Goal: Information Seeking & Learning: Find specific fact

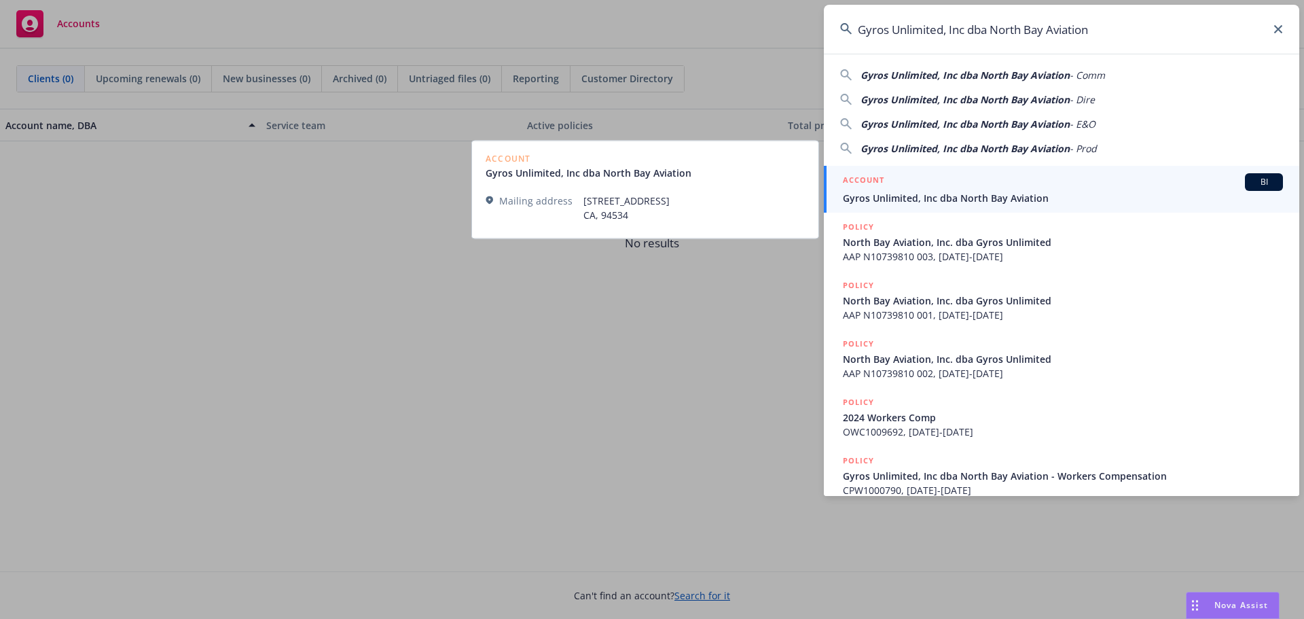
type input "Gyros Unlimited, Inc dba North Bay Aviation"
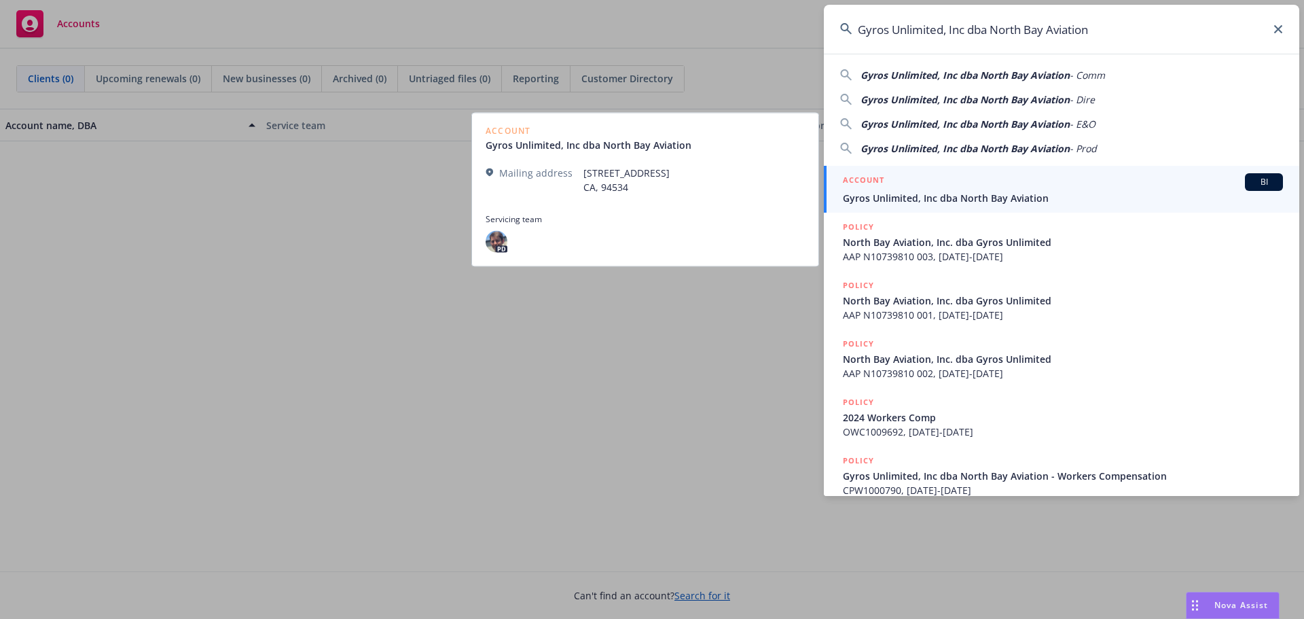
click at [1006, 179] on div "ACCOUNT BI" at bounding box center [1063, 182] width 440 height 18
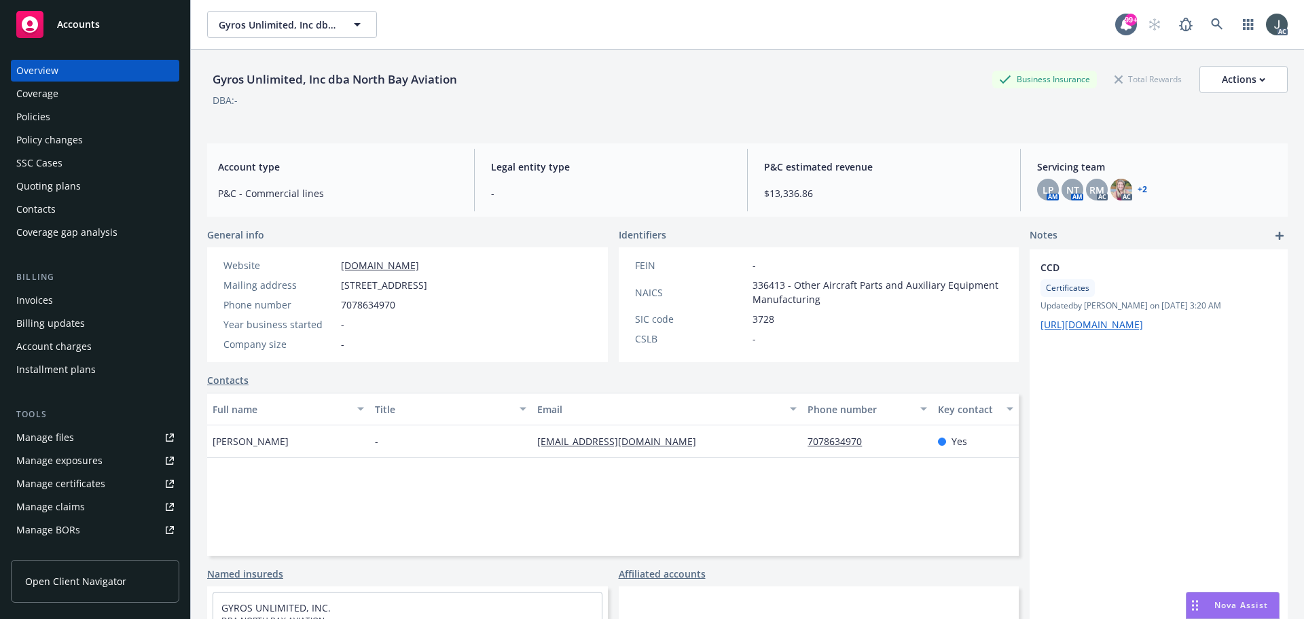
click at [37, 115] on div "Policies" at bounding box center [33, 117] width 34 height 22
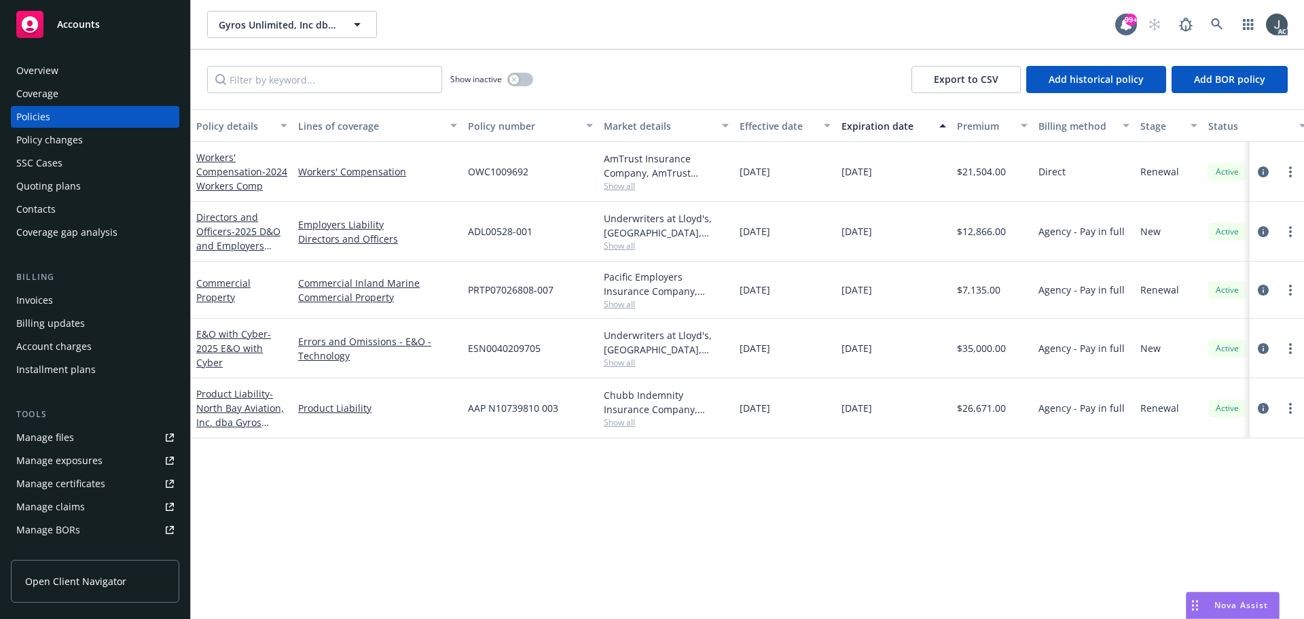
drag, startPoint x: 866, startPoint y: 175, endPoint x: 901, endPoint y: 175, distance: 35.3
click at [901, 175] on div "09/03/2025" at bounding box center [893, 172] width 115 height 60
copy span "09/03/2025"
click at [1261, 170] on icon "circleInformation" at bounding box center [1263, 171] width 11 height 11
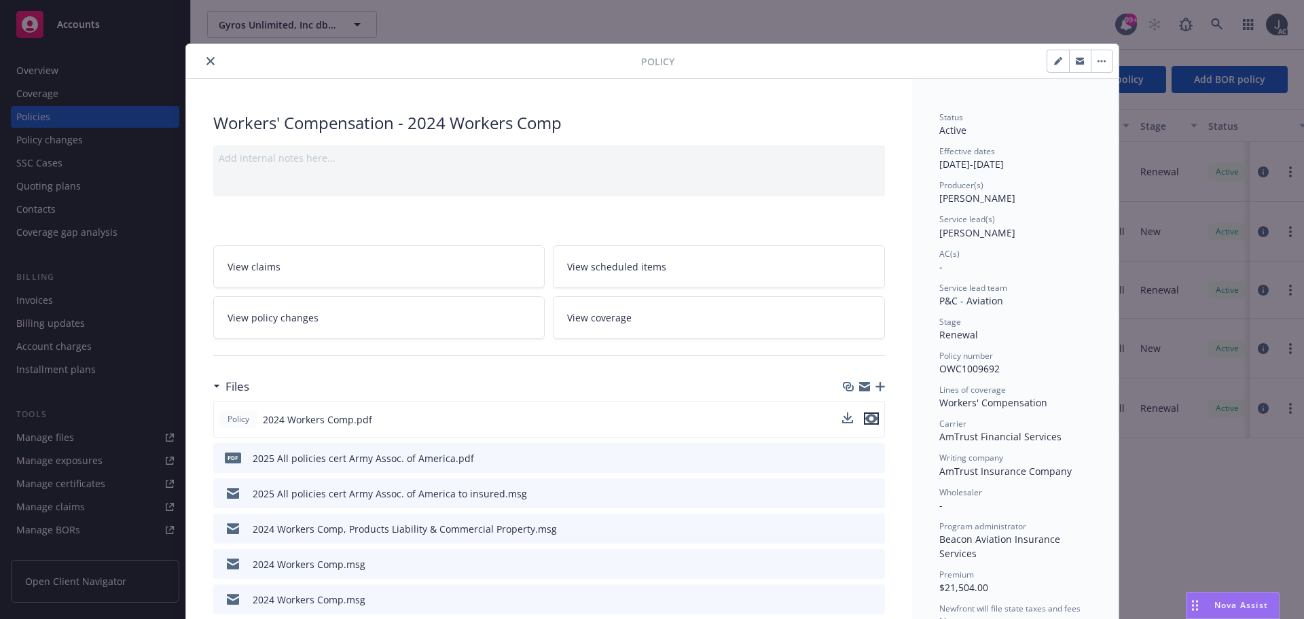
click at [869, 420] on icon "preview file" at bounding box center [871, 419] width 12 height 10
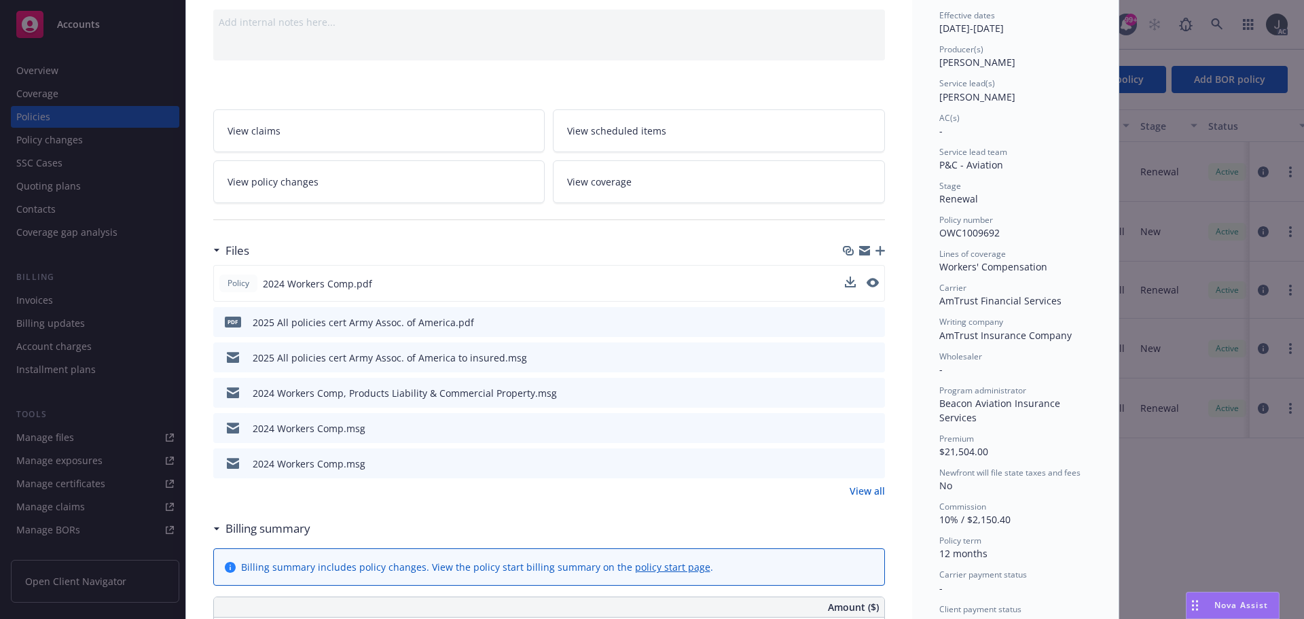
click at [851, 486] on link "View all" at bounding box center [867, 490] width 35 height 14
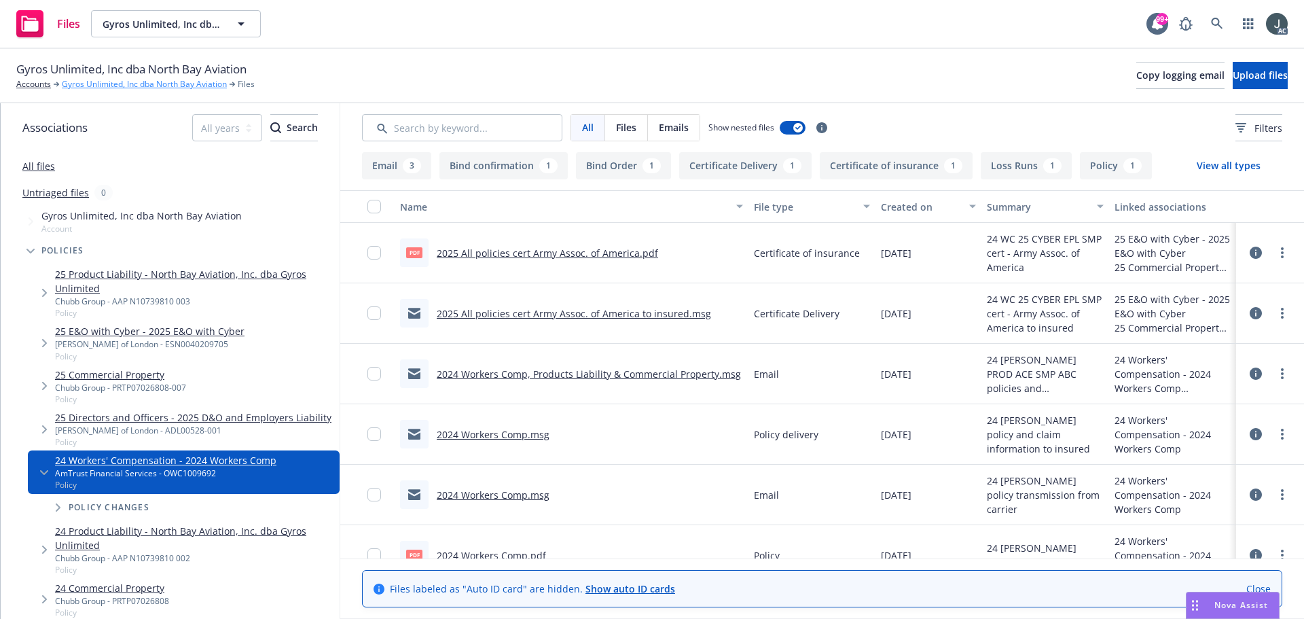
click at [195, 85] on link "Gyros Unlimited, Inc dba North Bay Aviation" at bounding box center [144, 84] width 165 height 12
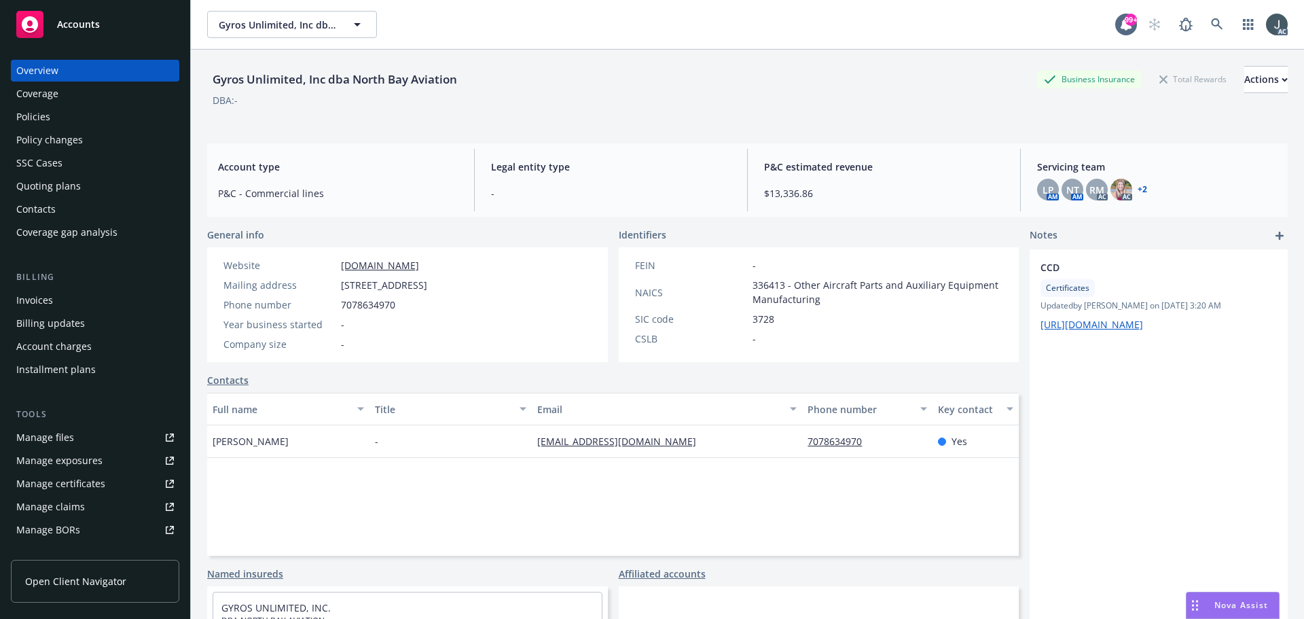
click at [54, 186] on div "Quoting plans" at bounding box center [48, 186] width 65 height 22
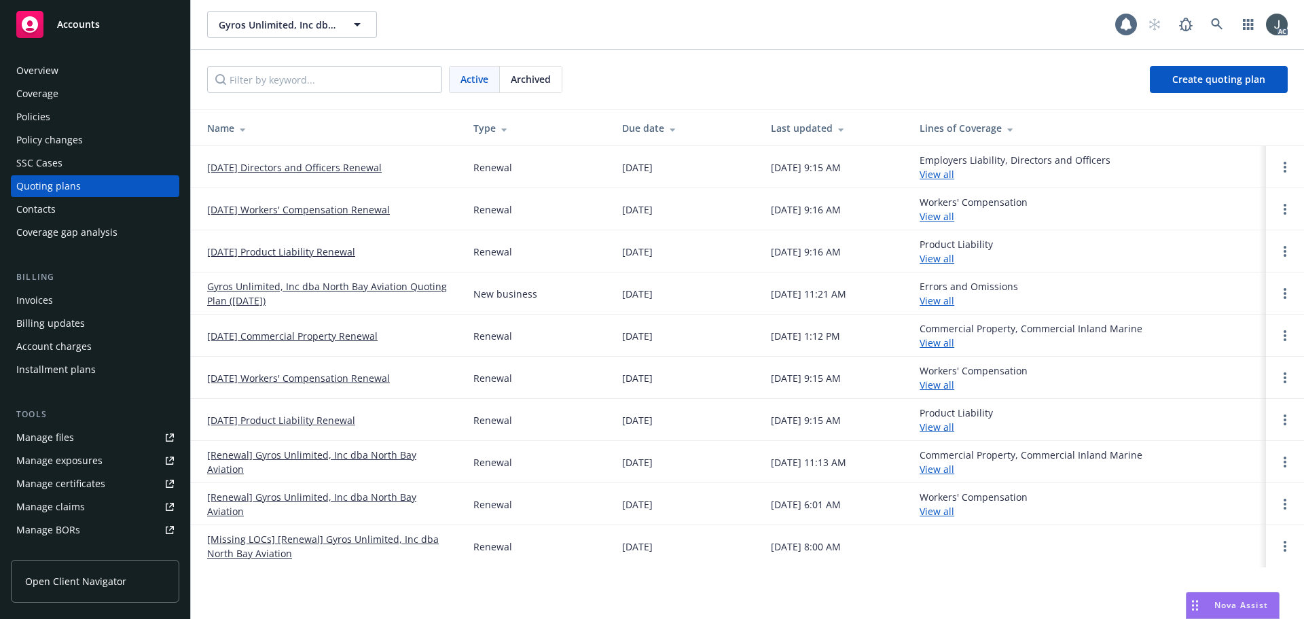
click at [276, 168] on link "[DATE] Directors and Officers Renewal" at bounding box center [294, 167] width 175 height 14
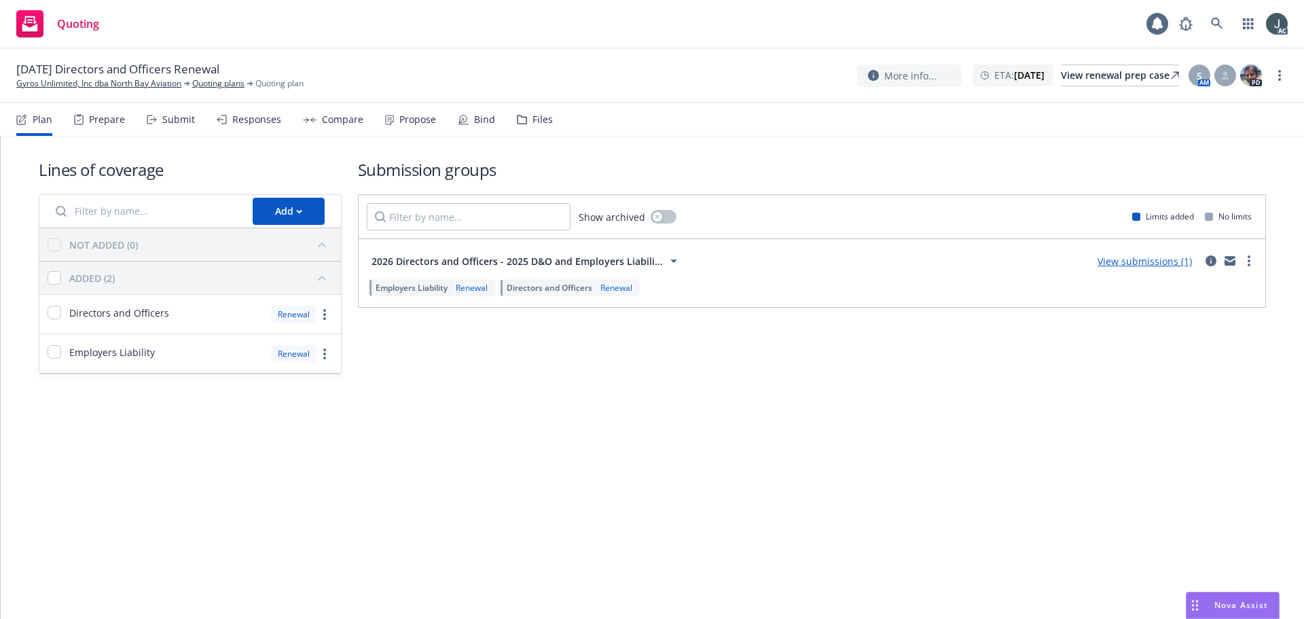
click at [106, 125] on div "Prepare" at bounding box center [107, 119] width 36 height 11
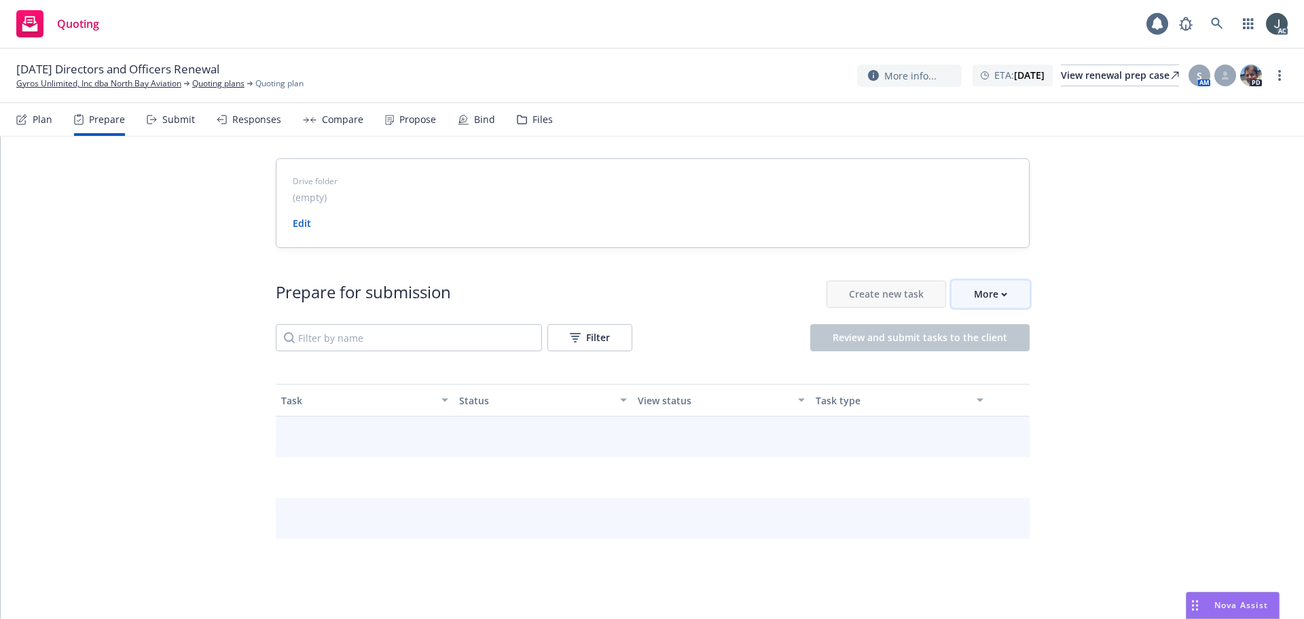
click at [974, 293] on div "More" at bounding box center [990, 294] width 33 height 26
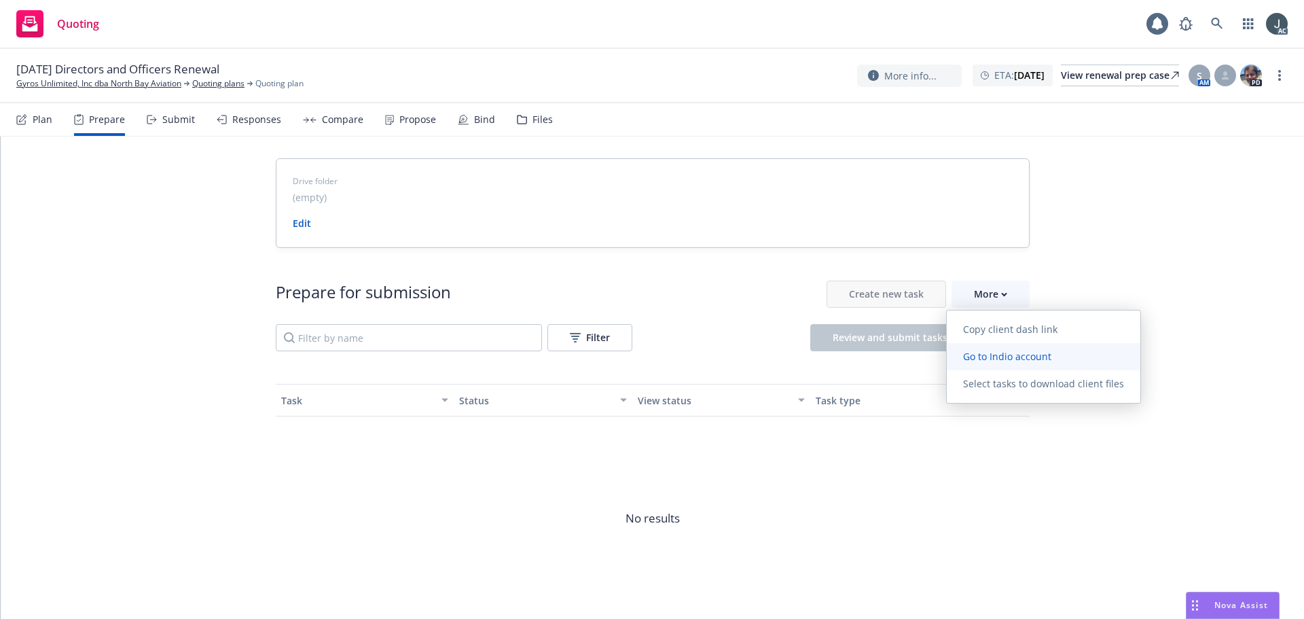
click at [985, 358] on span "Go to Indio account" at bounding box center [1007, 356] width 121 height 13
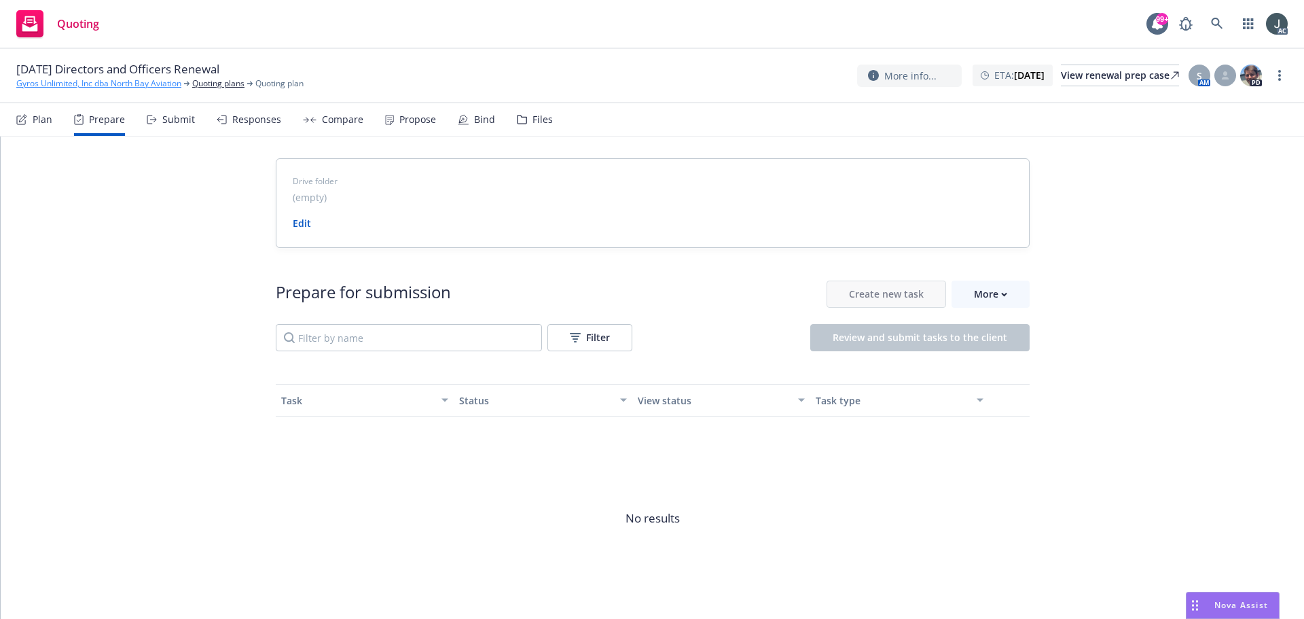
click at [163, 84] on link "Gyros Unlimited, Inc dba North Bay Aviation" at bounding box center [98, 83] width 165 height 12
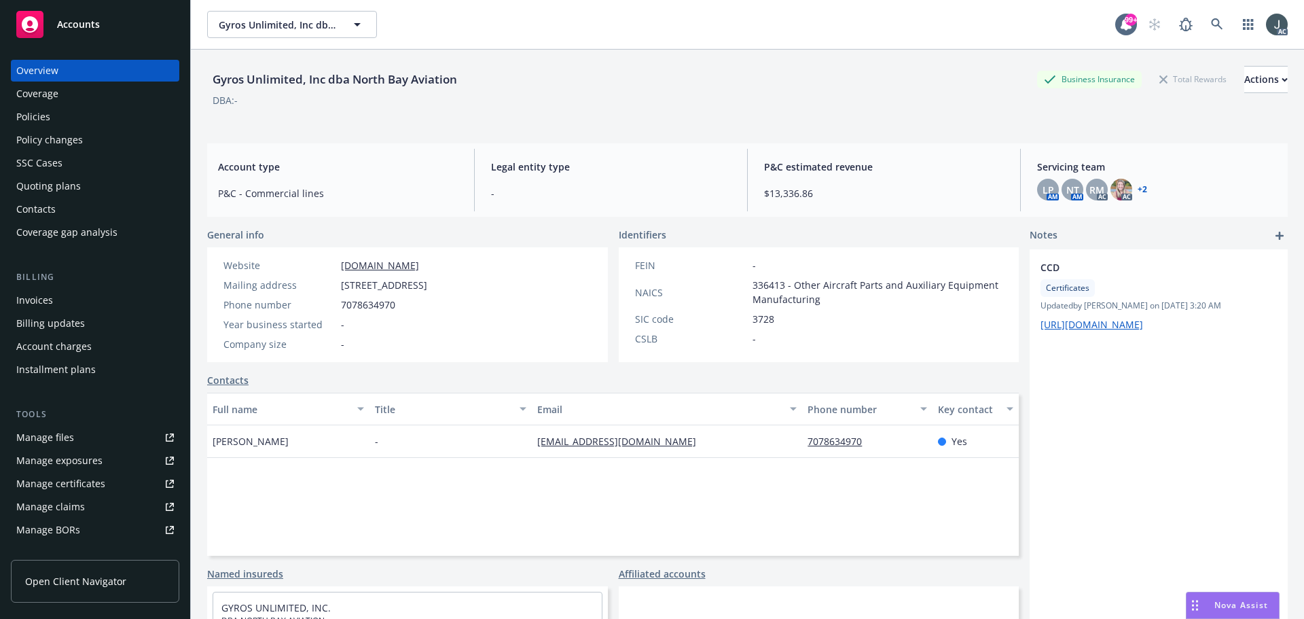
scroll to position [243, 0]
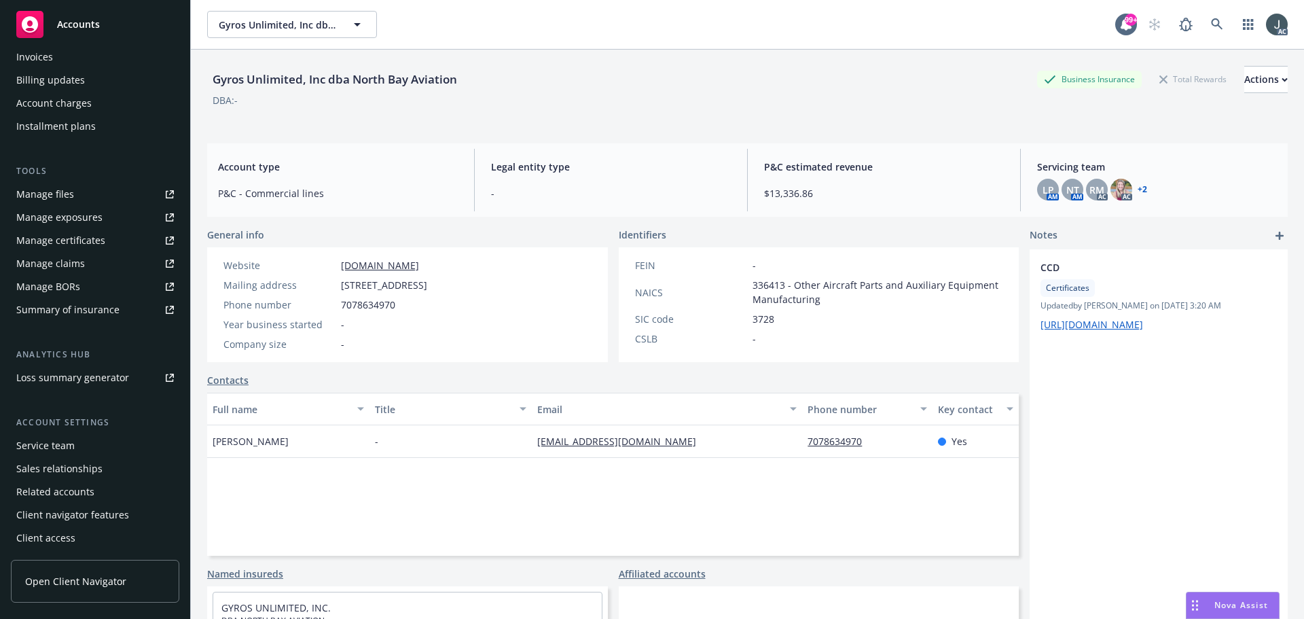
click at [81, 454] on div "Service team" at bounding box center [95, 446] width 158 height 22
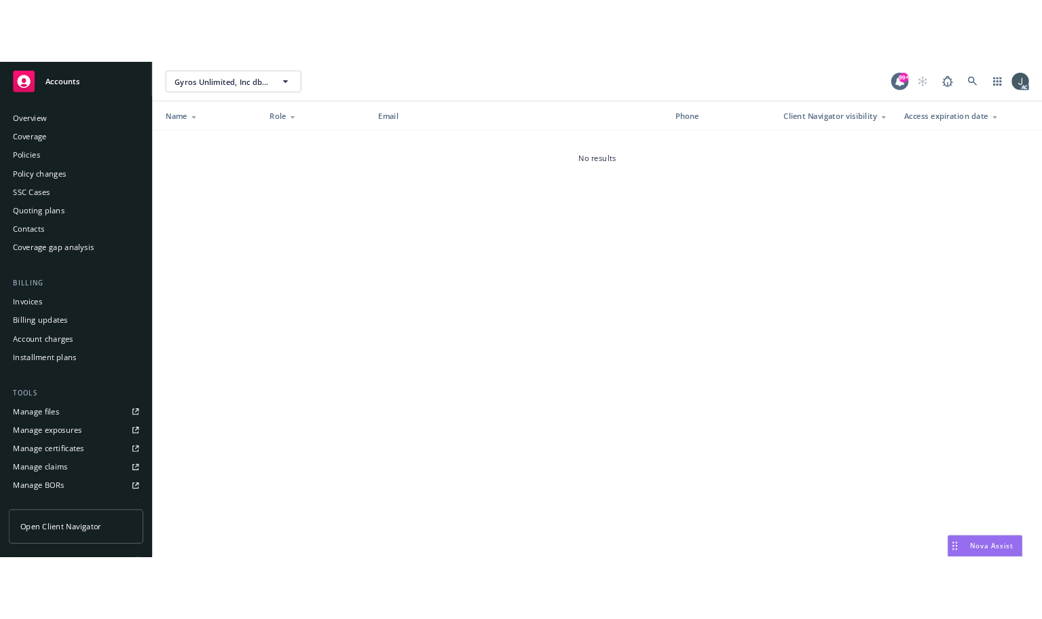
scroll to position [243, 0]
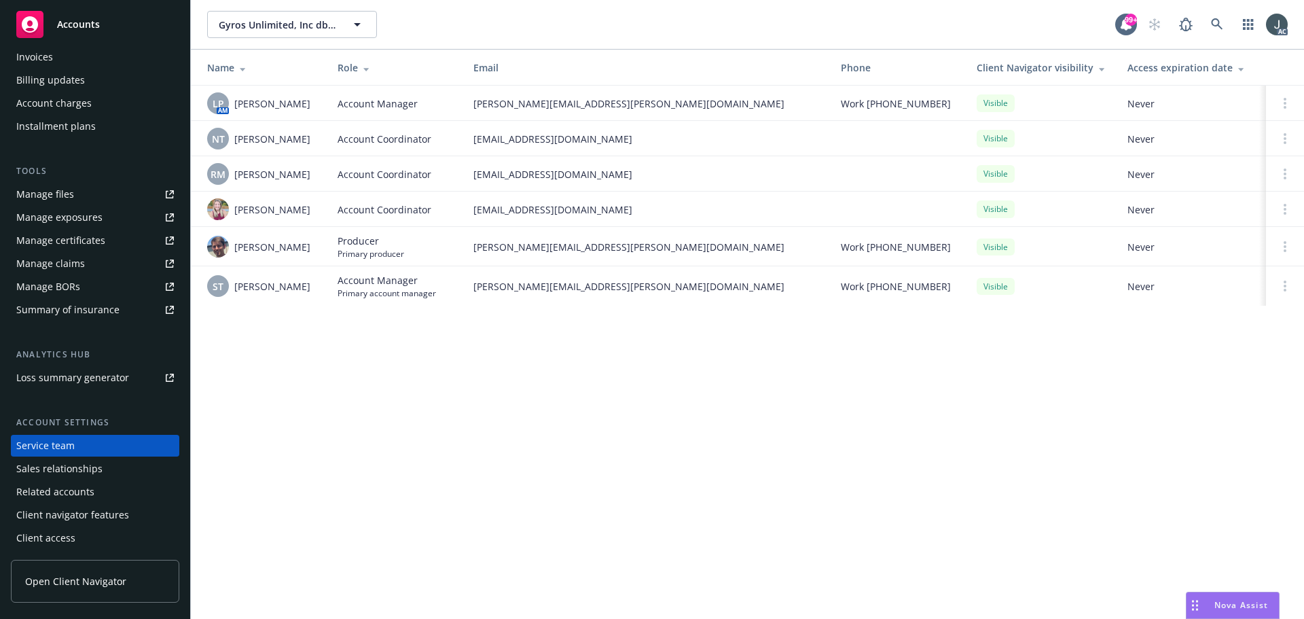
drag, startPoint x: 236, startPoint y: 103, endPoint x: 316, endPoint y: 103, distance: 80.8
click at [316, 103] on td "LP AM Linsey Piotrowski" at bounding box center [259, 103] width 136 height 35
copy span "Linsey Piotrowski"
drag, startPoint x: 236, startPoint y: 136, endPoint x: 314, endPoint y: 140, distance: 78.2
click at [314, 140] on div "NT Ninuca Tatishvili" at bounding box center [261, 139] width 109 height 22
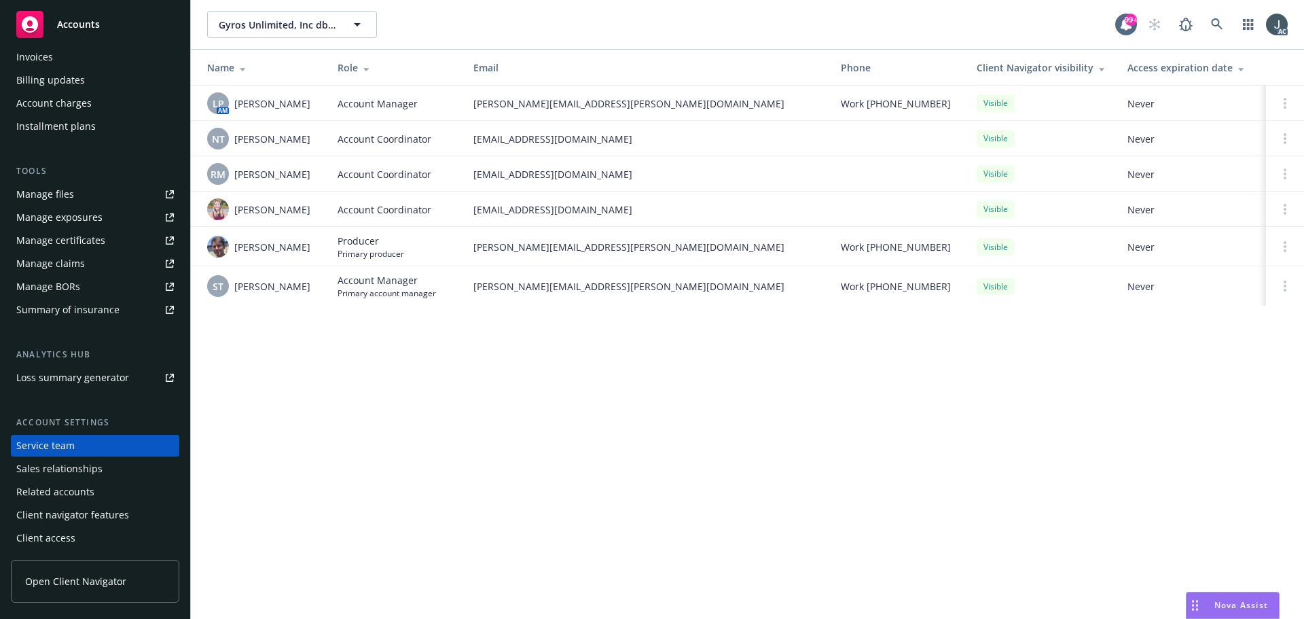
copy span "Ninuca Tatishvili"
drag, startPoint x: 236, startPoint y: 176, endPoint x: 319, endPoint y: 179, distance: 82.9
click at [319, 179] on td "RM Rati Mukhuradze" at bounding box center [259, 173] width 136 height 35
copy span "Rati Mukhuradze"
drag, startPoint x: 234, startPoint y: 139, endPoint x: 315, endPoint y: 141, distance: 81.5
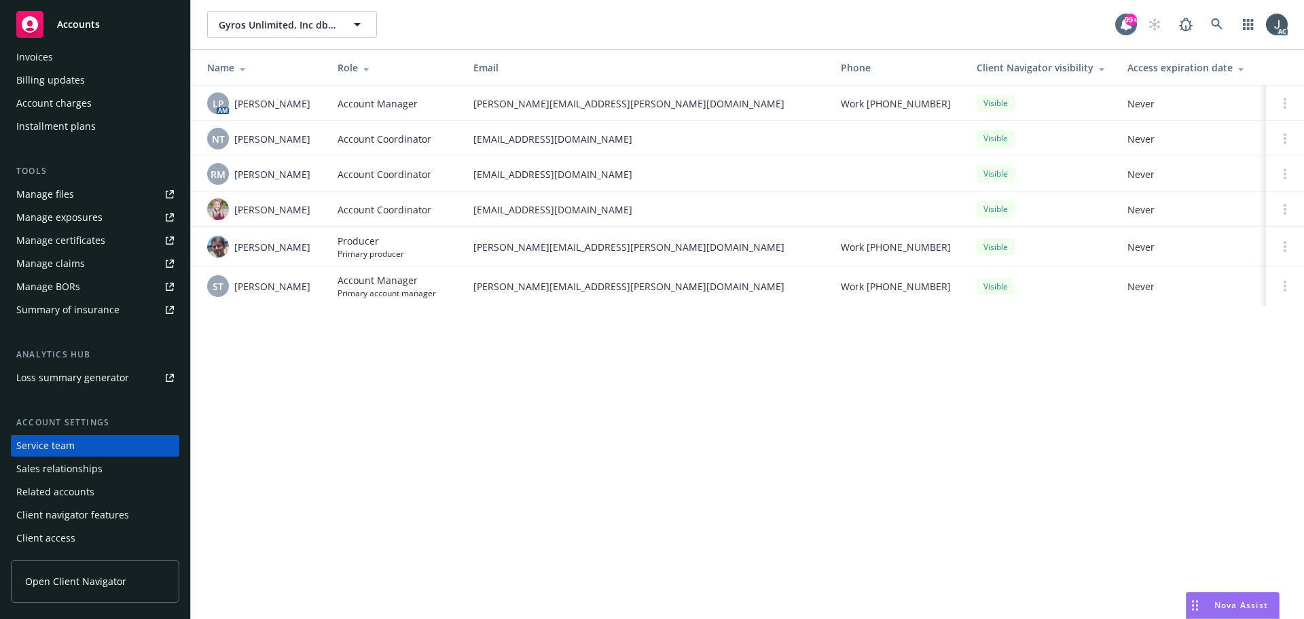
click at [315, 141] on div "NT Ninuca Tatishvili" at bounding box center [261, 139] width 109 height 22
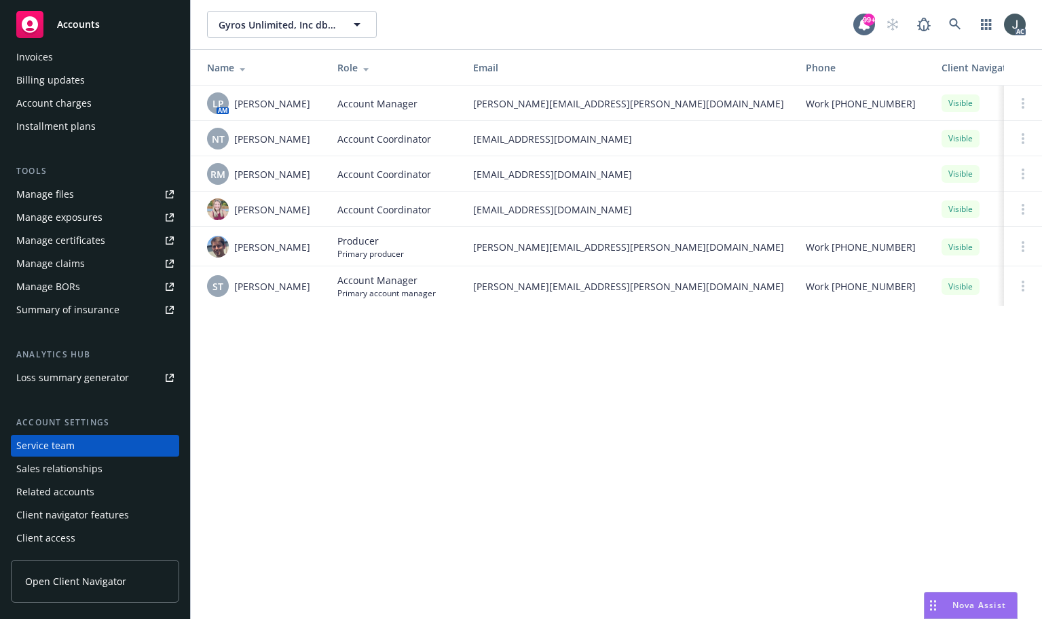
click at [409, 393] on div "Gyros Unlimited, Inc dba North Bay Aviation Gyros Unlimited, Inc dba North Bay …" at bounding box center [617, 309] width 852 height 619
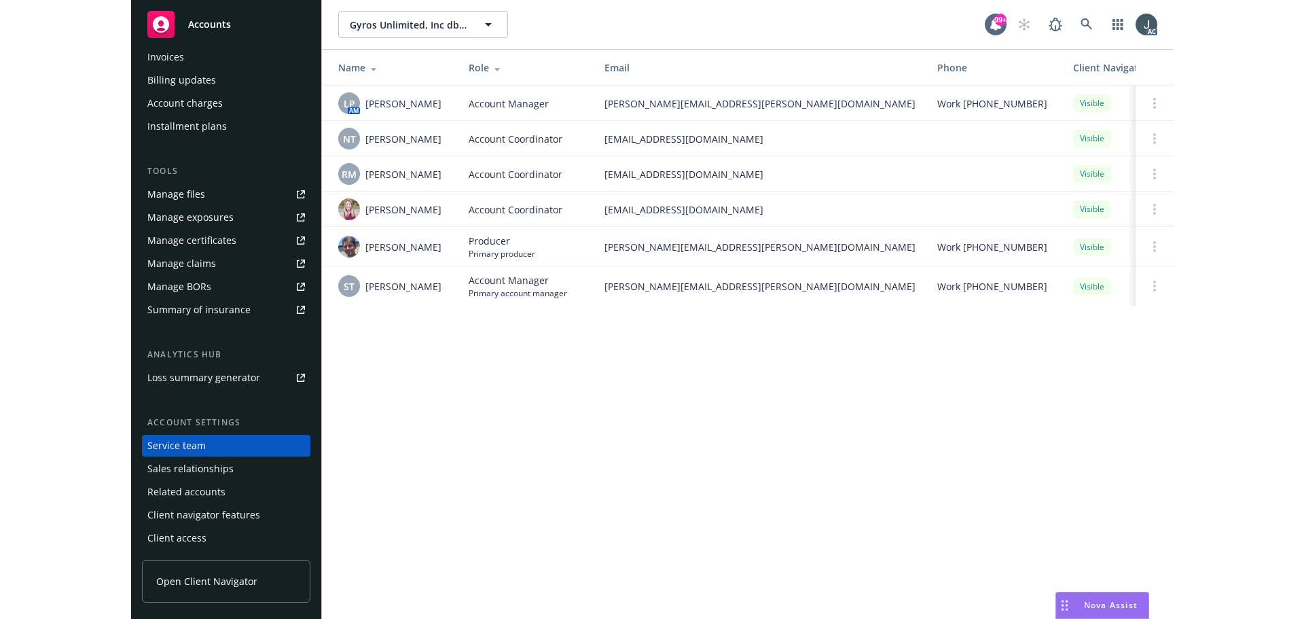
scroll to position [0, 0]
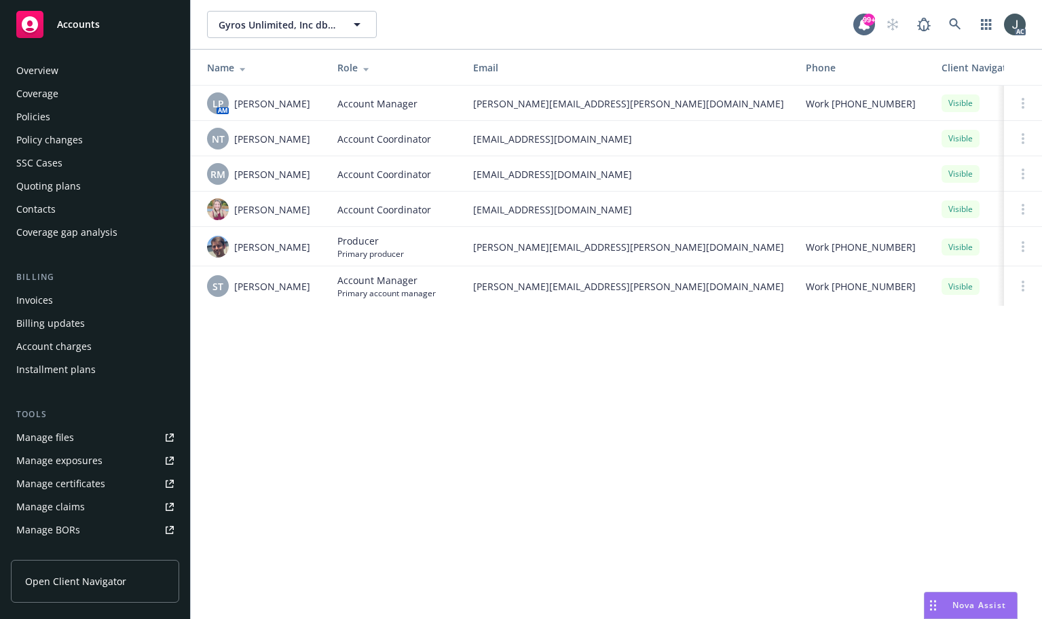
drag, startPoint x: 37, startPoint y: 115, endPoint x: 505, endPoint y: 115, distance: 467.9
click at [37, 115] on div "Policies" at bounding box center [33, 117] width 34 height 22
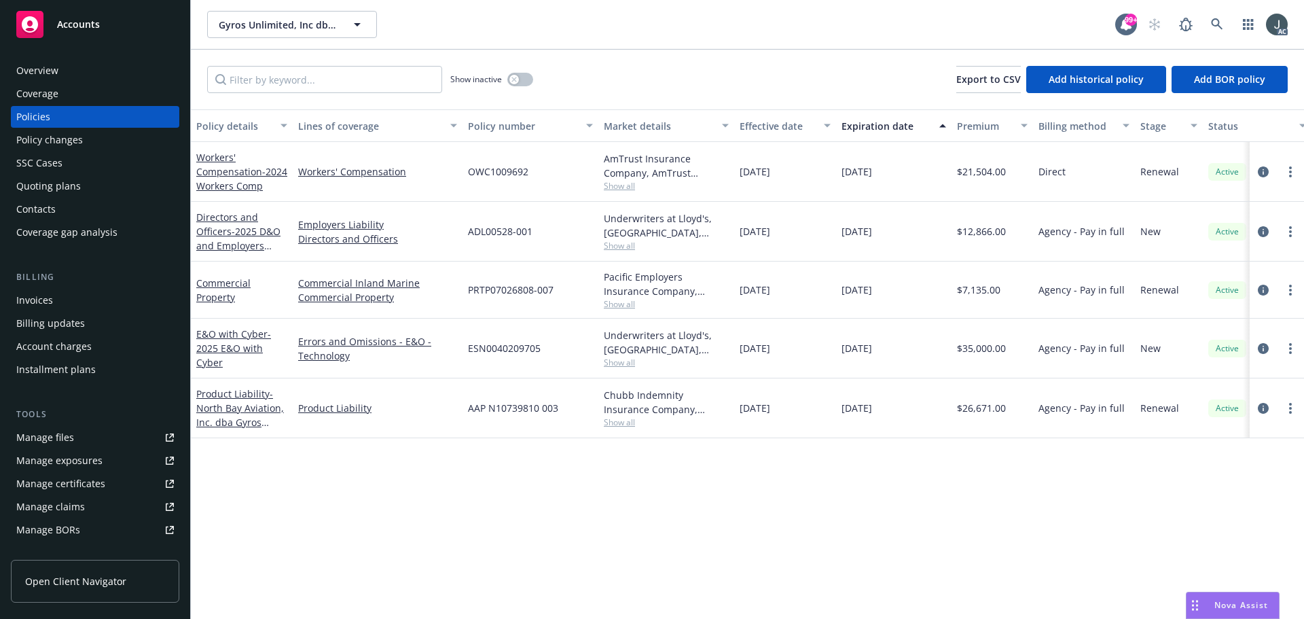
drag, startPoint x: 841, startPoint y: 175, endPoint x: 907, endPoint y: 181, distance: 66.8
click at [907, 181] on div "09/03/2025" at bounding box center [893, 172] width 115 height 60
copy span "09/03/2025"
click at [76, 67] on div "Overview" at bounding box center [95, 71] width 158 height 22
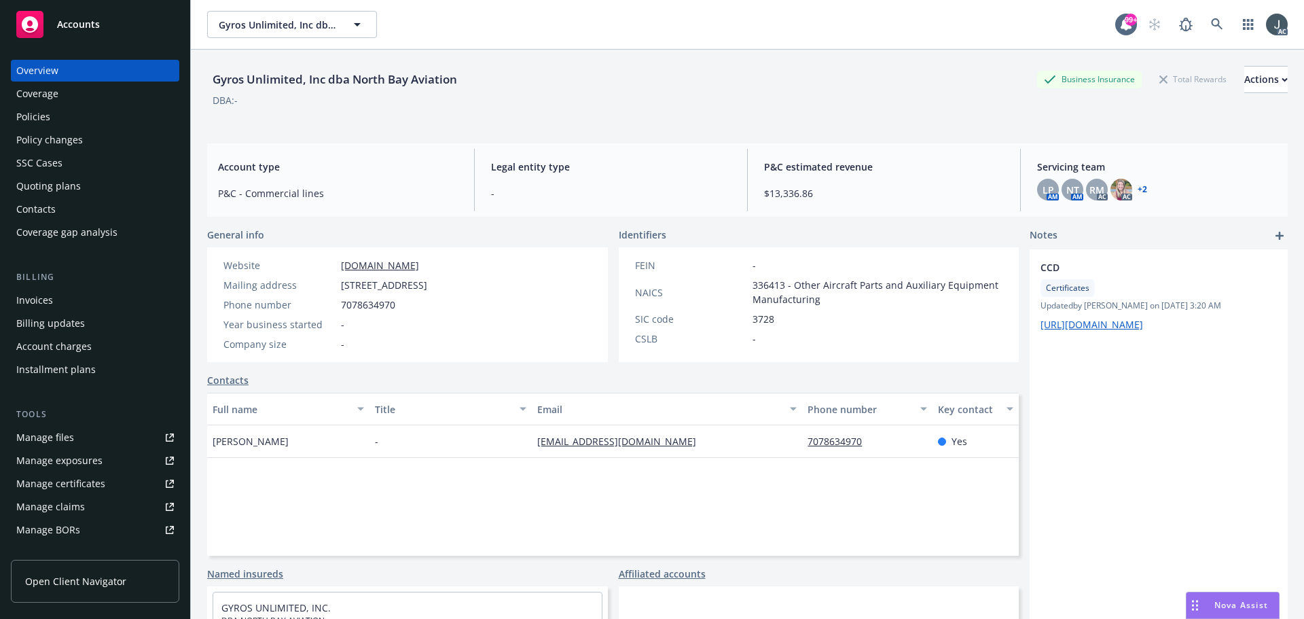
click at [230, 79] on div "Gyros Unlimited, Inc dba North Bay Aviation" at bounding box center [334, 80] width 255 height 18
copy div "Gyros"
click at [48, 112] on div "Policies" at bounding box center [33, 117] width 34 height 22
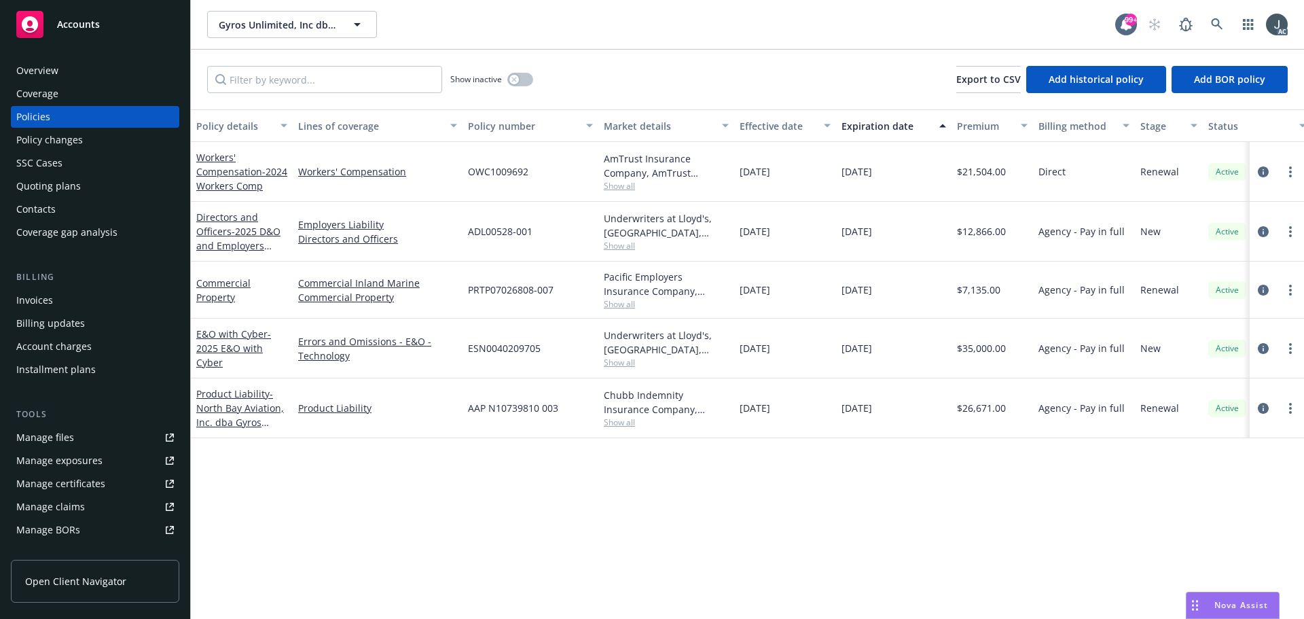
drag, startPoint x: 844, startPoint y: 168, endPoint x: 903, endPoint y: 170, distance: 59.1
click at [903, 170] on div "09/03/2025" at bounding box center [893, 172] width 115 height 60
copy span "09/03/2025"
drag, startPoint x: 299, startPoint y: 184, endPoint x: 414, endPoint y: 190, distance: 115.6
click at [414, 190] on div "Workers' Compensation" at bounding box center [378, 172] width 170 height 60
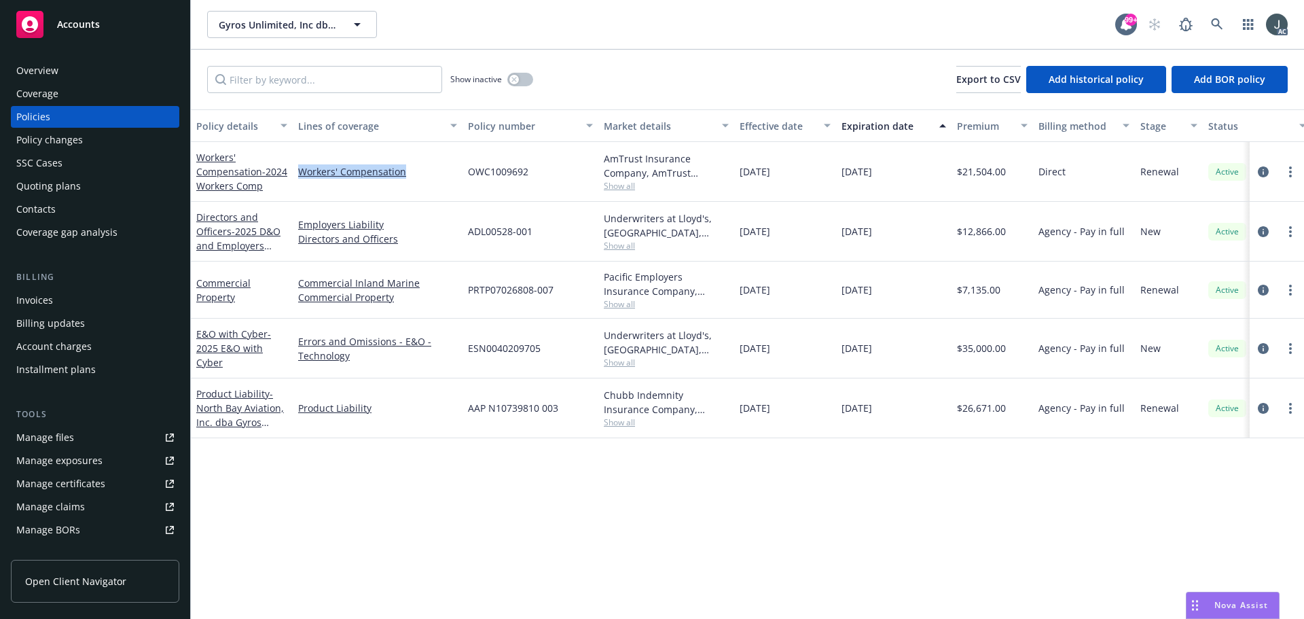
copy link "Workers' Compensation"
click at [72, 431] on div "Manage files" at bounding box center [45, 437] width 58 height 22
click at [50, 71] on div "Overview" at bounding box center [37, 71] width 42 height 22
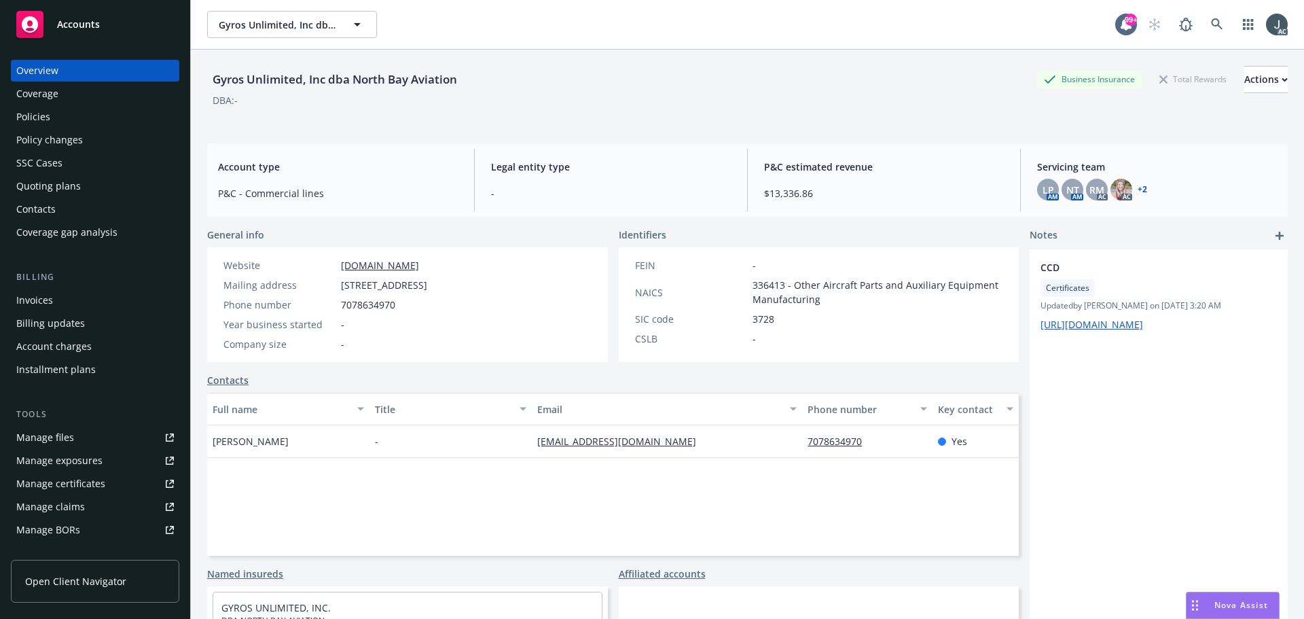
drag, startPoint x: 341, startPoint y: 286, endPoint x: 469, endPoint y: 289, distance: 128.4
click at [427, 289] on span "424 Executive Court North #E, Fairfield, CA, 94534" at bounding box center [384, 285] width 86 height 14
copy span "424 Executive Court North #E"
click at [427, 286] on span "424 Executive Court North #E, Fairfield, CA, 94534" at bounding box center [384, 285] width 86 height 14
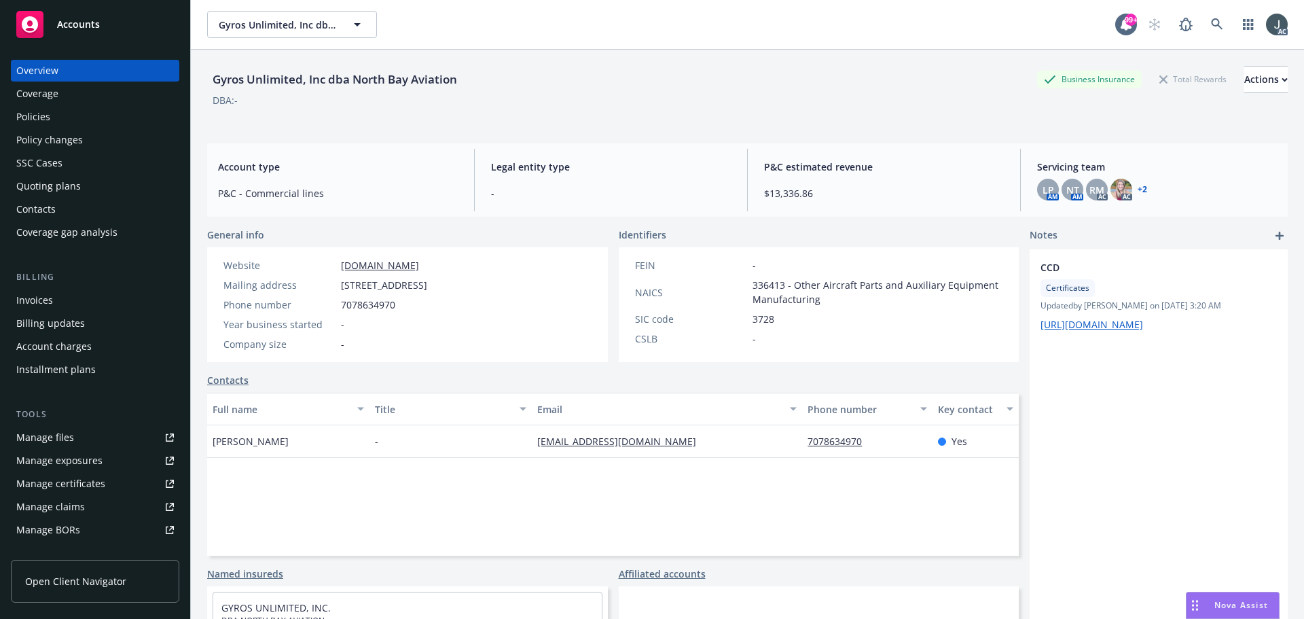
copy span "94534"
drag, startPoint x: 704, startPoint y: 450, endPoint x: 533, endPoint y: 442, distance: 170.6
click at [533, 442] on div "rsiegal@northbayaviation.com" at bounding box center [667, 441] width 270 height 33
copy link "rsiegal@northbayaviation.com"
click at [756, 289] on span "336413 - Other Aircraft Parts and Auxiliary Equipment Manufacturing" at bounding box center [877, 292] width 251 height 29
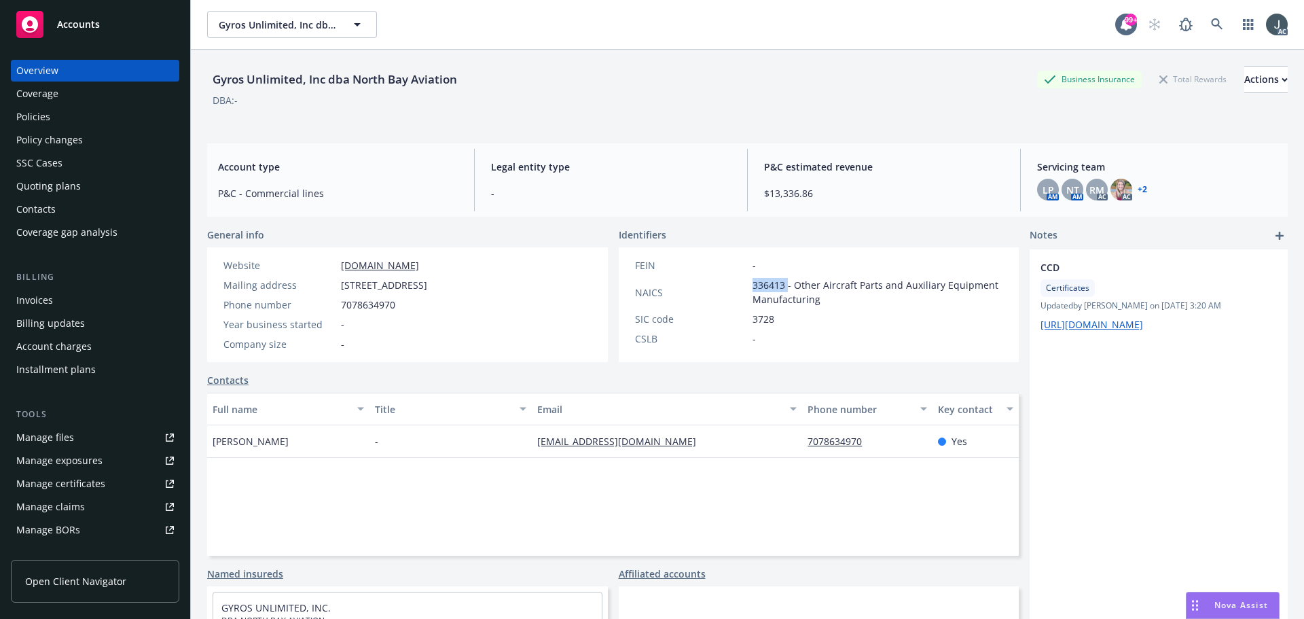
click at [756, 289] on span "336413 - Other Aircraft Parts and Auxiliary Equipment Manufacturing" at bounding box center [877, 292] width 251 height 29
click at [376, 307] on span "7078634970" at bounding box center [368, 304] width 54 height 14
drag, startPoint x: 488, startPoint y: 259, endPoint x: 333, endPoint y: 261, distance: 154.8
click at [333, 261] on div "Website www.northbayaviation.com" at bounding box center [325, 265] width 215 height 14
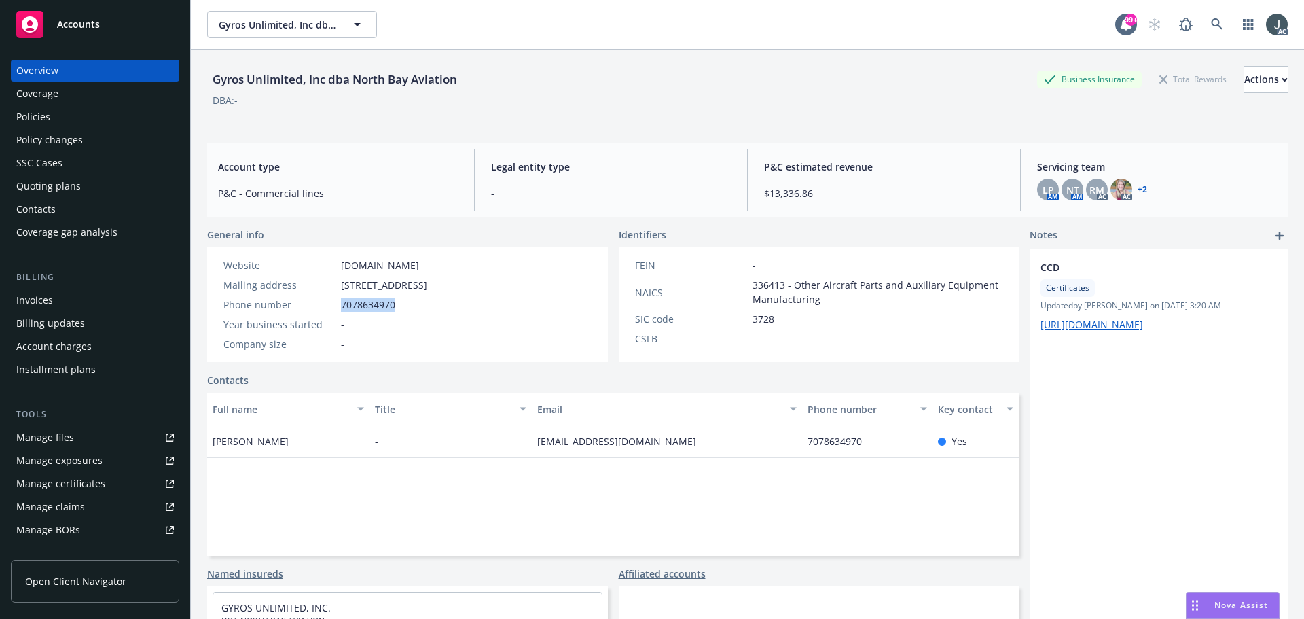
drag, startPoint x: 341, startPoint y: 282, endPoint x: 469, endPoint y: 283, distance: 127.7
click at [427, 283] on span "424 Executive Court North #E, Fairfield, CA, 94534" at bounding box center [384, 285] width 86 height 14
click at [427, 285] on span "424 Executive Court North #E, Fairfield, CA, 94534" at bounding box center [384, 285] width 86 height 14
click at [427, 282] on span "424 Executive Court North #E, Fairfield, CA, 94534" at bounding box center [384, 285] width 86 height 14
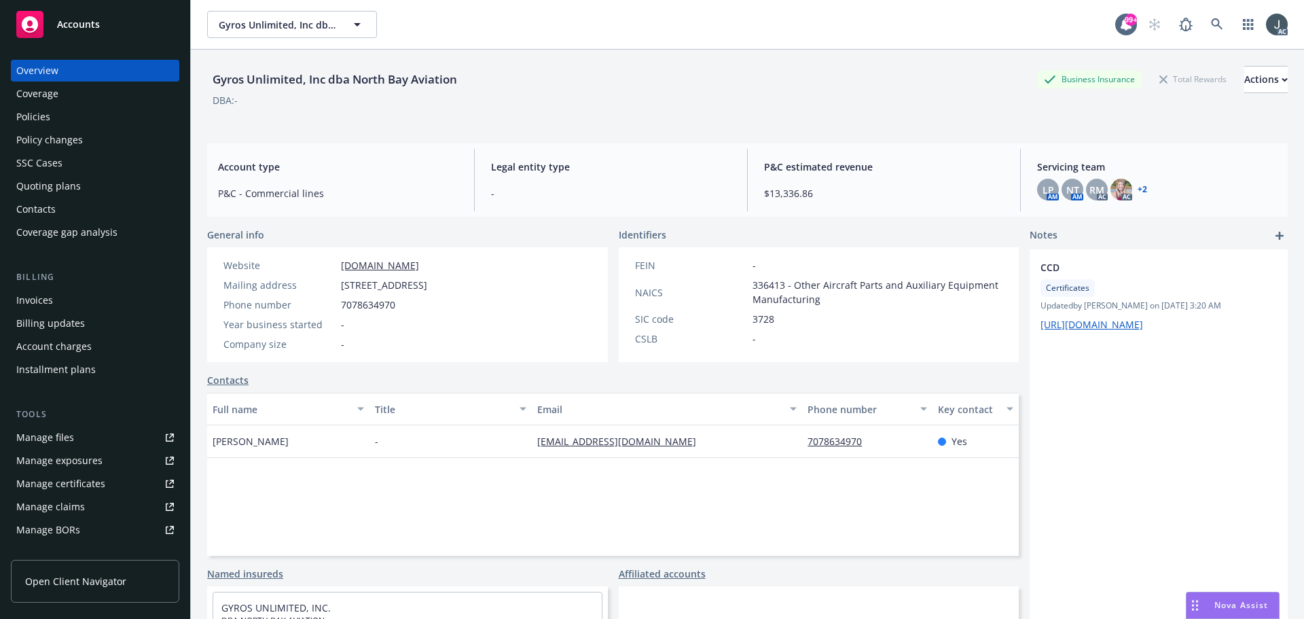
click at [427, 282] on span "424 Executive Court North #E, Fairfield, CA, 94534" at bounding box center [384, 285] width 86 height 14
drag, startPoint x: 272, startPoint y: 443, endPoint x: 215, endPoint y: 439, distance: 57.2
click at [215, 439] on div "Roger Siegal" at bounding box center [288, 441] width 162 height 33
drag, startPoint x: 877, startPoint y: 445, endPoint x: 803, endPoint y: 444, distance: 74.7
click at [803, 444] on div "7078634970" at bounding box center [867, 441] width 130 height 33
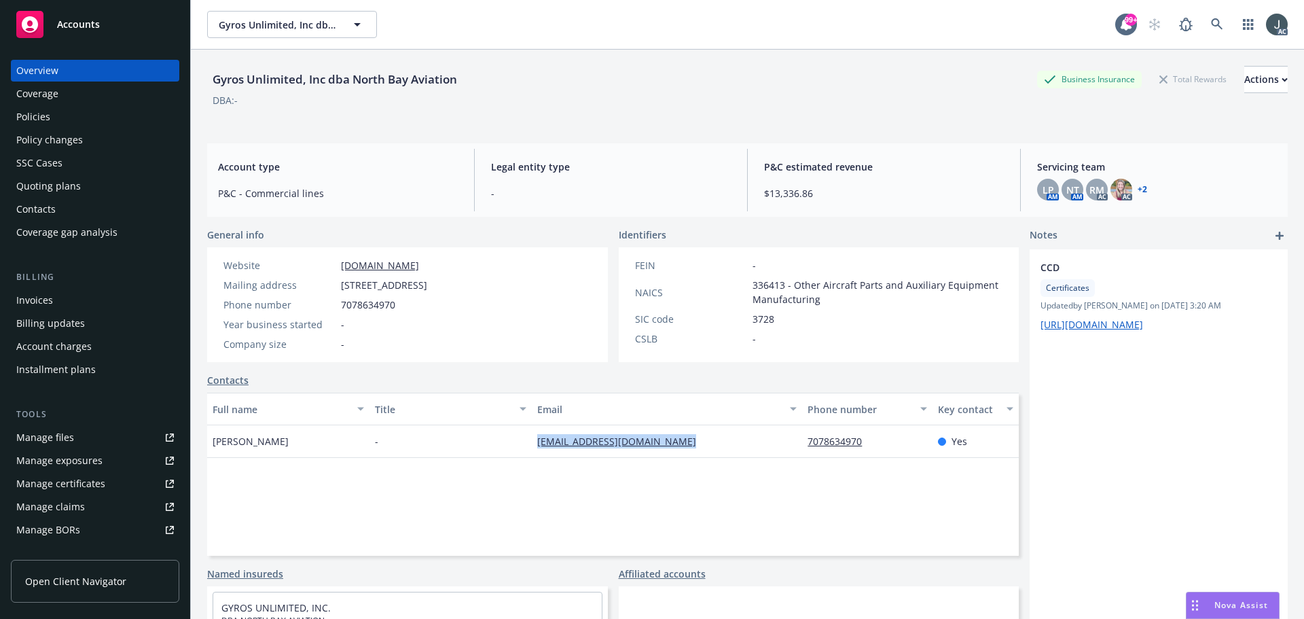
drag, startPoint x: 701, startPoint y: 441, endPoint x: 553, endPoint y: 441, distance: 148.0
click at [532, 441] on div "rsiegal@northbayaviation.com" at bounding box center [667, 441] width 270 height 33
click at [765, 287] on span "336413 - Other Aircraft Parts and Auxiliary Equipment Manufacturing" at bounding box center [877, 292] width 251 height 29
drag, startPoint x: 215, startPoint y: 443, endPoint x: 285, endPoint y: 442, distance: 70.6
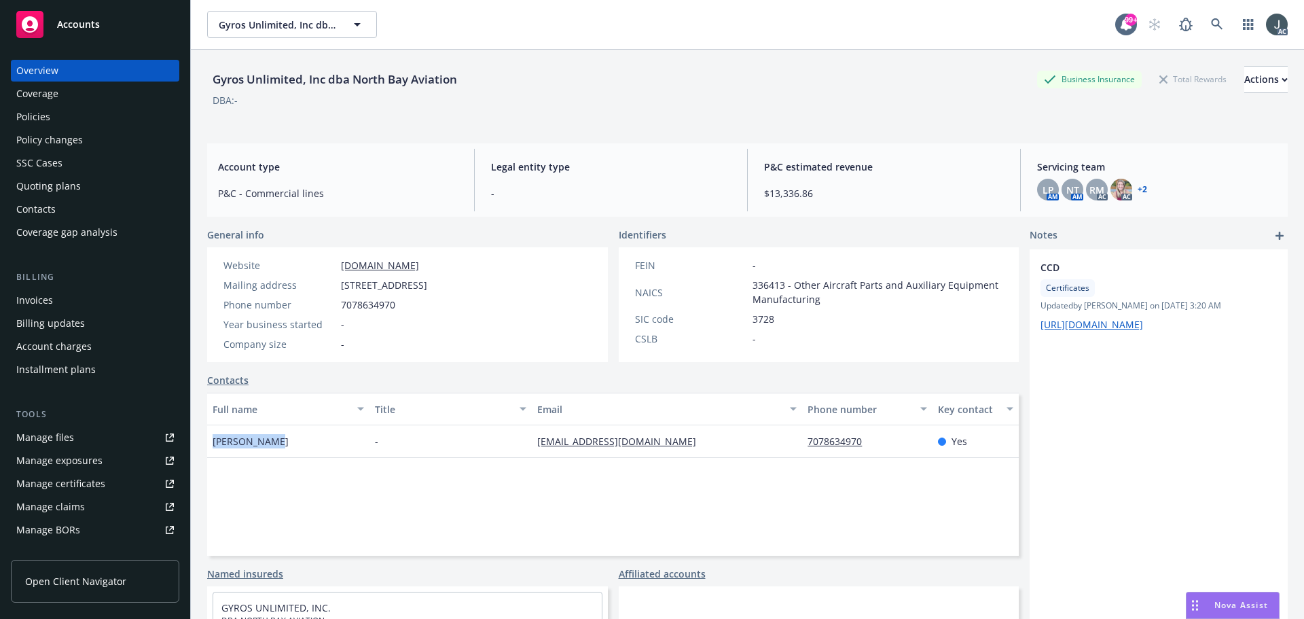
click at [287, 441] on div "Roger Siegal" at bounding box center [288, 441] width 162 height 33
click at [72, 109] on div "Policies" at bounding box center [95, 117] width 158 height 22
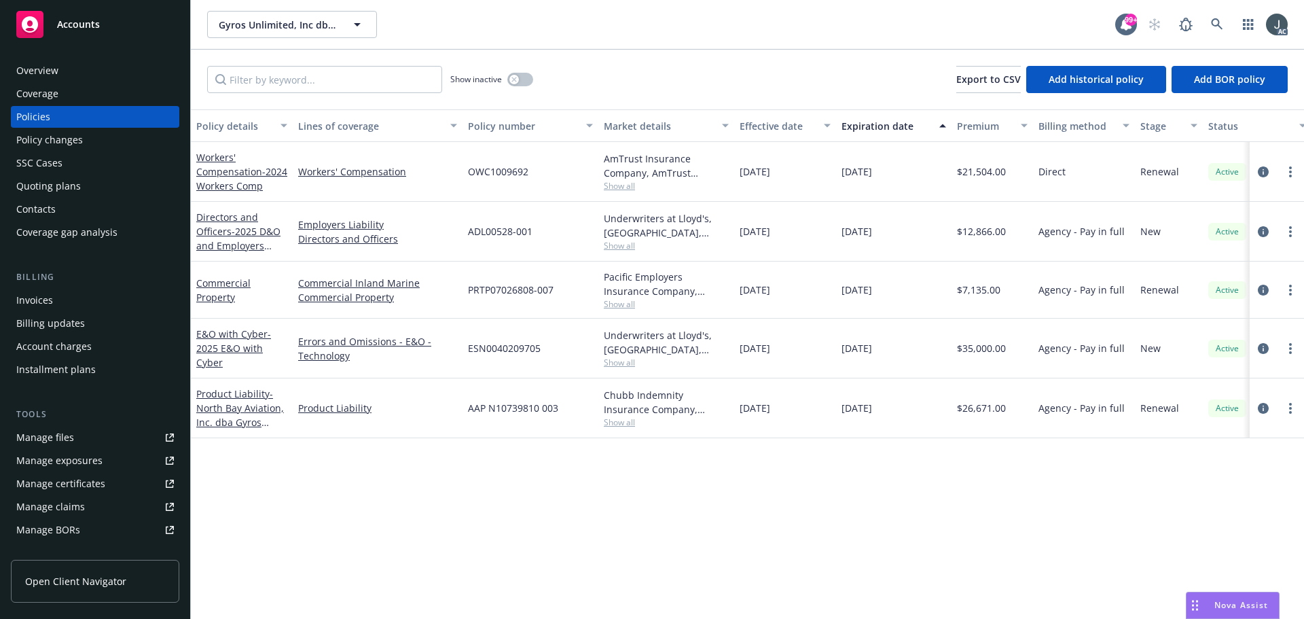
click at [506, 170] on span "OWC1009692" at bounding box center [498, 171] width 60 height 14
click at [626, 187] on span "Show all" at bounding box center [666, 186] width 125 height 12
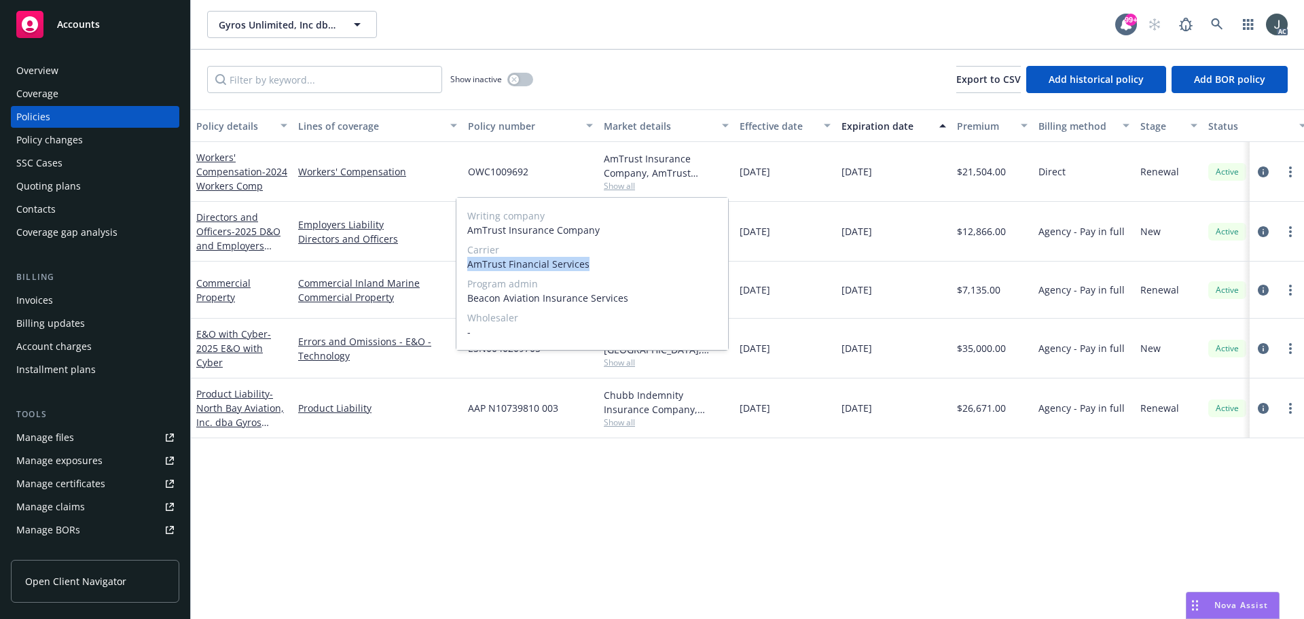
drag, startPoint x: 470, startPoint y: 263, endPoint x: 625, endPoint y: 266, distance: 155.5
click at [625, 266] on span "AmTrust Financial Services" at bounding box center [592, 264] width 250 height 14
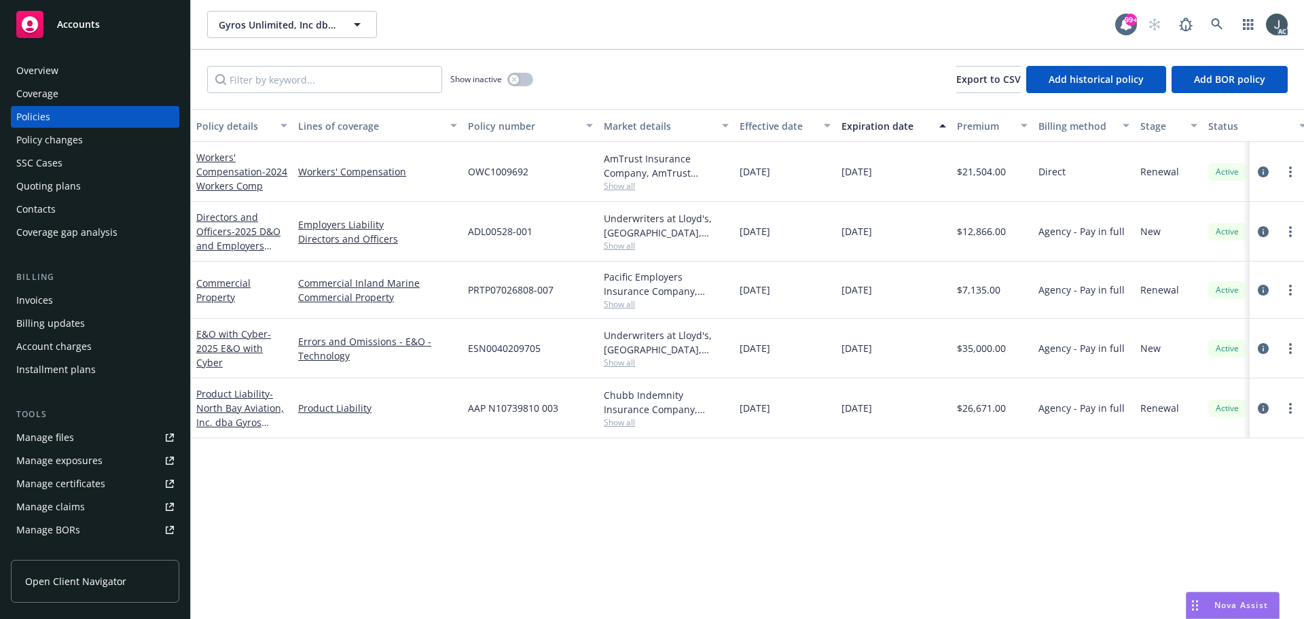
click at [854, 483] on div "Policy details Lines of coverage Policy number Market details Effective date Ex…" at bounding box center [747, 363] width 1113 height 509
click at [966, 167] on span "$21,504.00" at bounding box center [981, 171] width 49 height 14
click at [518, 81] on div "button" at bounding box center [514, 80] width 10 height 10
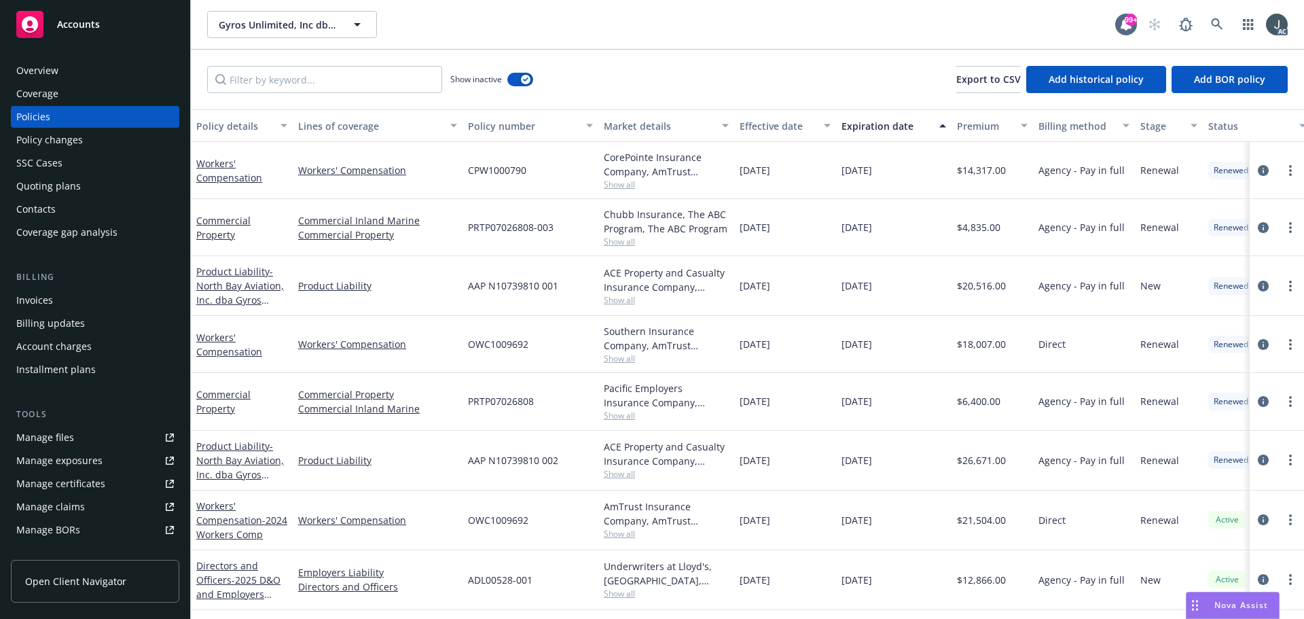
click at [505, 344] on span "OWC1009692" at bounding box center [498, 344] width 60 height 14
click at [623, 359] on span "Show all" at bounding box center [666, 358] width 125 height 12
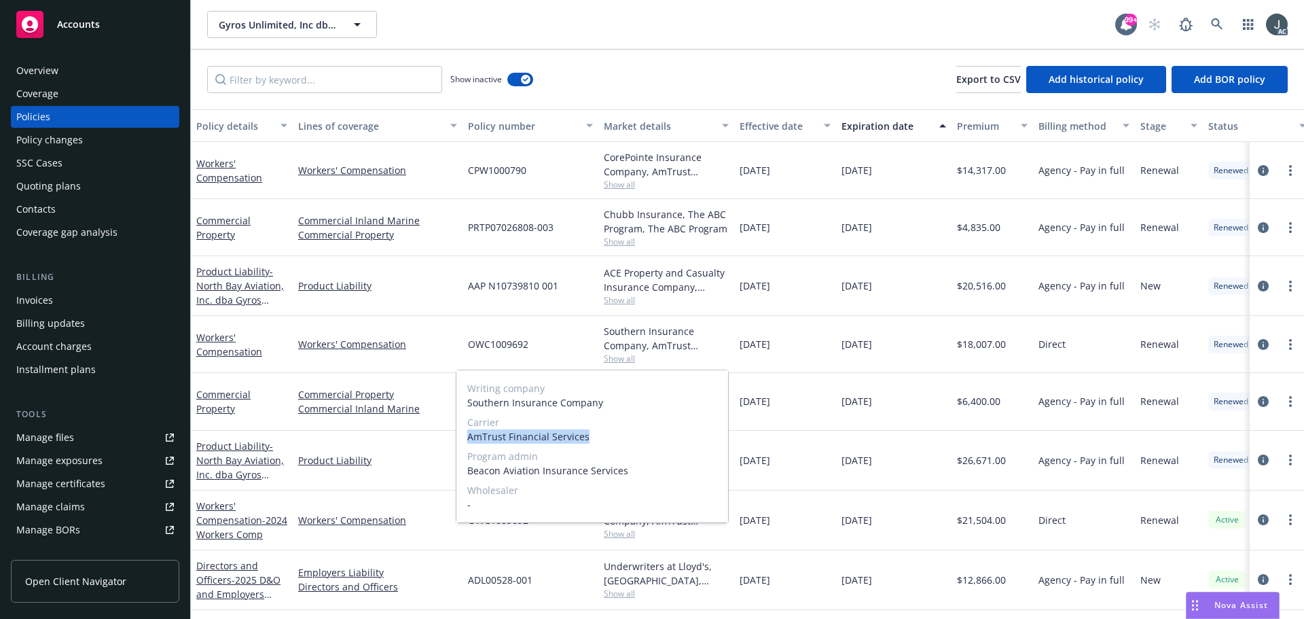
drag, startPoint x: 467, startPoint y: 439, endPoint x: 590, endPoint y: 439, distance: 123.6
click at [590, 439] on div "Writing company Southern Insurance Company Carrier AmTrust Financial Services P…" at bounding box center [592, 446] width 272 height 152
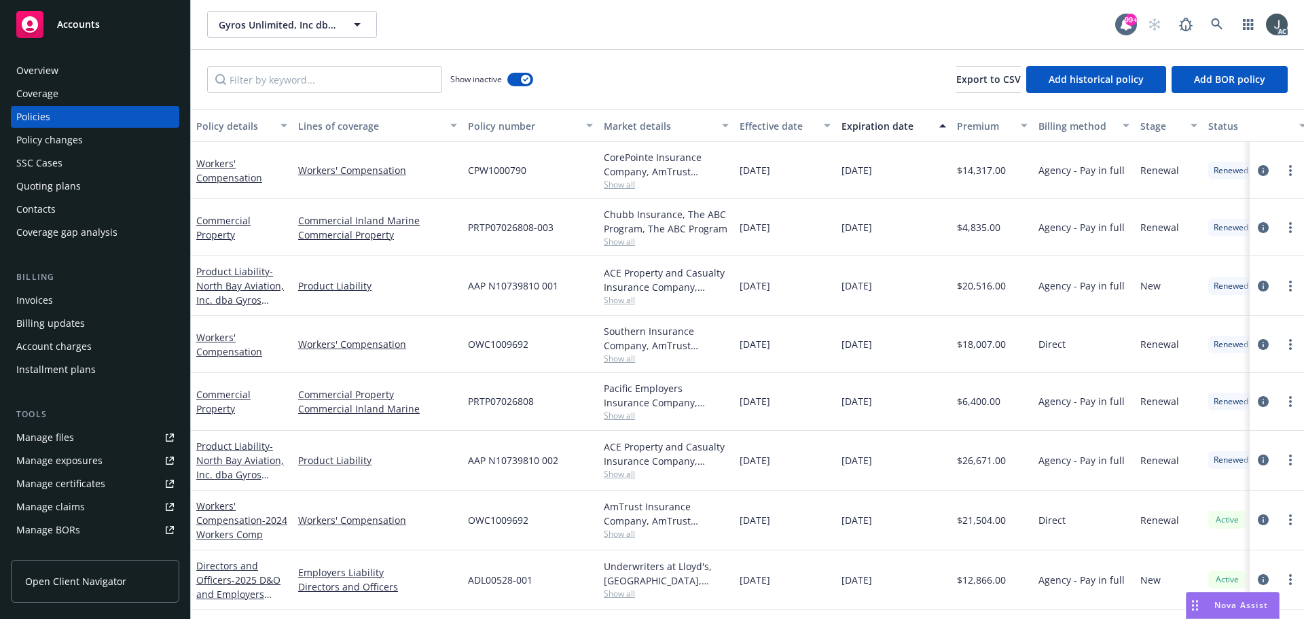
click at [736, 346] on div "09/03/2023" at bounding box center [785, 344] width 102 height 57
click at [974, 343] on span "$18,007.00" at bounding box center [981, 344] width 49 height 14
click at [492, 170] on span "CPW1000790" at bounding box center [497, 170] width 58 height 14
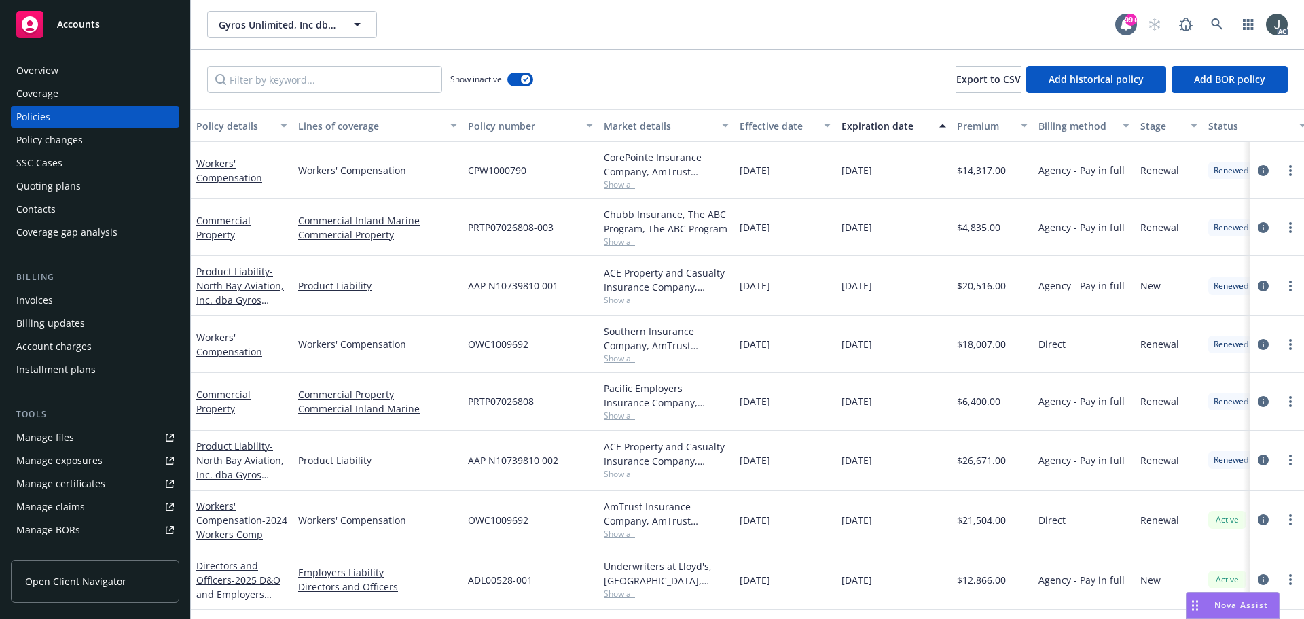
click at [618, 187] on span "Show all" at bounding box center [666, 185] width 125 height 12
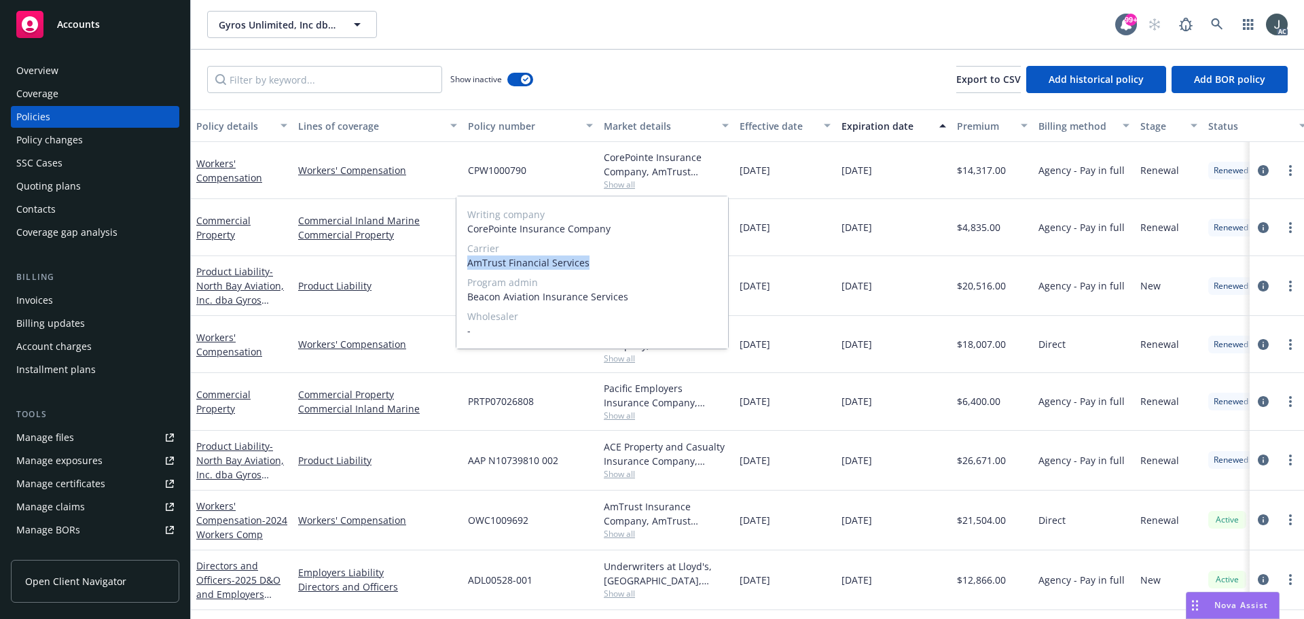
drag, startPoint x: 467, startPoint y: 261, endPoint x: 591, endPoint y: 263, distance: 124.3
click at [591, 263] on span "AmTrust Financial Services" at bounding box center [592, 262] width 250 height 14
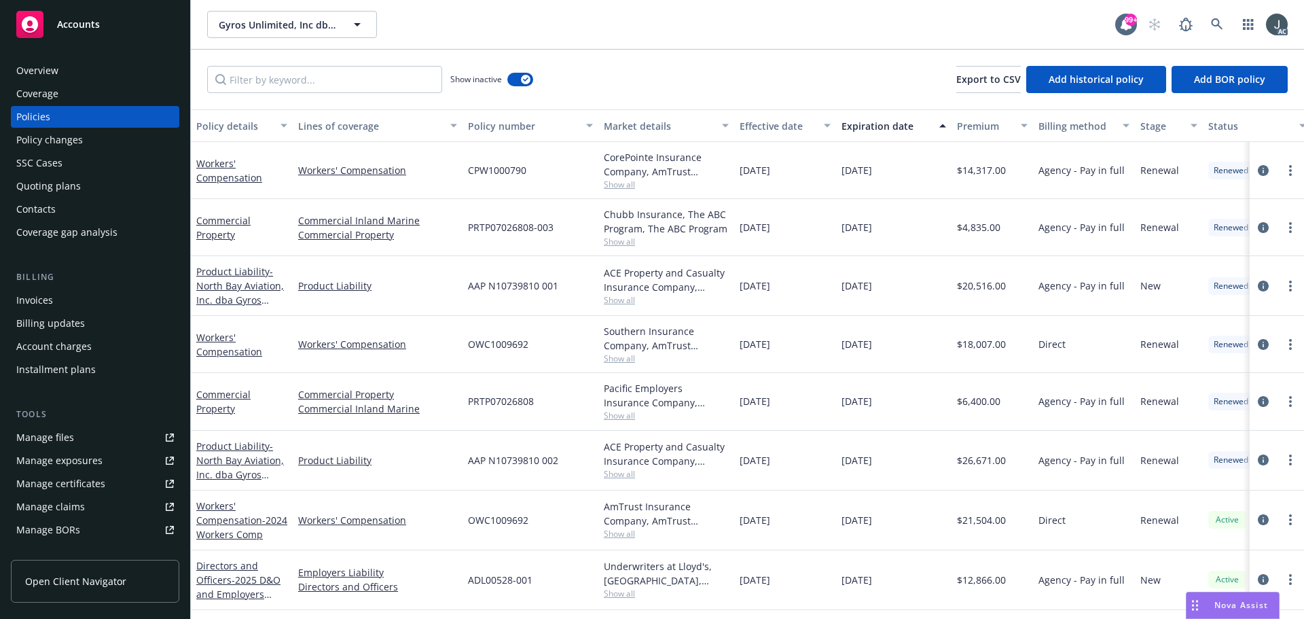
click at [981, 171] on span "$14,317.00" at bounding box center [981, 170] width 49 height 14
click at [67, 75] on div "Overview" at bounding box center [95, 71] width 158 height 22
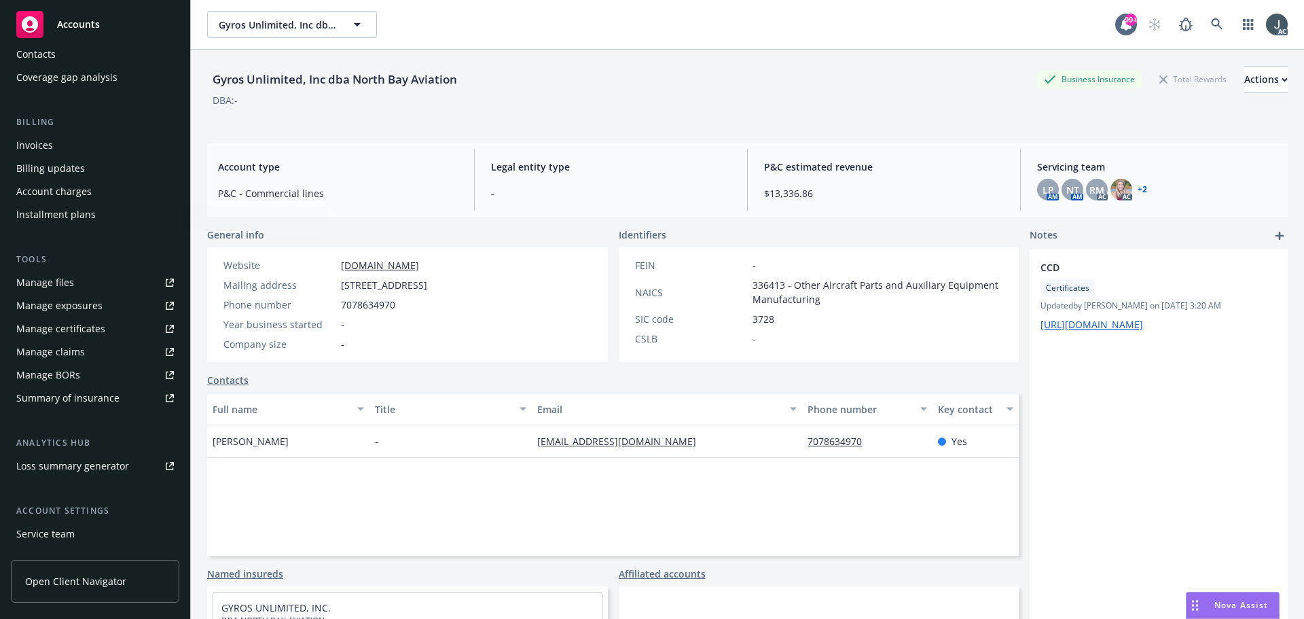
scroll to position [243, 0]
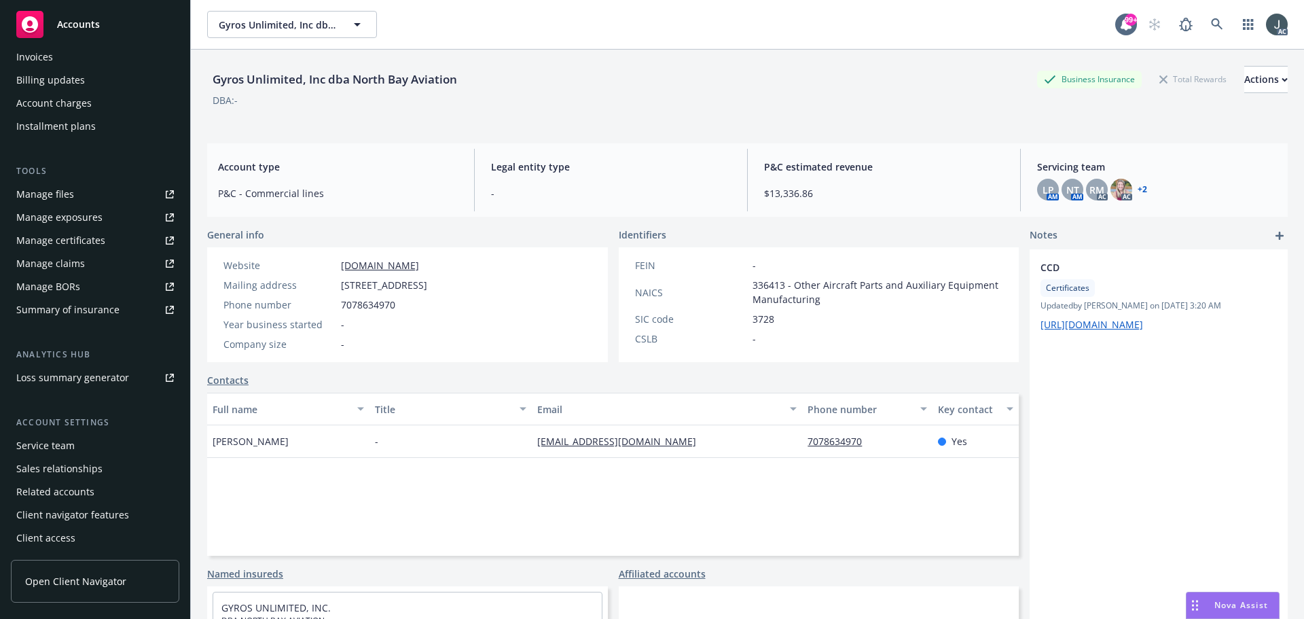
click at [55, 437] on div "Service team" at bounding box center [45, 446] width 58 height 22
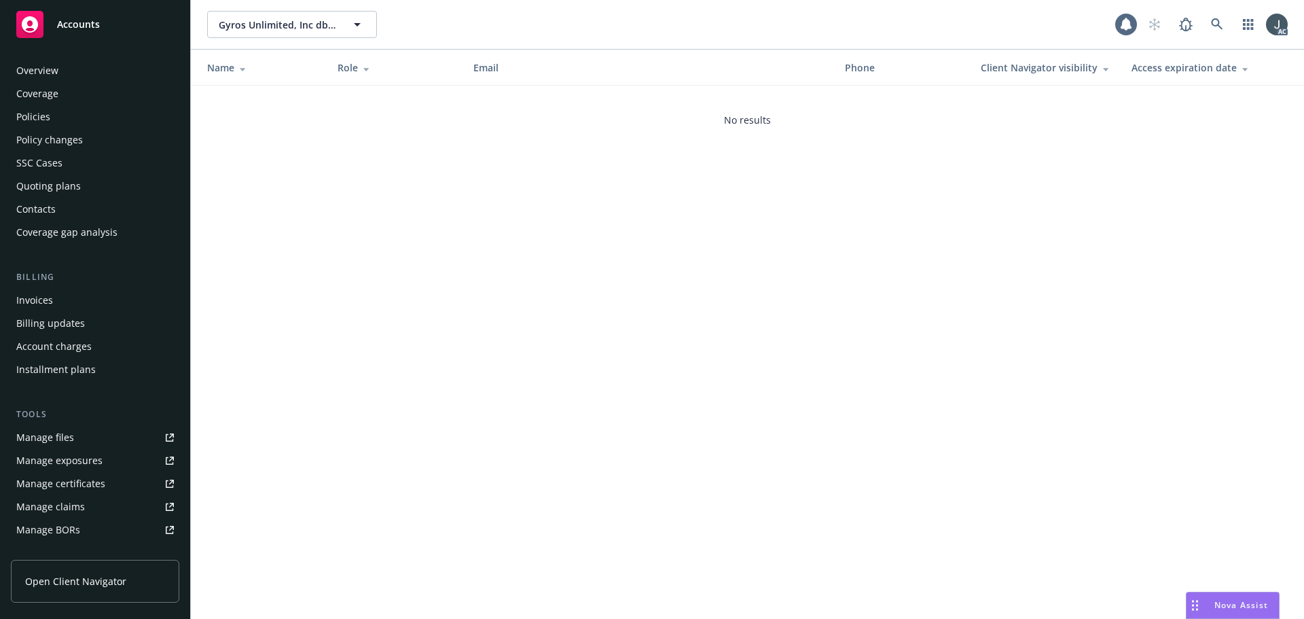
scroll to position [243, 0]
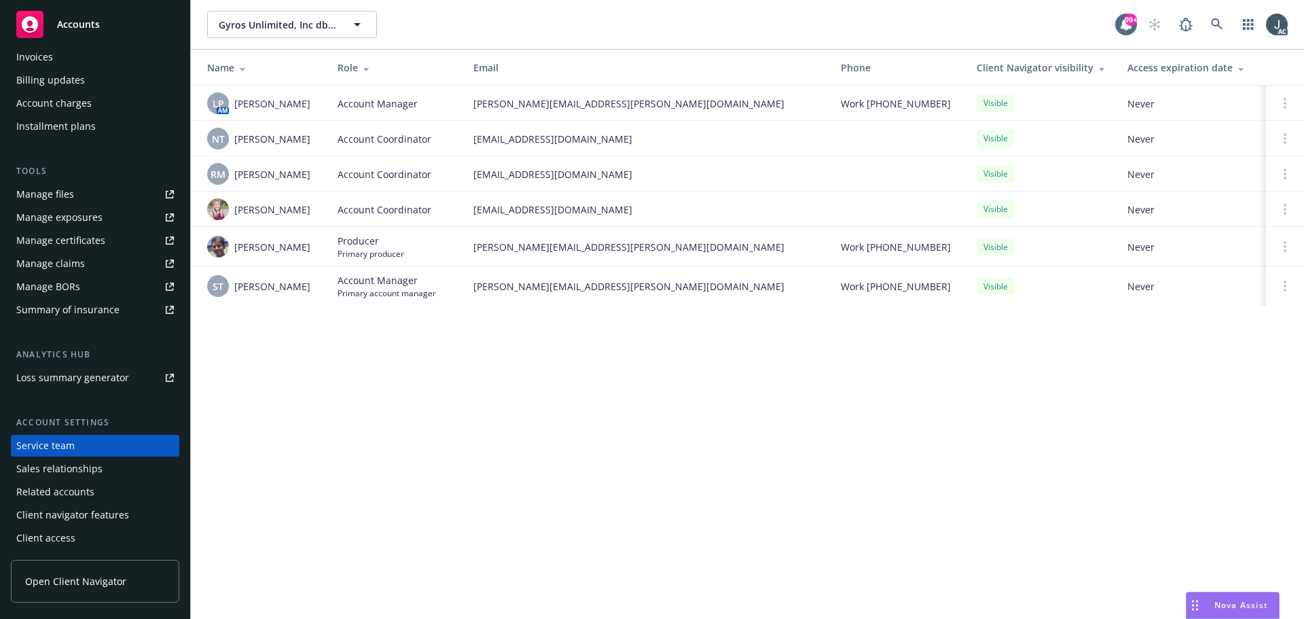
drag, startPoint x: 306, startPoint y: 138, endPoint x: 235, endPoint y: 138, distance: 71.3
click at [235, 138] on span "Ninuca Tatishvili" at bounding box center [272, 139] width 76 height 14
drag, startPoint x: 236, startPoint y: 175, endPoint x: 311, endPoint y: 177, distance: 75.4
click at [311, 177] on div "RM Rati Mukhuradze" at bounding box center [261, 174] width 109 height 22
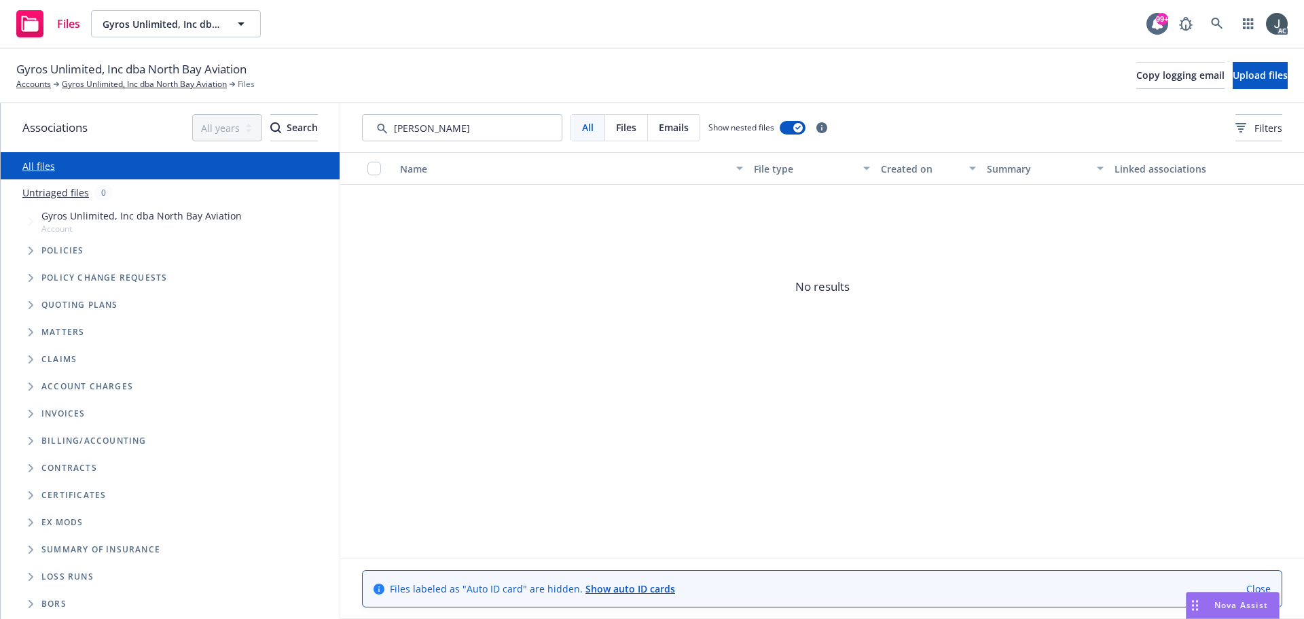
click at [511, 130] on input "Search by keyword..." at bounding box center [462, 127] width 200 height 27
type input "130"
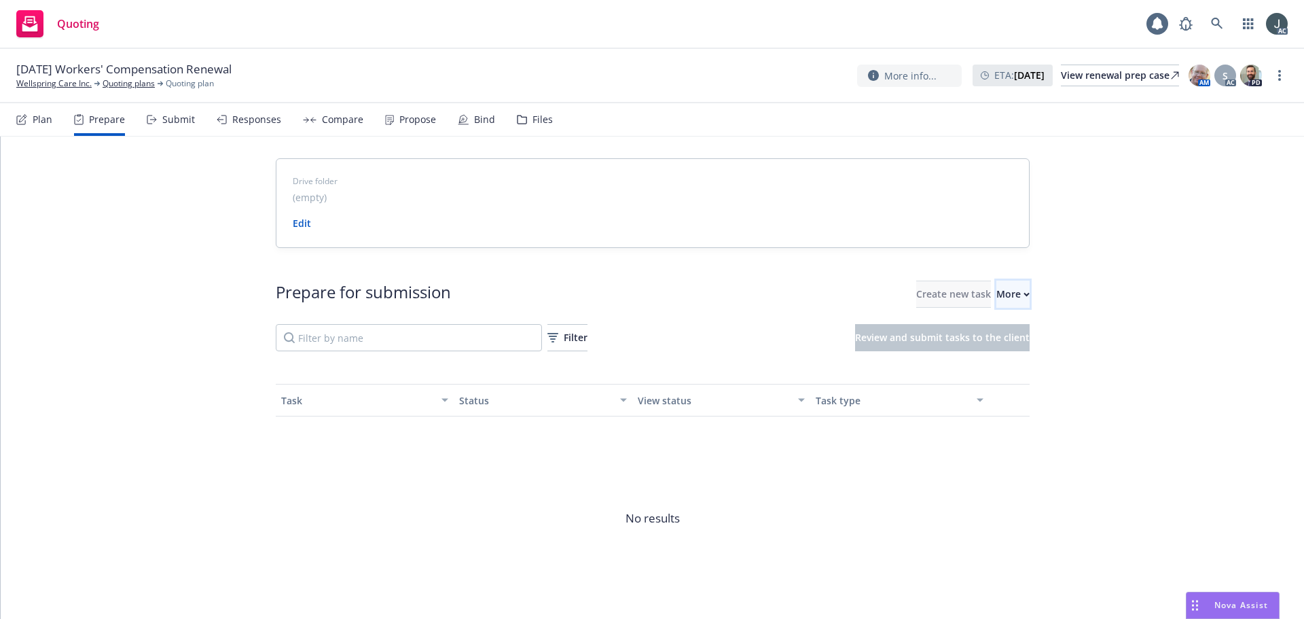
click at [1010, 297] on button "More" at bounding box center [1012, 293] width 33 height 27
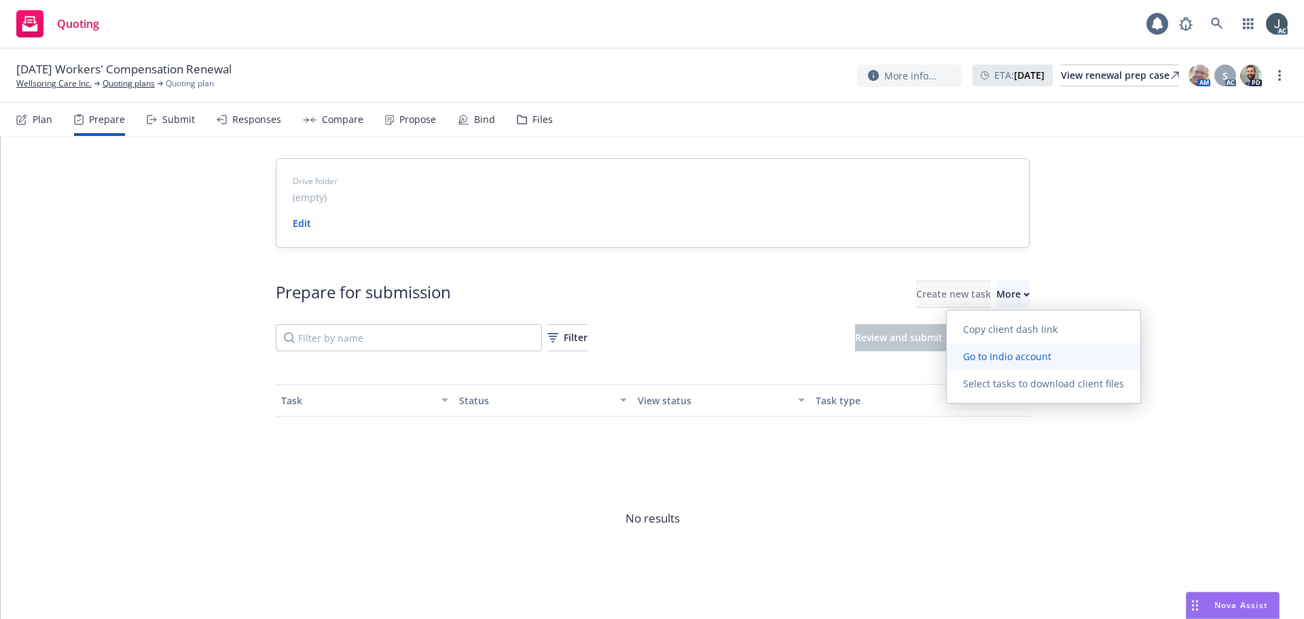
click at [1010, 359] on span "Go to Indio account" at bounding box center [1007, 356] width 121 height 13
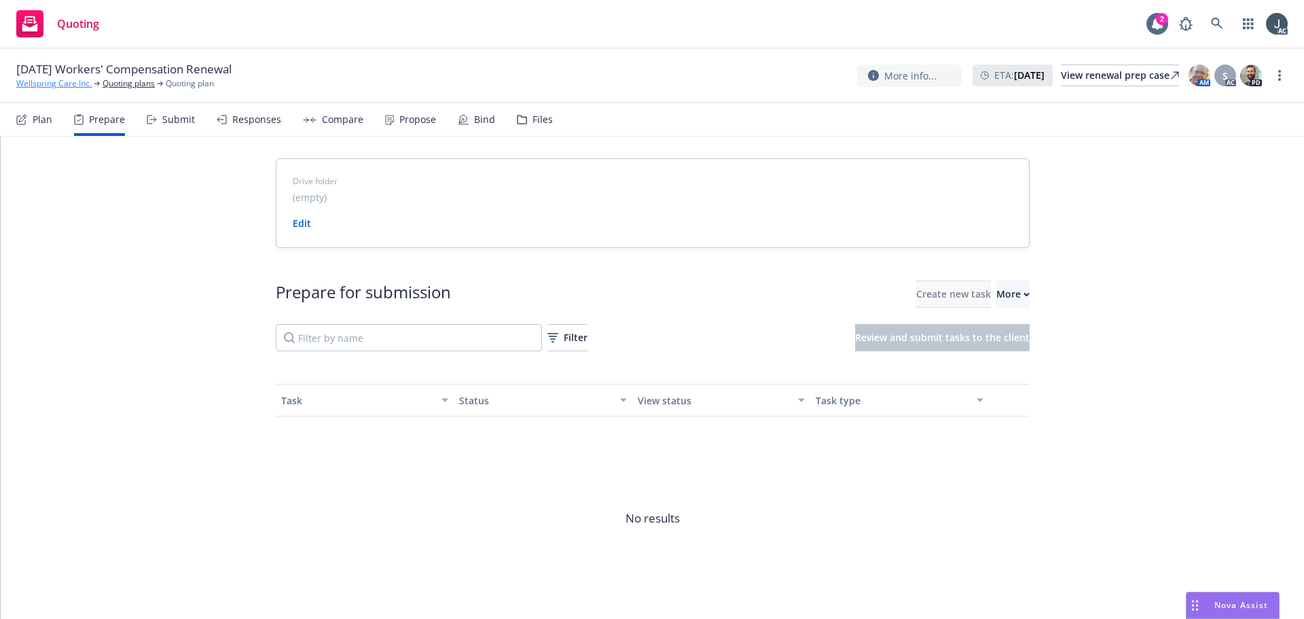
click at [58, 85] on link "Wellspring Care Inc." at bounding box center [53, 83] width 75 height 12
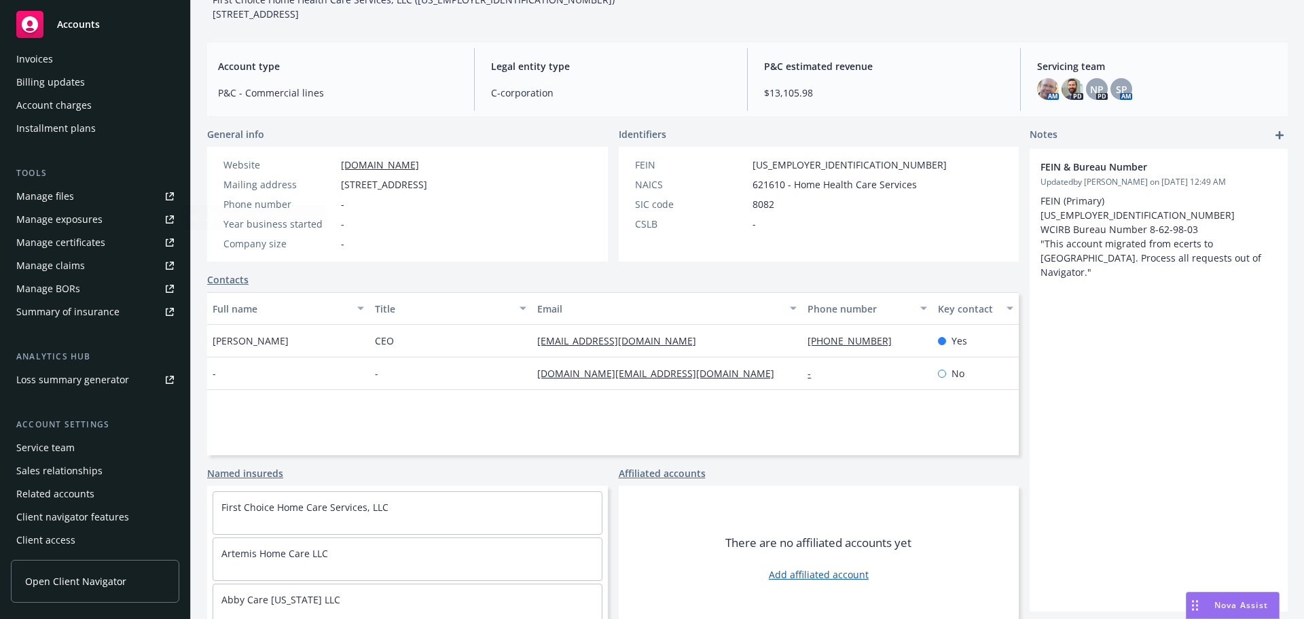
scroll to position [243, 0]
drag, startPoint x: 75, startPoint y: 452, endPoint x: 869, endPoint y: 498, distance: 795.2
click at [75, 452] on div "Service team" at bounding box center [95, 446] width 158 height 22
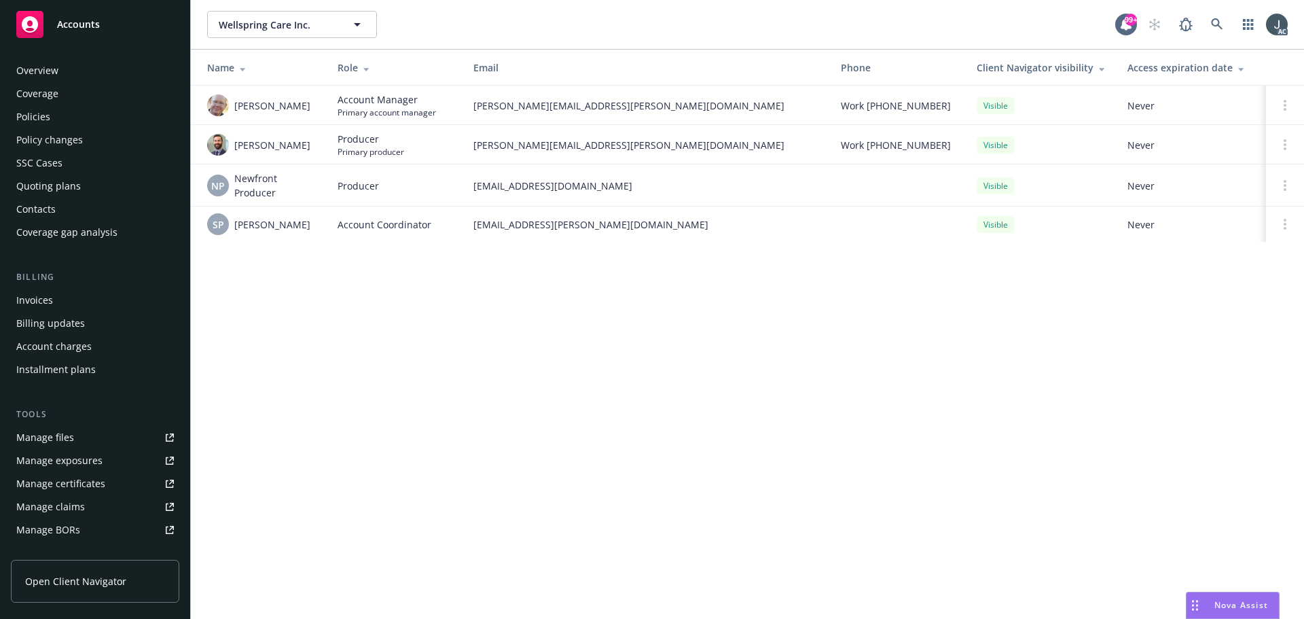
click at [47, 112] on div "Policies" at bounding box center [33, 117] width 34 height 22
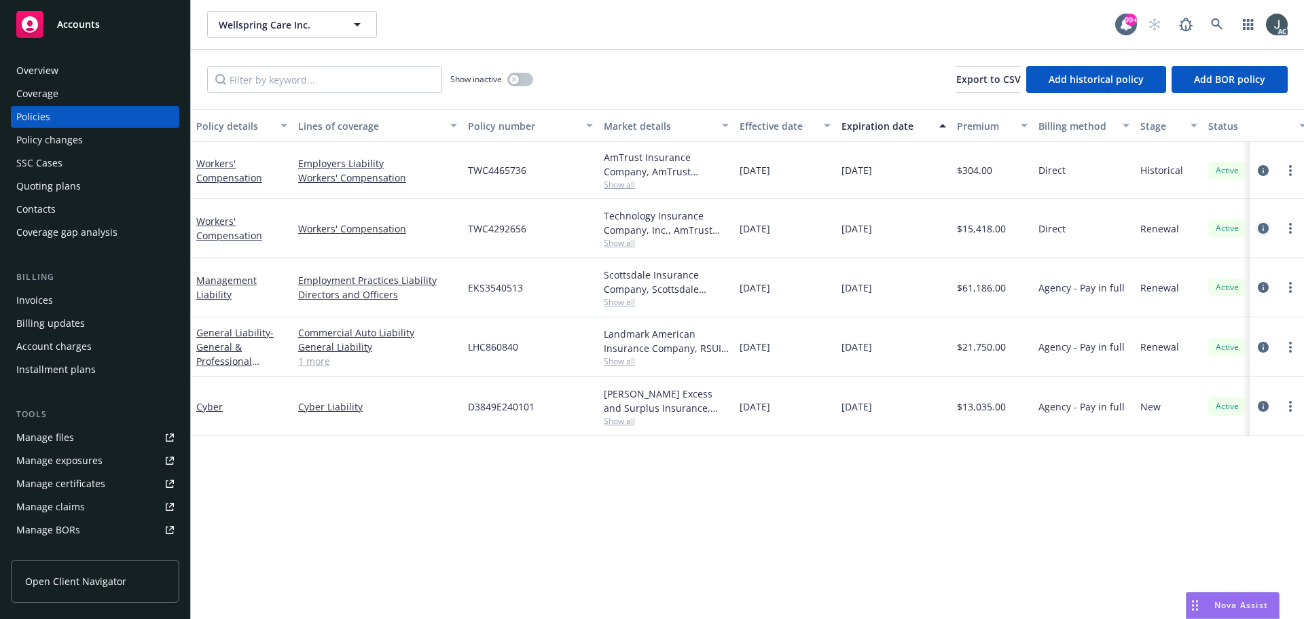
click at [1262, 228] on icon "circleInformation" at bounding box center [1263, 228] width 11 height 11
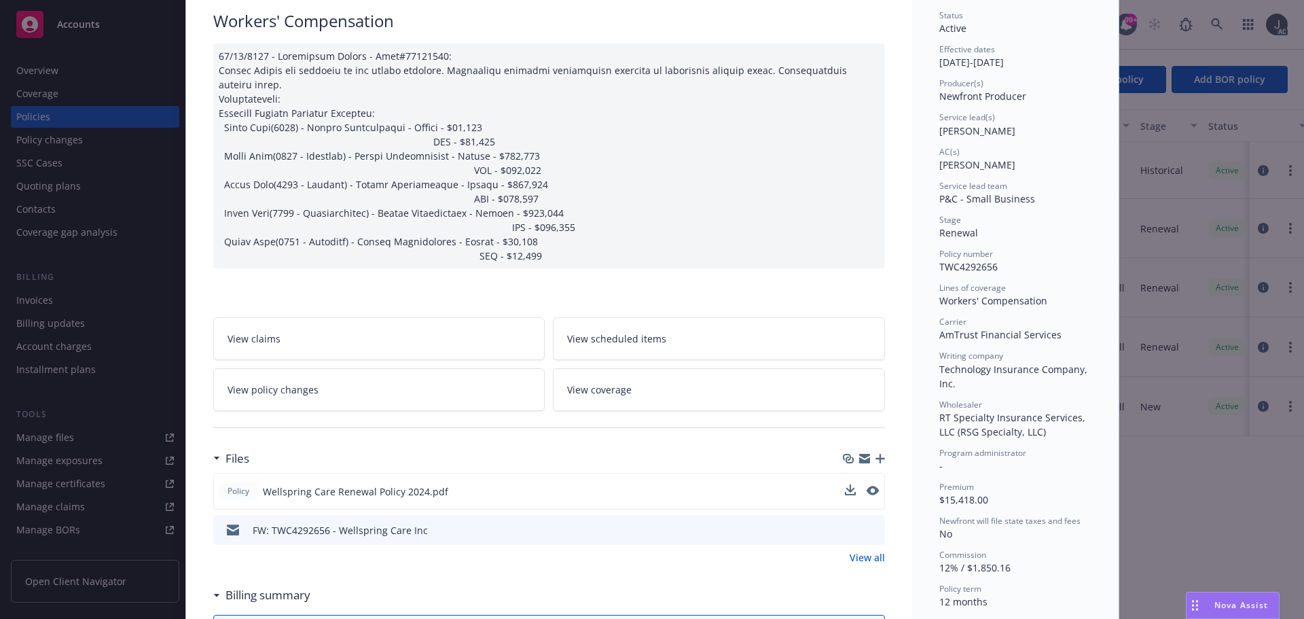
scroll to position [204, 0]
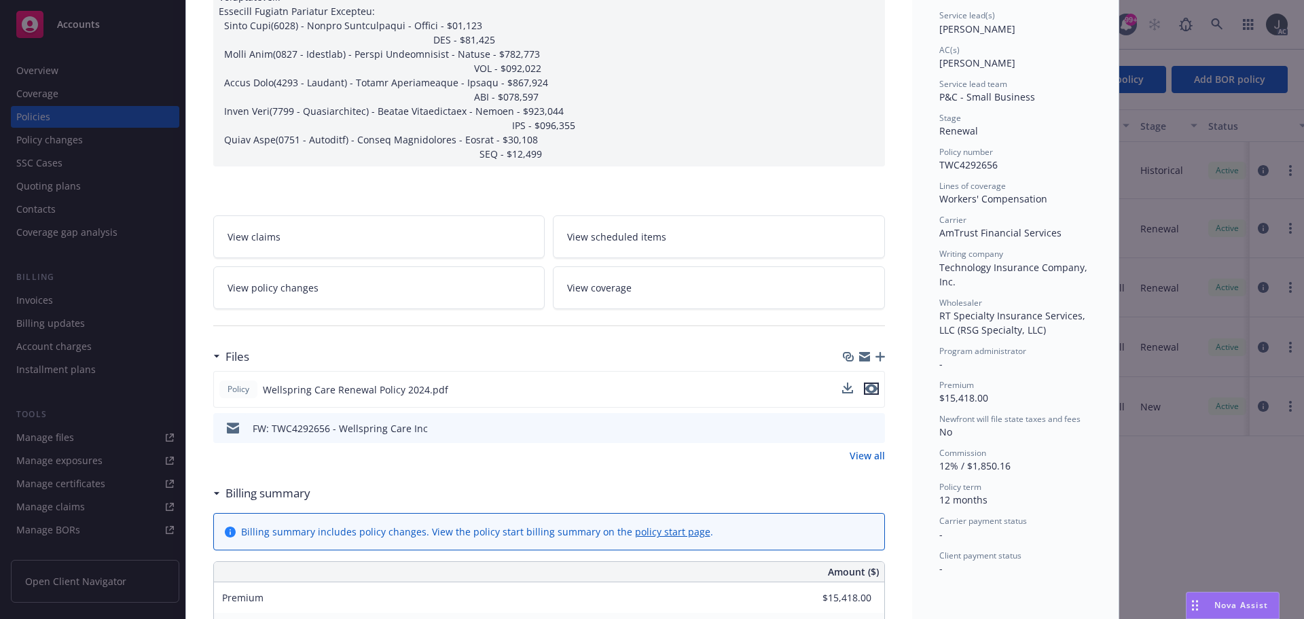
click at [865, 384] on icon "preview file" at bounding box center [871, 389] width 12 height 10
click at [74, 122] on div "Policy Workers' Compensation View claims View scheduled items View policy chang…" at bounding box center [652, 309] width 1304 height 619
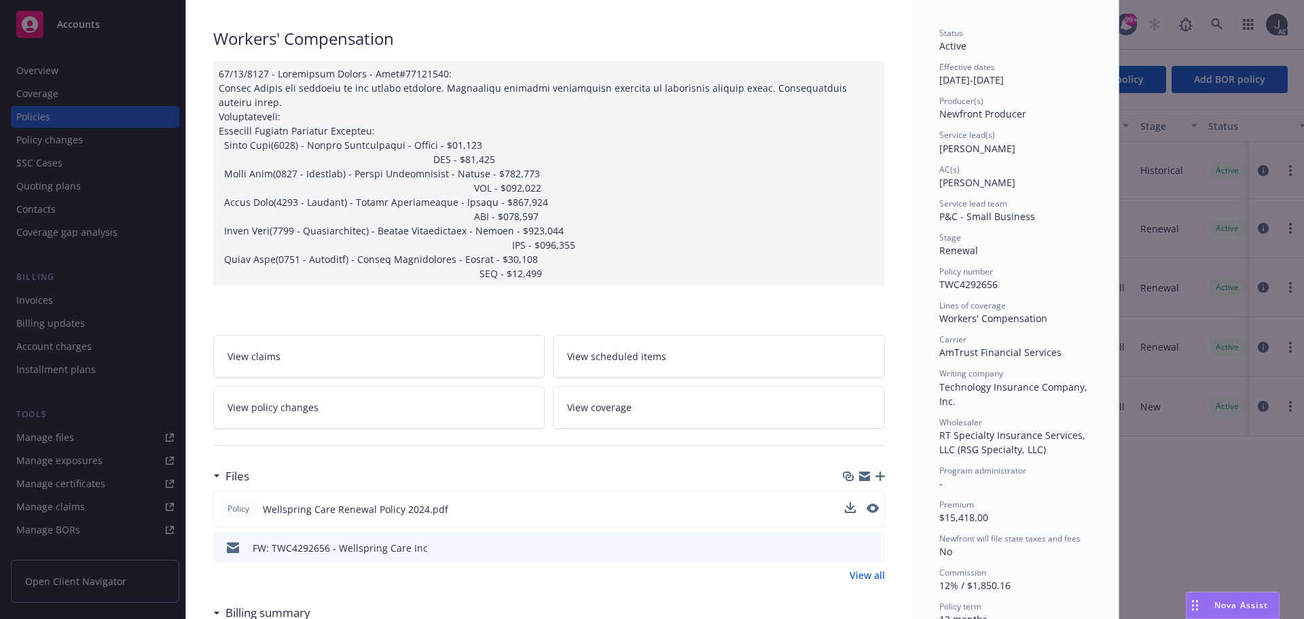
scroll to position [0, 0]
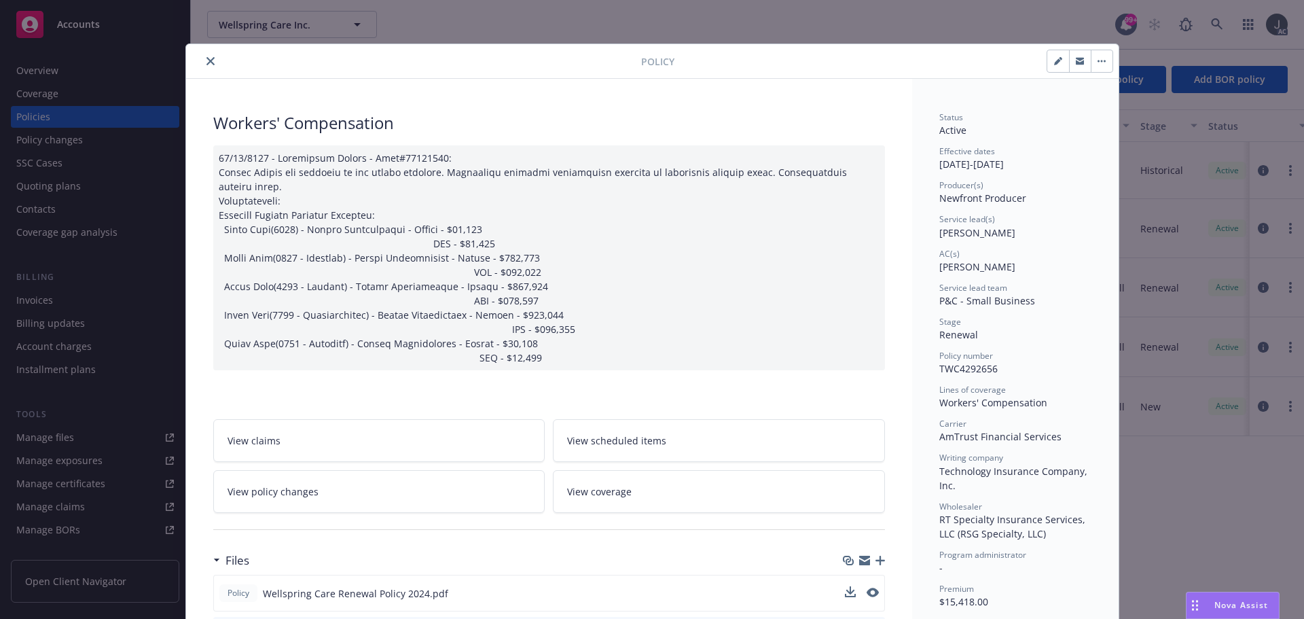
click at [208, 58] on icon "close" at bounding box center [210, 61] width 8 height 8
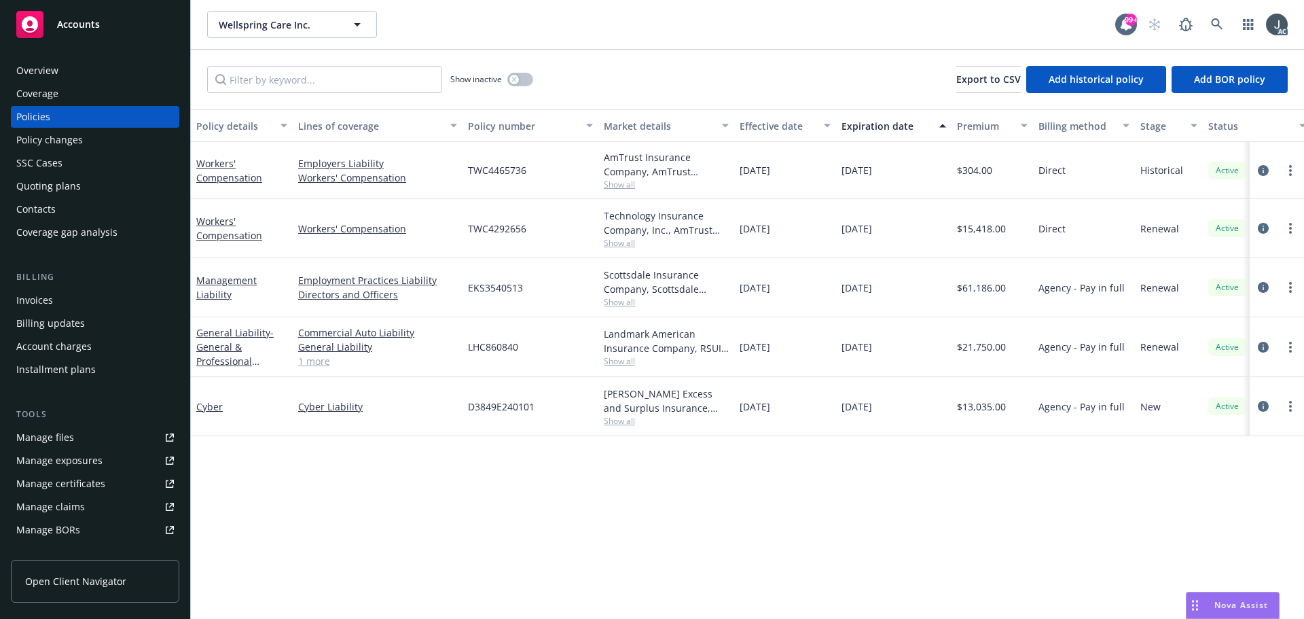
click at [77, 71] on div "Overview" at bounding box center [95, 71] width 158 height 22
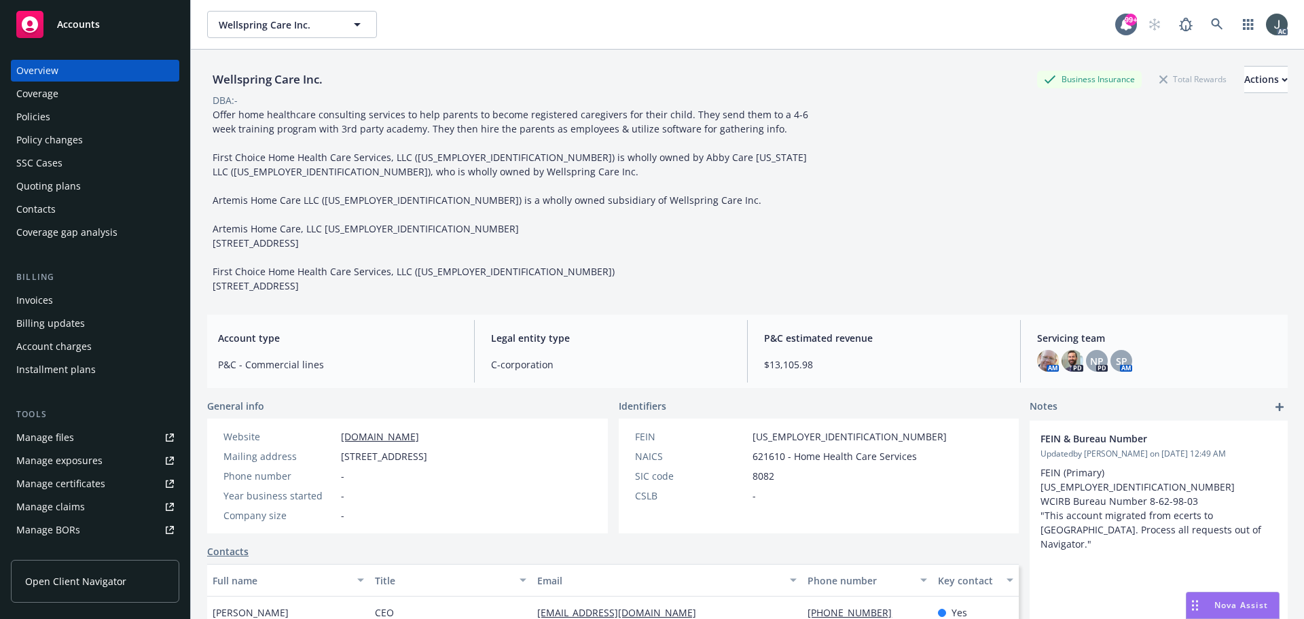
click at [86, 441] on link "Manage files" at bounding box center [95, 437] width 168 height 22
click at [1211, 24] on icon at bounding box center [1217, 24] width 12 height 12
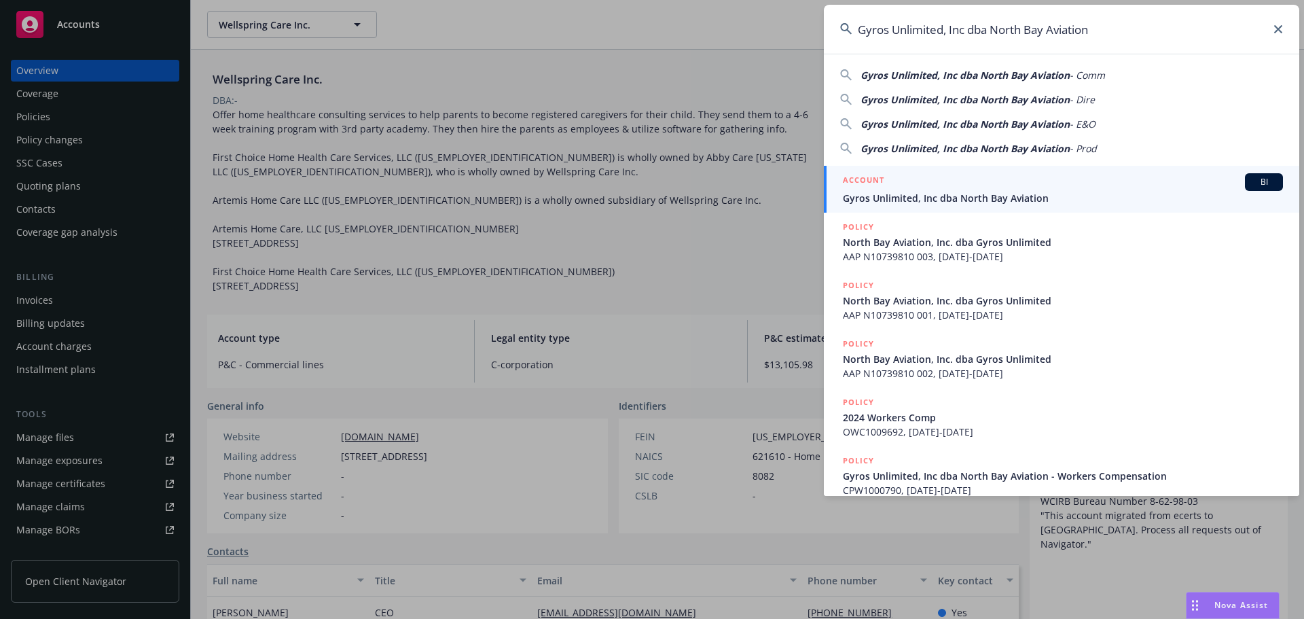
type input "Gyros Unlimited, Inc dba North Bay Aviation"
click at [898, 196] on span "Gyros Unlimited, Inc dba North Bay Aviation" at bounding box center [1063, 198] width 440 height 14
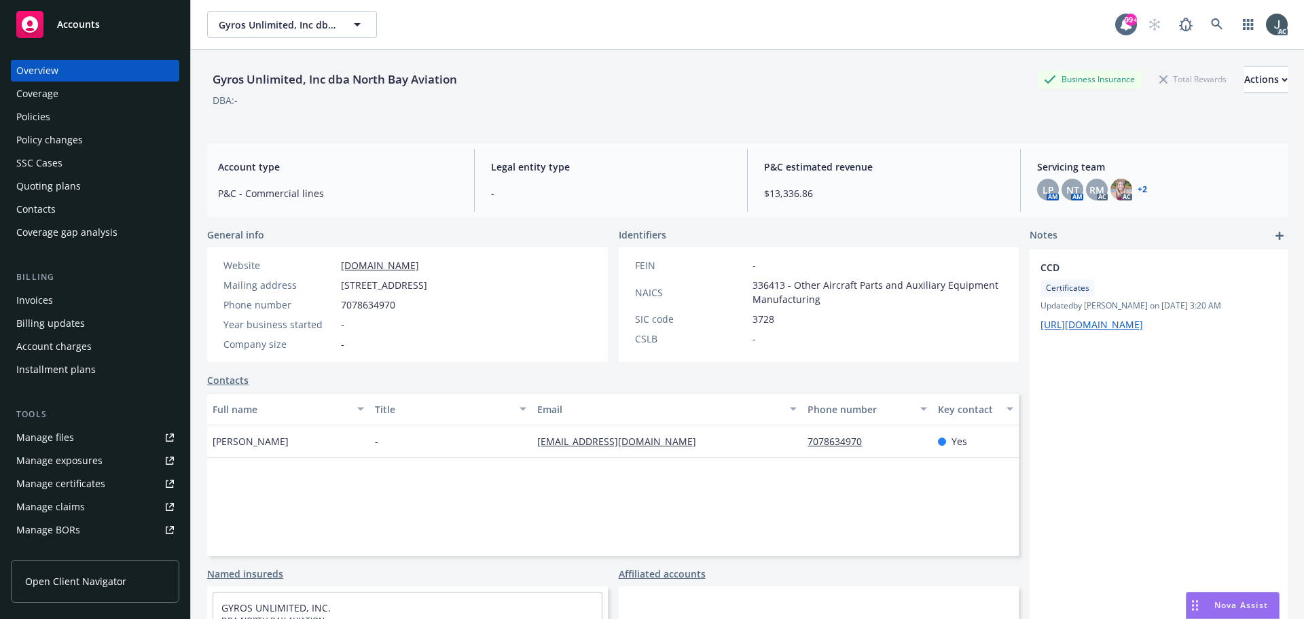
click at [71, 428] on div "Manage files" at bounding box center [45, 437] width 58 height 22
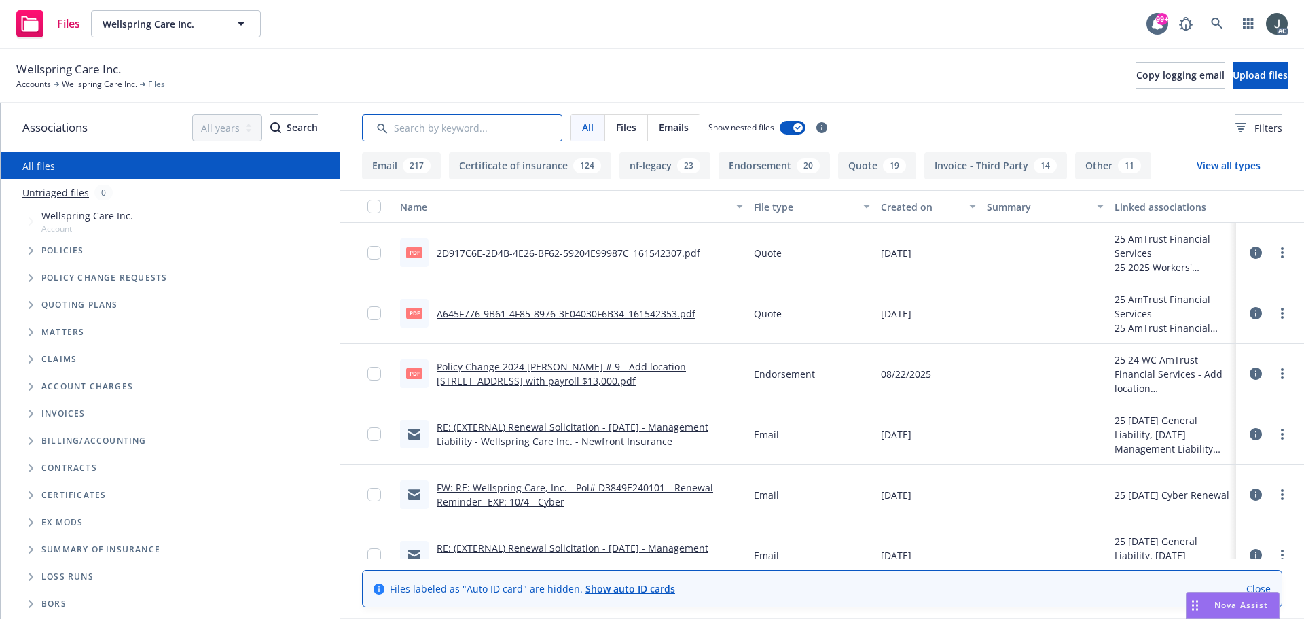
click at [485, 132] on input "Search by keyword..." at bounding box center [462, 127] width 200 height 27
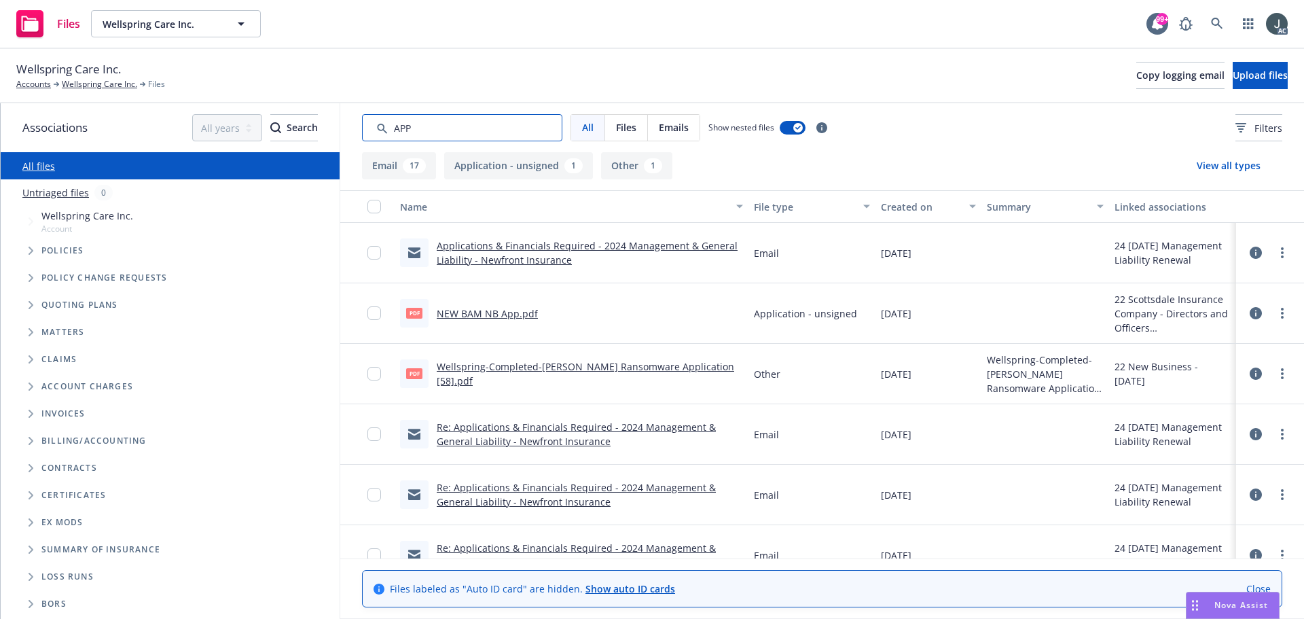
type input "APP"
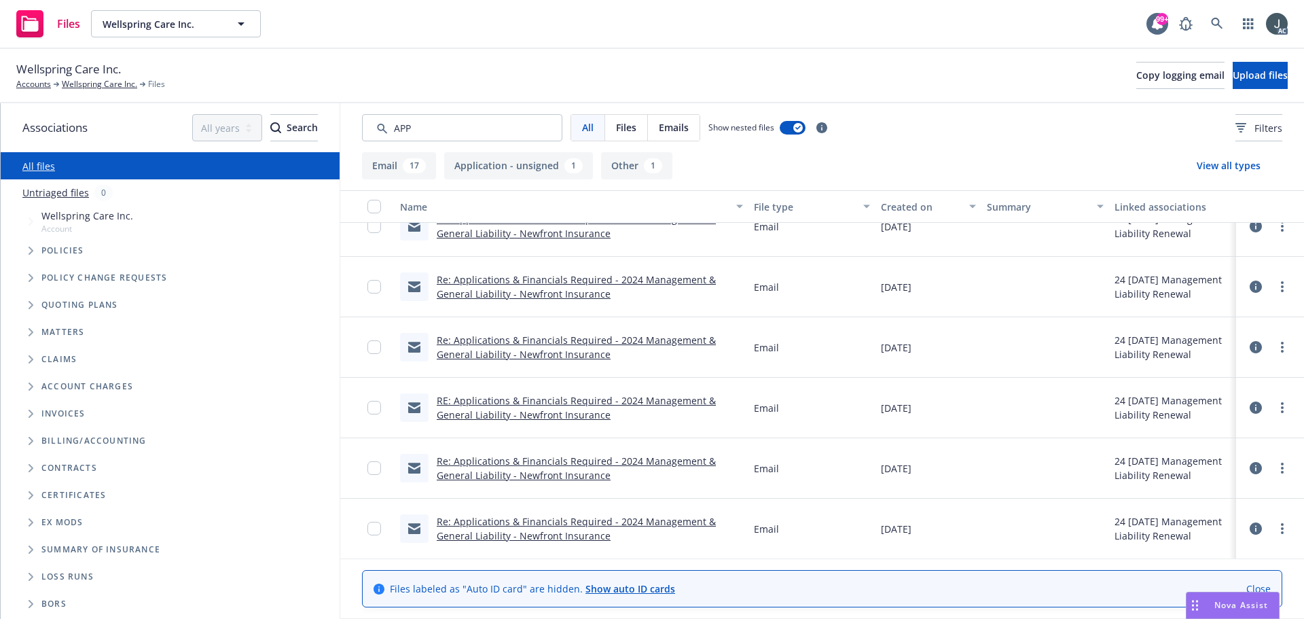
scroll to position [805, 0]
click at [433, 122] on input "Search by keyword..." at bounding box center [462, 127] width 200 height 27
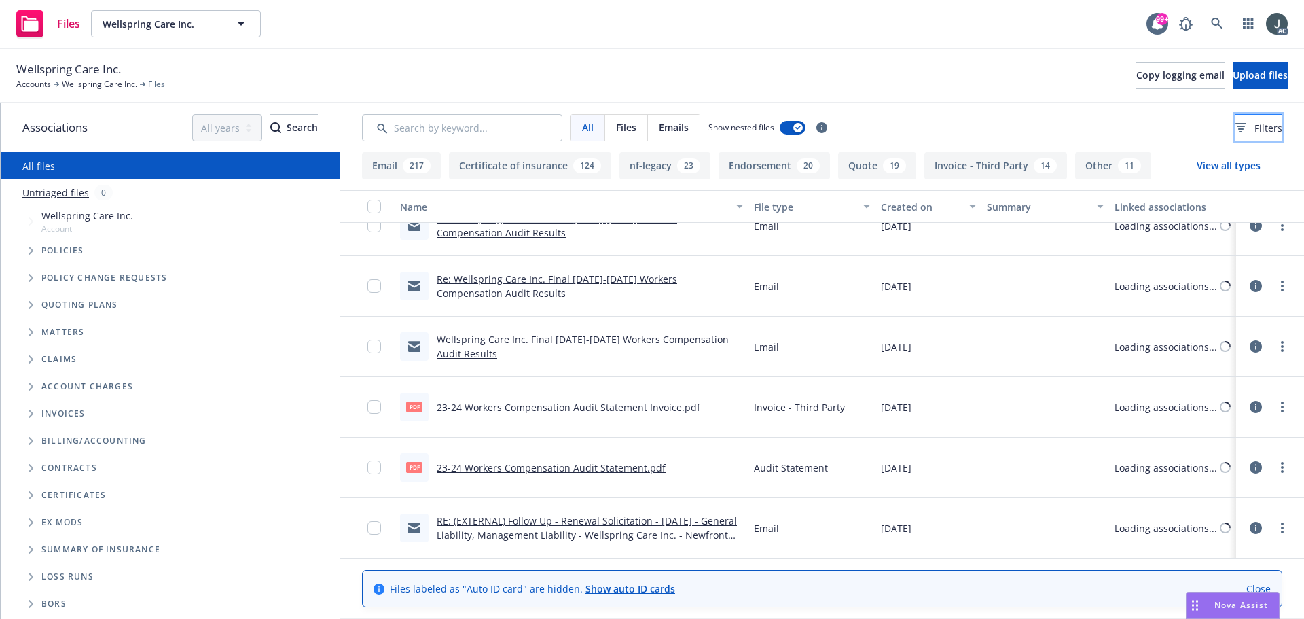
click at [1264, 135] on button "Filters" at bounding box center [1258, 127] width 47 height 27
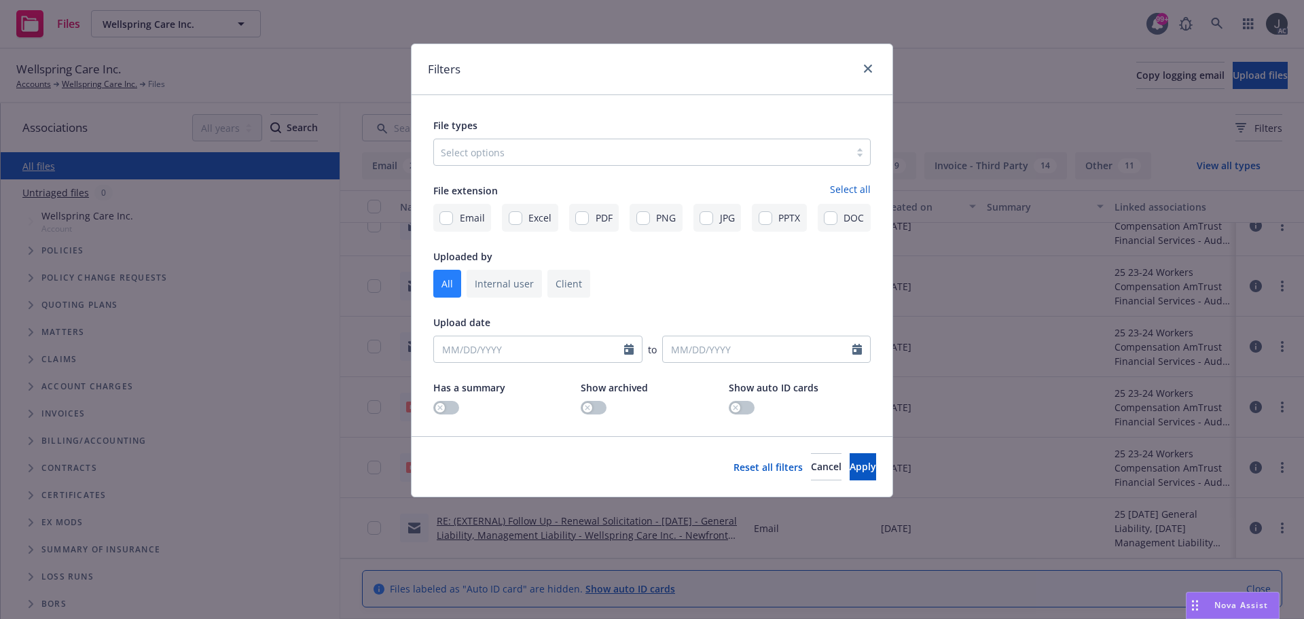
click at [462, 147] on div at bounding box center [642, 152] width 402 height 16
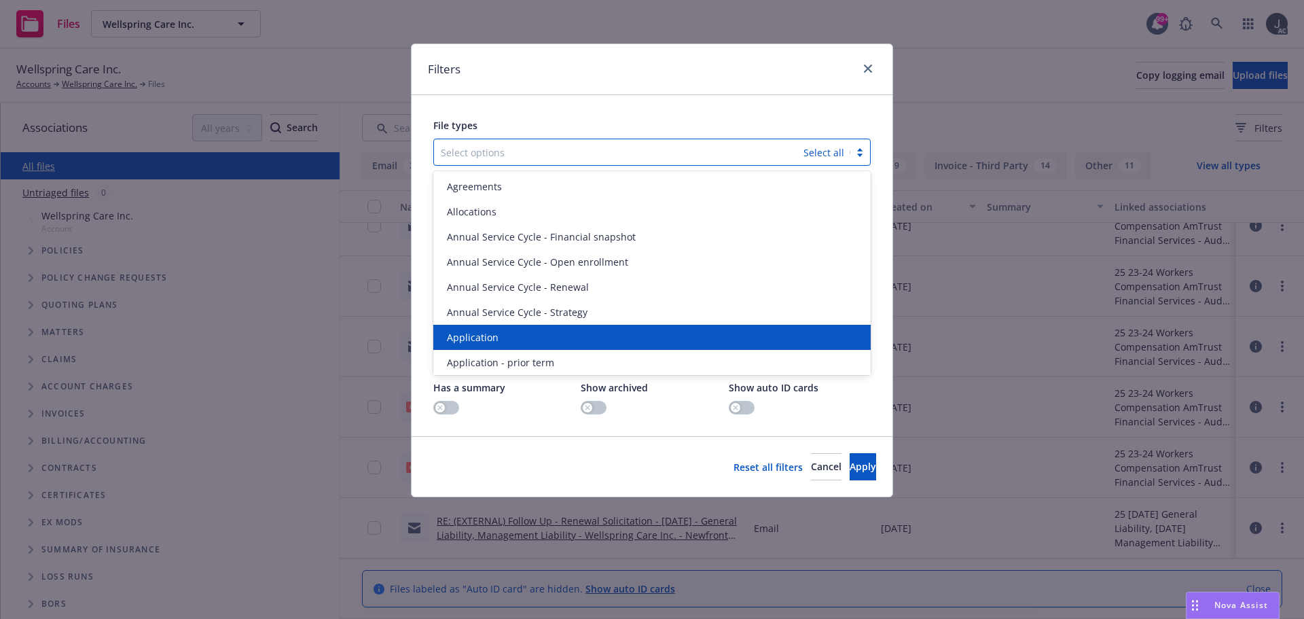
click at [498, 334] on div "Application" at bounding box center [651, 337] width 421 height 14
click at [498, 334] on span "Application - prior term" at bounding box center [500, 337] width 107 height 14
click at [498, 334] on span "Application - signed" at bounding box center [492, 337] width 91 height 14
click at [498, 334] on span "Application - unsigned" at bounding box center [498, 337] width 103 height 14
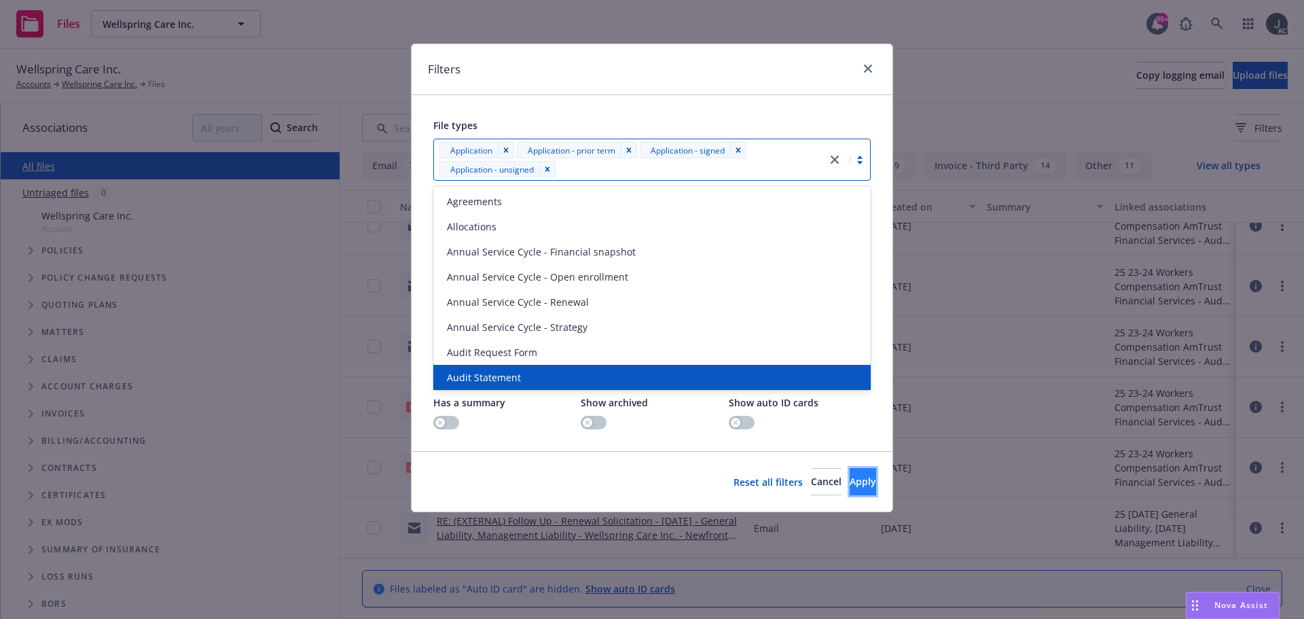
click at [861, 483] on button "Apply" at bounding box center [863, 481] width 26 height 27
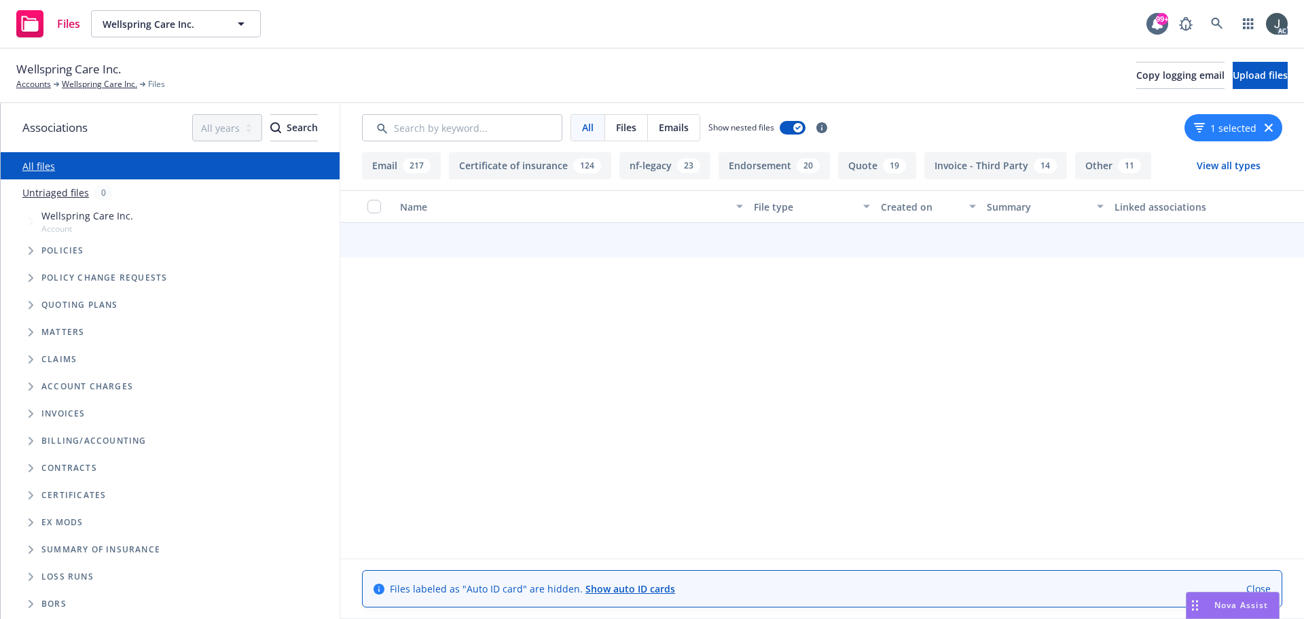
scroll to position [0, 0]
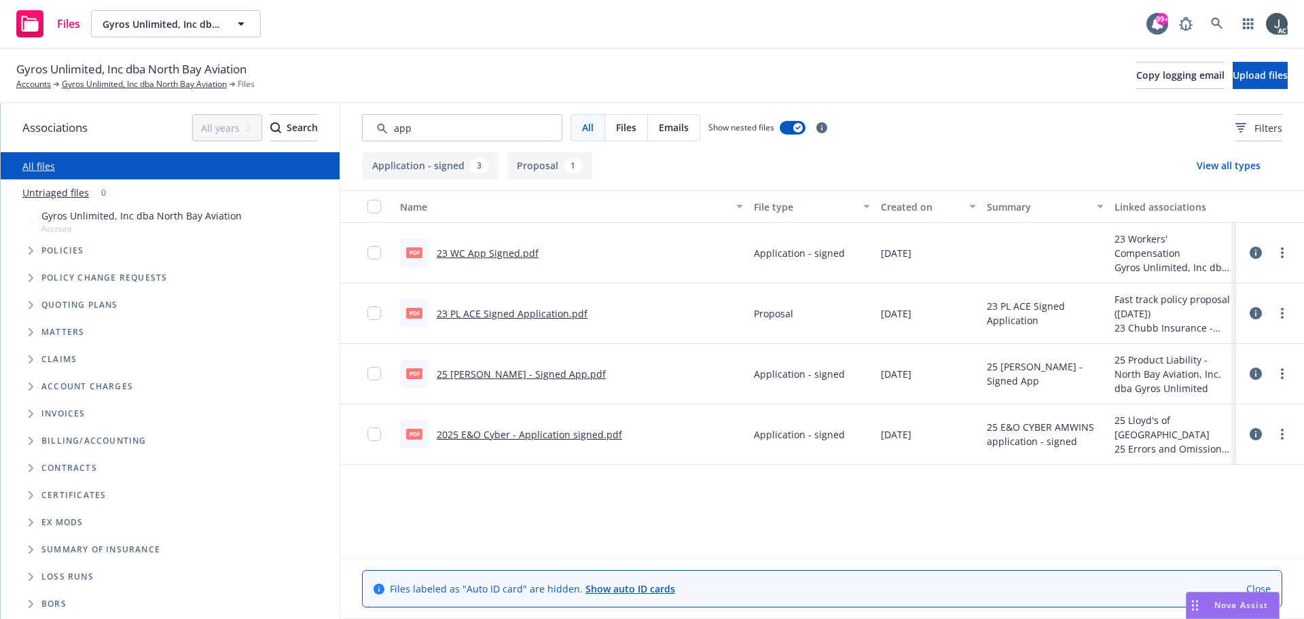
type input "app"
click at [507, 371] on link "25 [PERSON_NAME] - Signed App.pdf" at bounding box center [521, 373] width 169 height 13
click at [438, 133] on input "Search by keyword..." at bounding box center [462, 127] width 200 height 27
click at [1235, 139] on button "Filters" at bounding box center [1258, 127] width 47 height 27
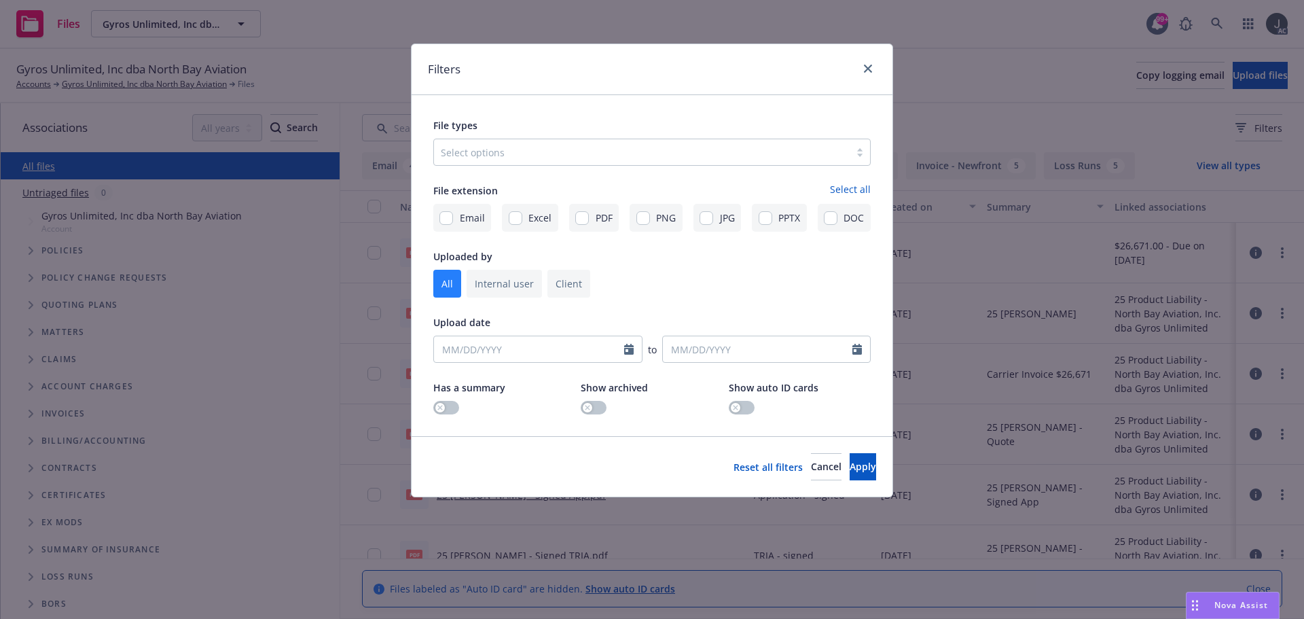
click at [499, 154] on div at bounding box center [642, 152] width 402 height 16
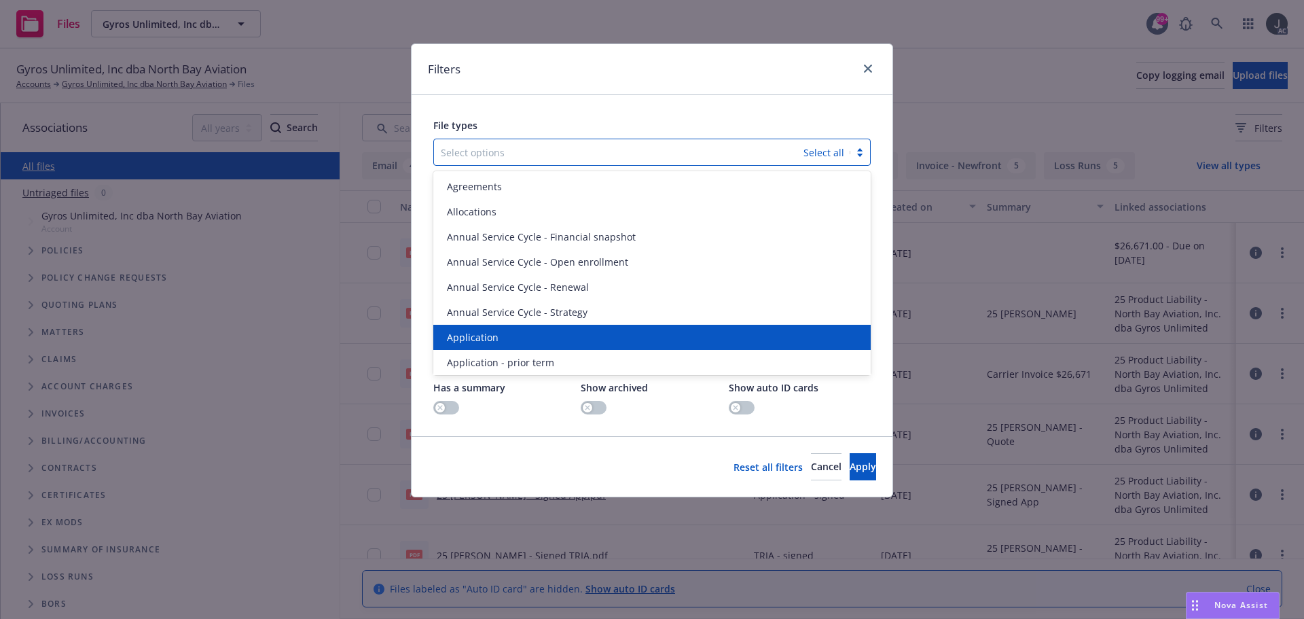
click at [500, 340] on div "Application" at bounding box center [651, 337] width 421 height 14
click at [500, 340] on span "Application - prior term" at bounding box center [500, 337] width 107 height 14
click at [500, 340] on span "Application - signed" at bounding box center [492, 337] width 91 height 14
click at [500, 340] on span "Application - unsigned" at bounding box center [498, 337] width 103 height 14
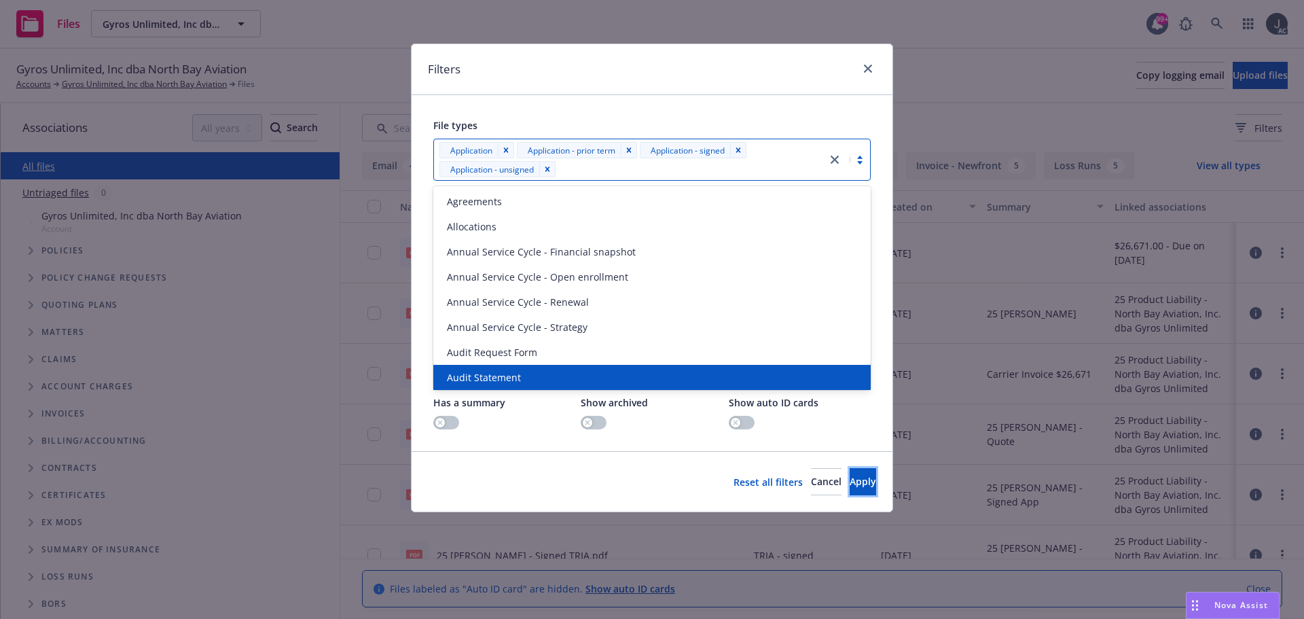
drag, startPoint x: 817, startPoint y: 476, endPoint x: 788, endPoint y: 469, distance: 30.0
click at [850, 476] on button "Apply" at bounding box center [863, 481] width 26 height 27
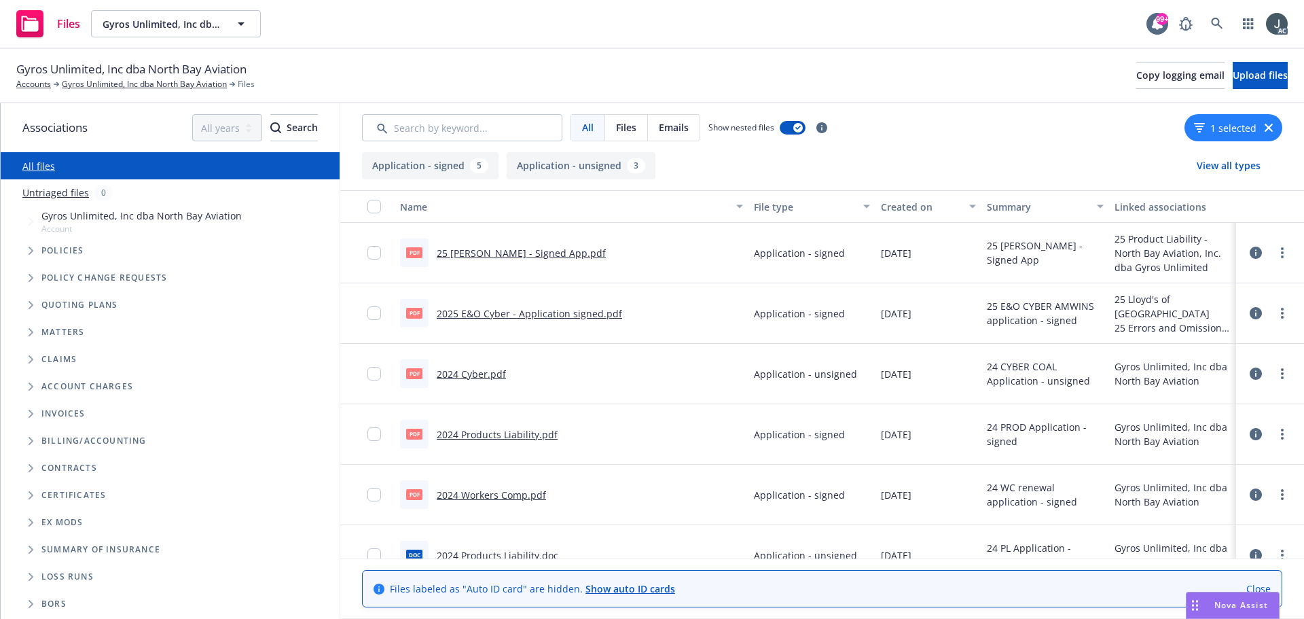
click at [445, 253] on link "25 [PERSON_NAME] - Signed App.pdf" at bounding box center [521, 253] width 169 height 13
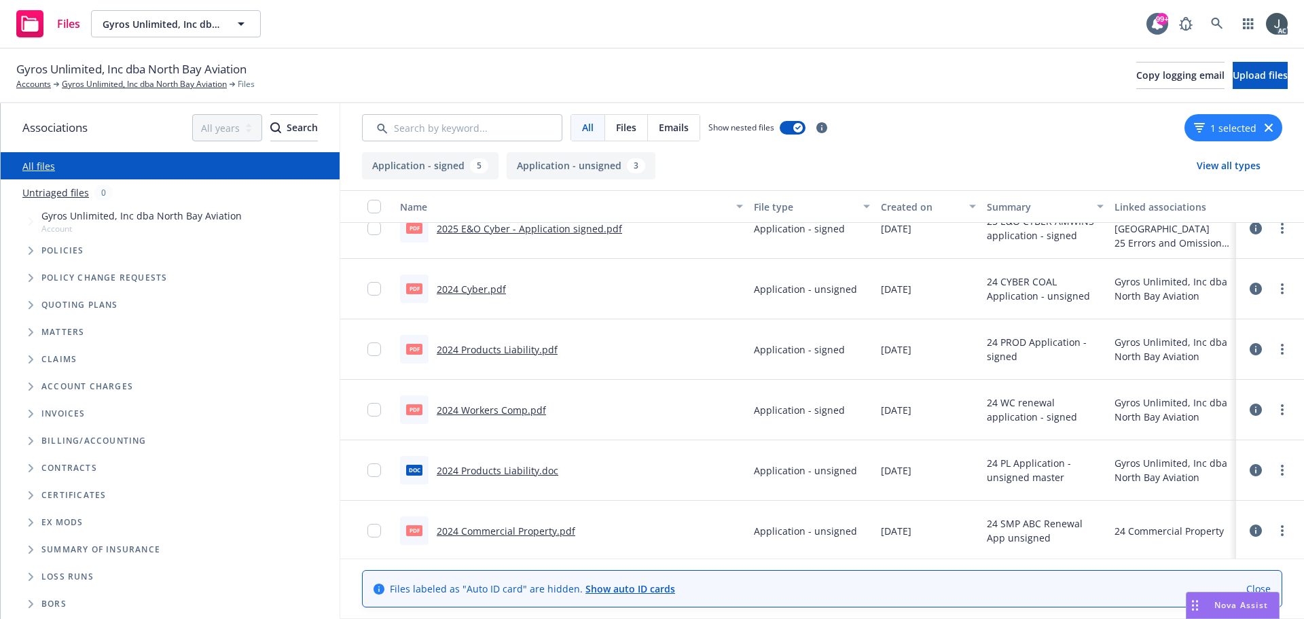
scroll to position [147, 0]
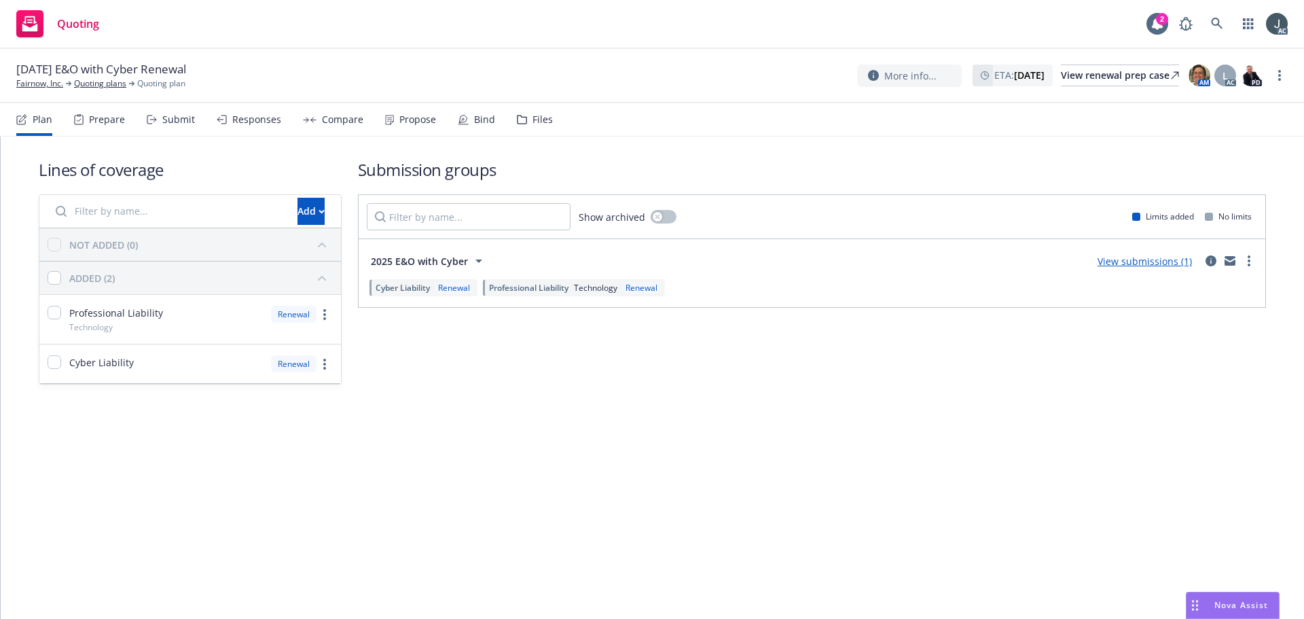
drag, startPoint x: 107, startPoint y: 119, endPoint x: 115, endPoint y: 117, distance: 8.3
click at [107, 119] on div "Prepare" at bounding box center [107, 119] width 36 height 11
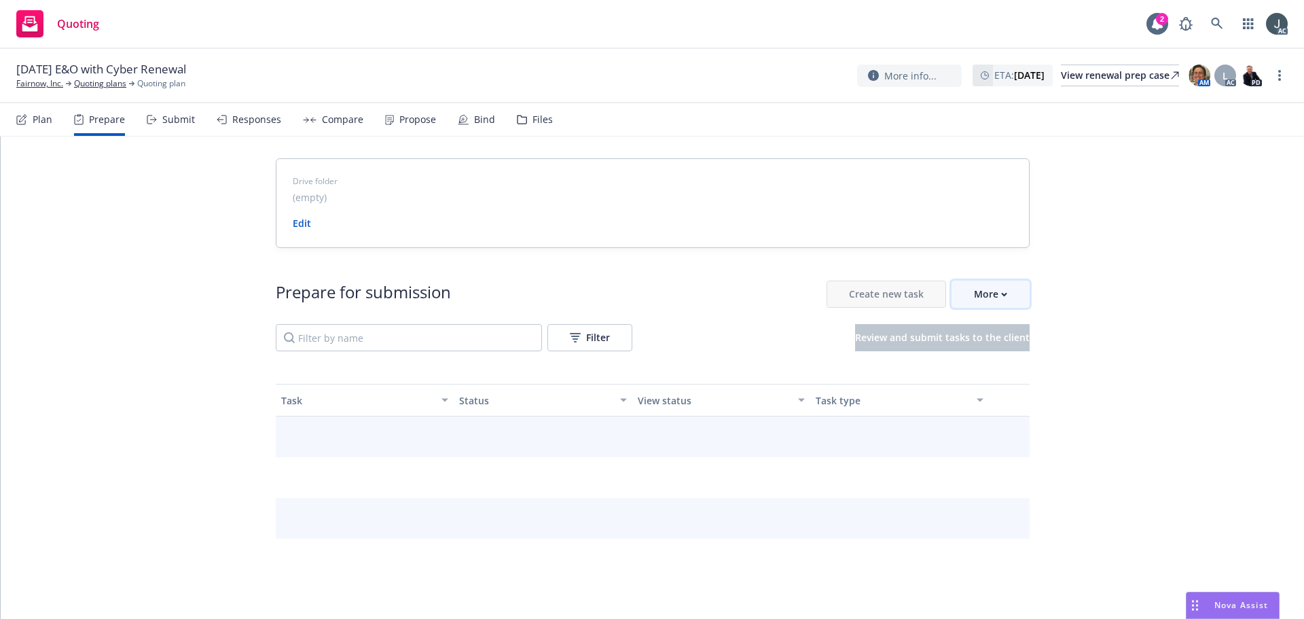
click at [974, 305] on div "More" at bounding box center [990, 294] width 33 height 26
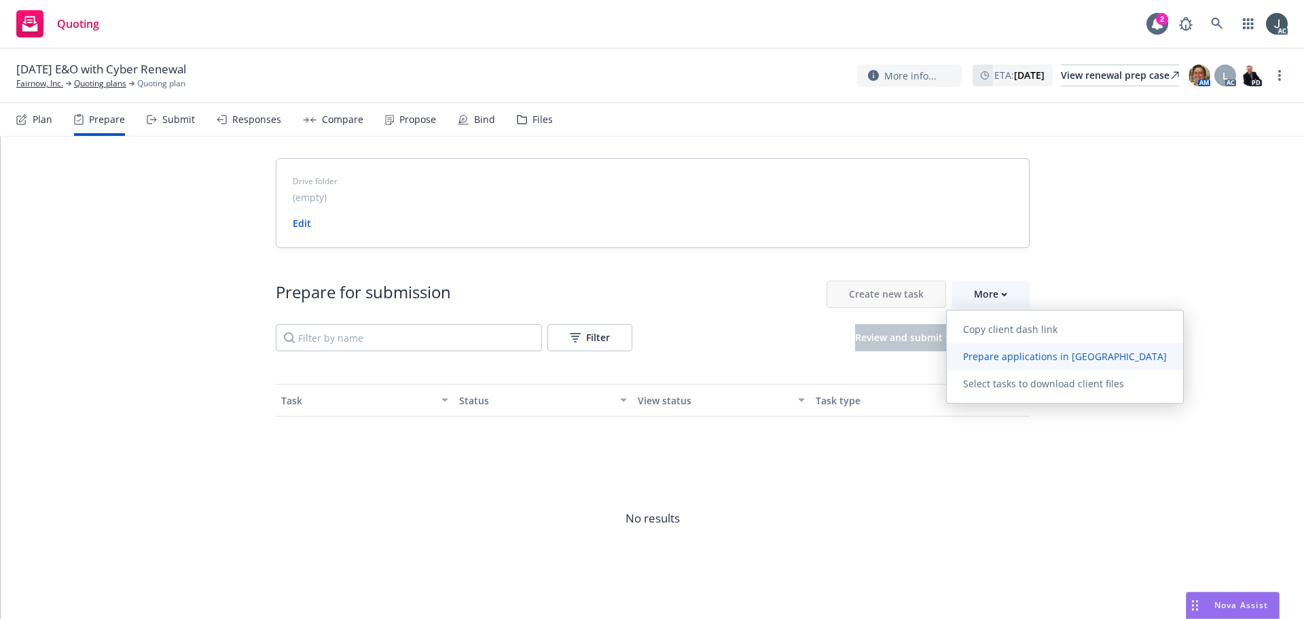
click at [993, 352] on span "Prepare applications in Indio" at bounding box center [1065, 356] width 236 height 13
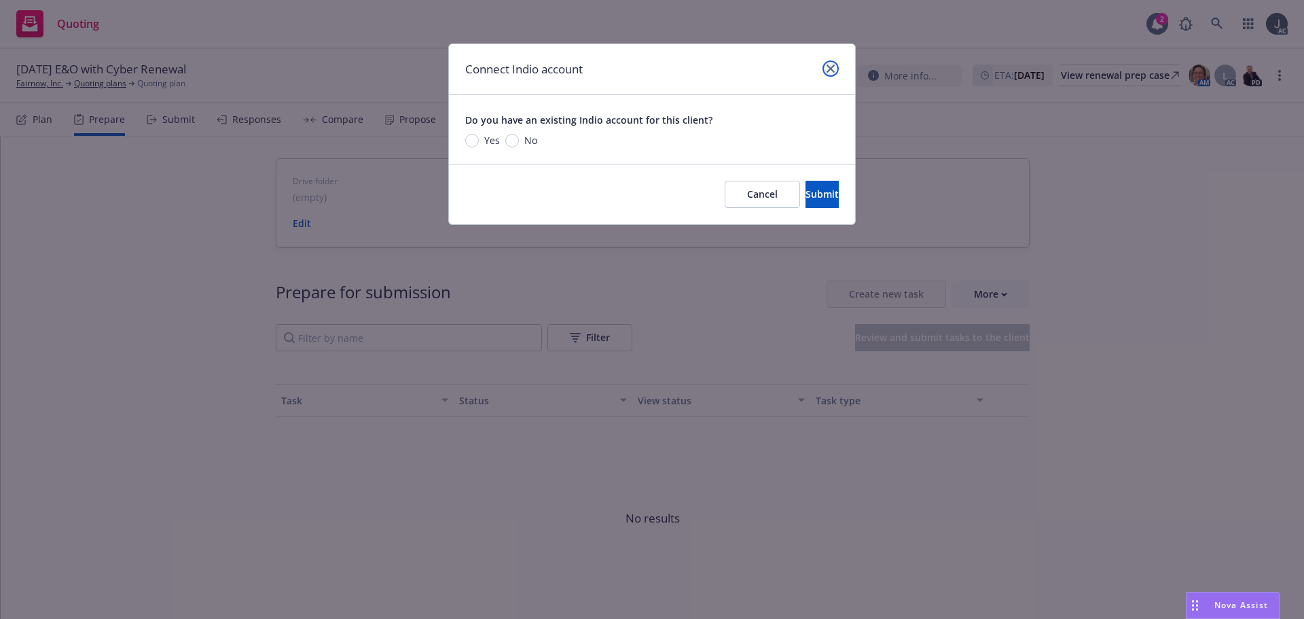
click at [833, 71] on icon "close" at bounding box center [830, 69] width 8 height 8
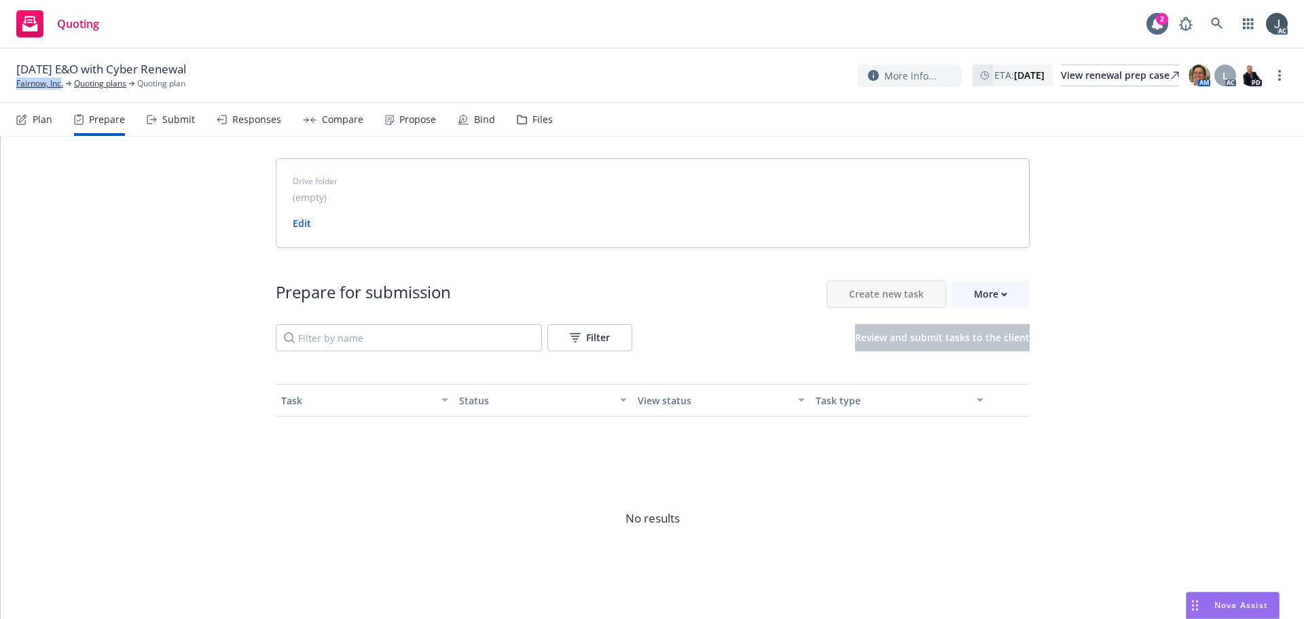
drag, startPoint x: 62, startPoint y: 92, endPoint x: 15, endPoint y: 94, distance: 46.9
click at [15, 94] on div "10/09/25 E&O with Cyber Renewal Fairnow, Inc. Quoting plans Quoting plan More i…" at bounding box center [652, 76] width 1304 height 54
copy link "Fairnow, Inc"
drag, startPoint x: 984, startPoint y: 288, endPoint x: 985, endPoint y: 304, distance: 16.4
click at [984, 288] on div "More" at bounding box center [990, 294] width 33 height 26
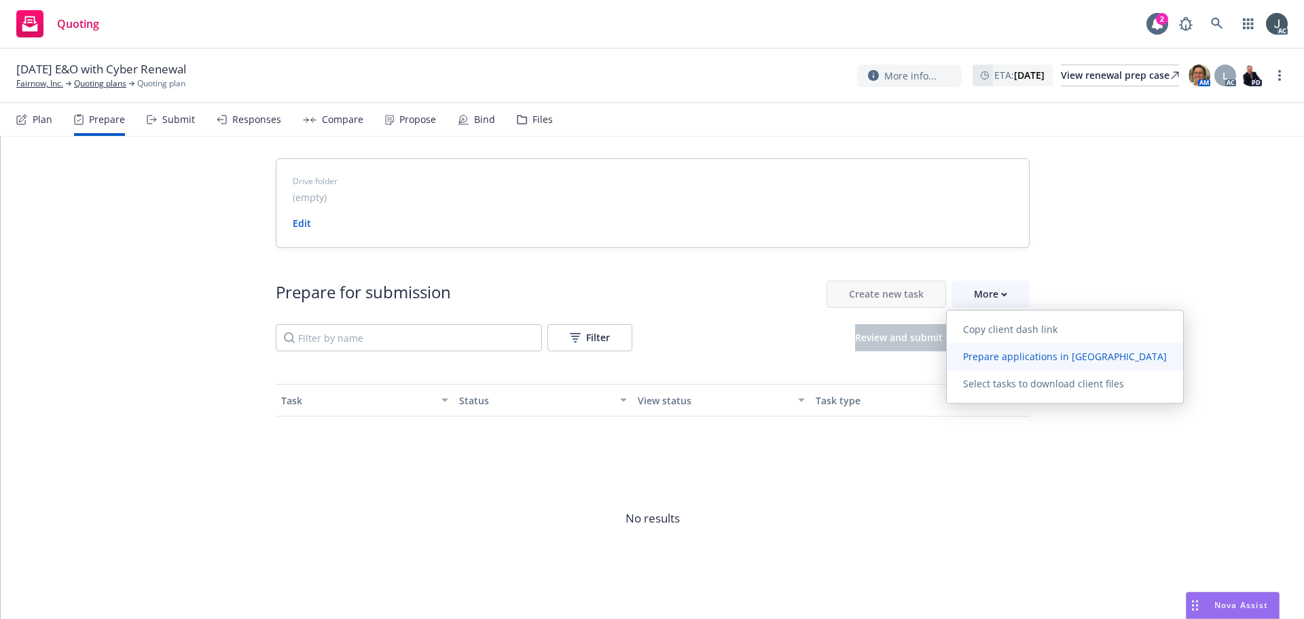
click at [982, 357] on span "Prepare applications in Indio" at bounding box center [1065, 356] width 236 height 13
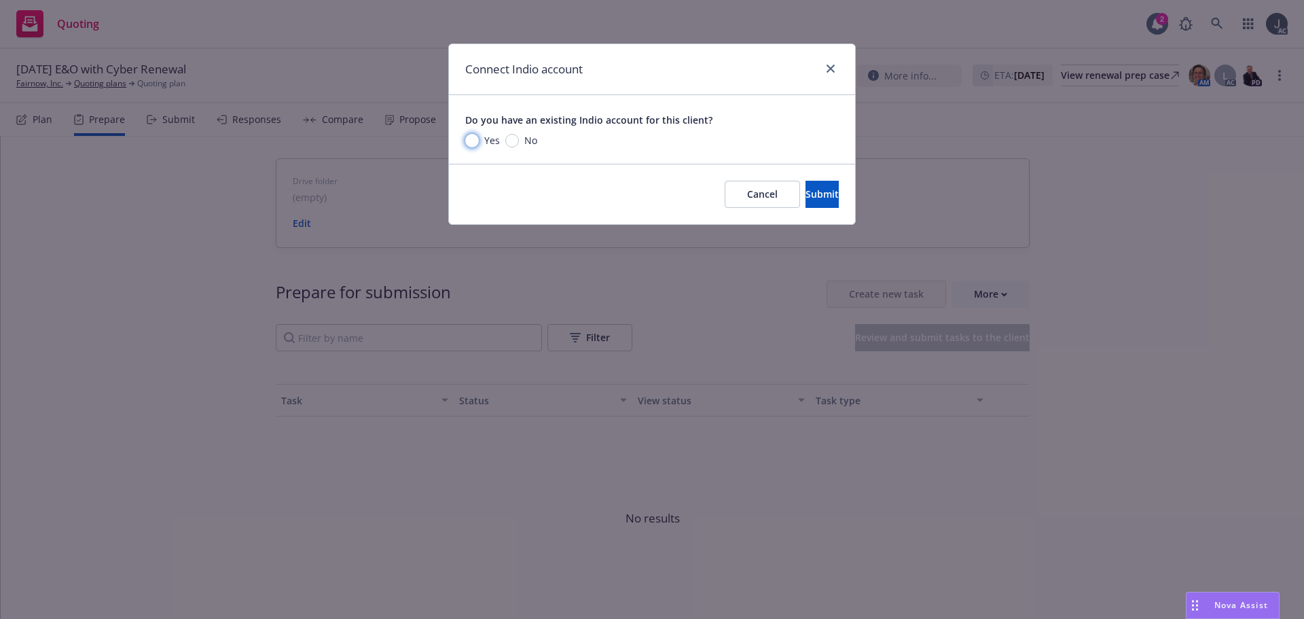
drag, startPoint x: 471, startPoint y: 139, endPoint x: 477, endPoint y: 156, distance: 17.4
click at [471, 139] on input "Yes" at bounding box center [472, 141] width 14 height 14
radio input "true"
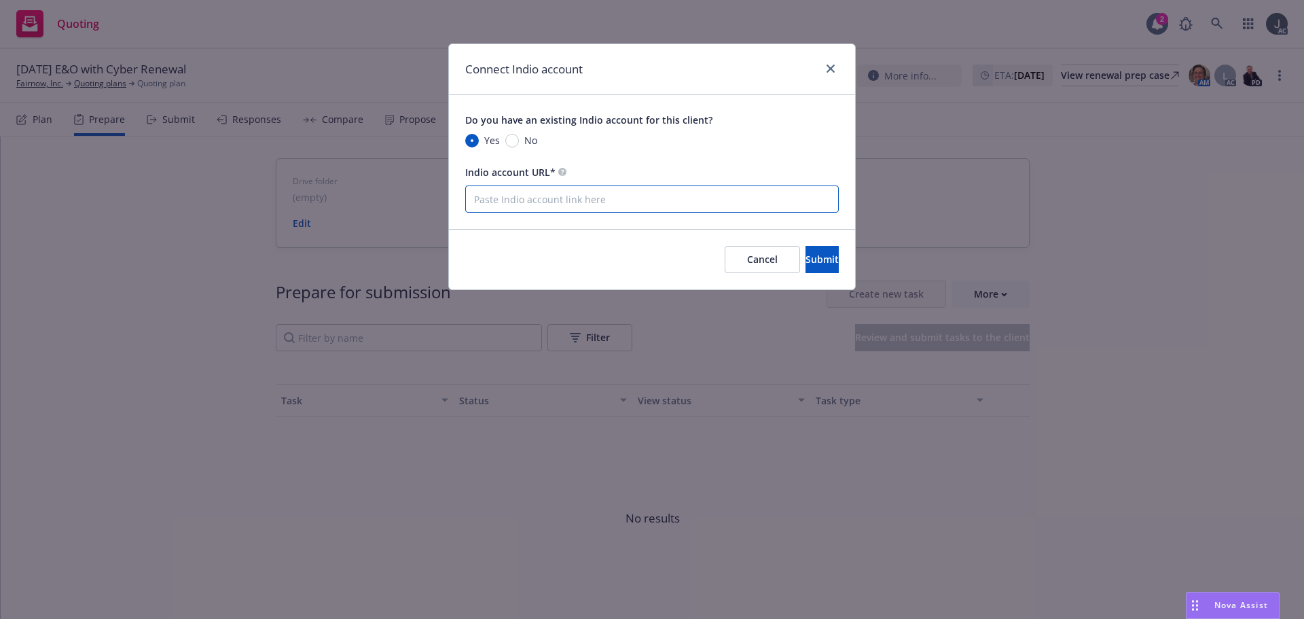
click at [490, 194] on input "Indio account URL*" at bounding box center [651, 198] width 373 height 27
paste input "NOT_ALLOWED"
type input "NOT_ALLOWED"
click at [733, 257] on button "Cancel" at bounding box center [762, 259] width 75 height 27
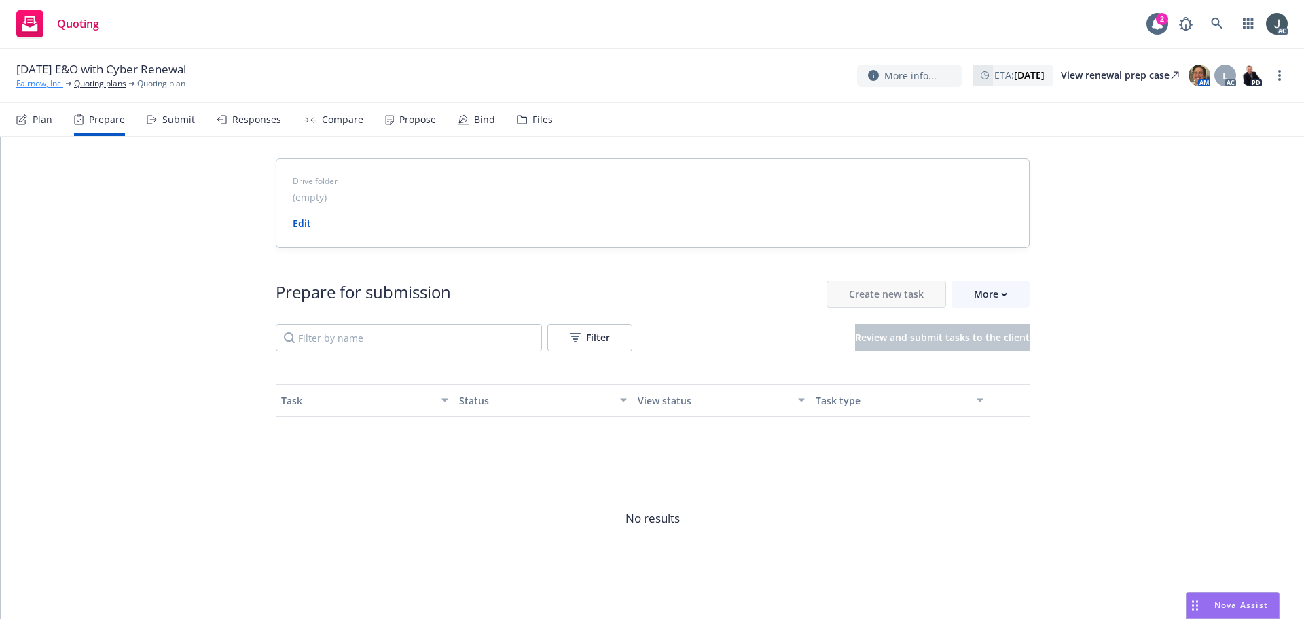
click at [41, 84] on link "Fairnow, Inc." at bounding box center [39, 83] width 47 height 12
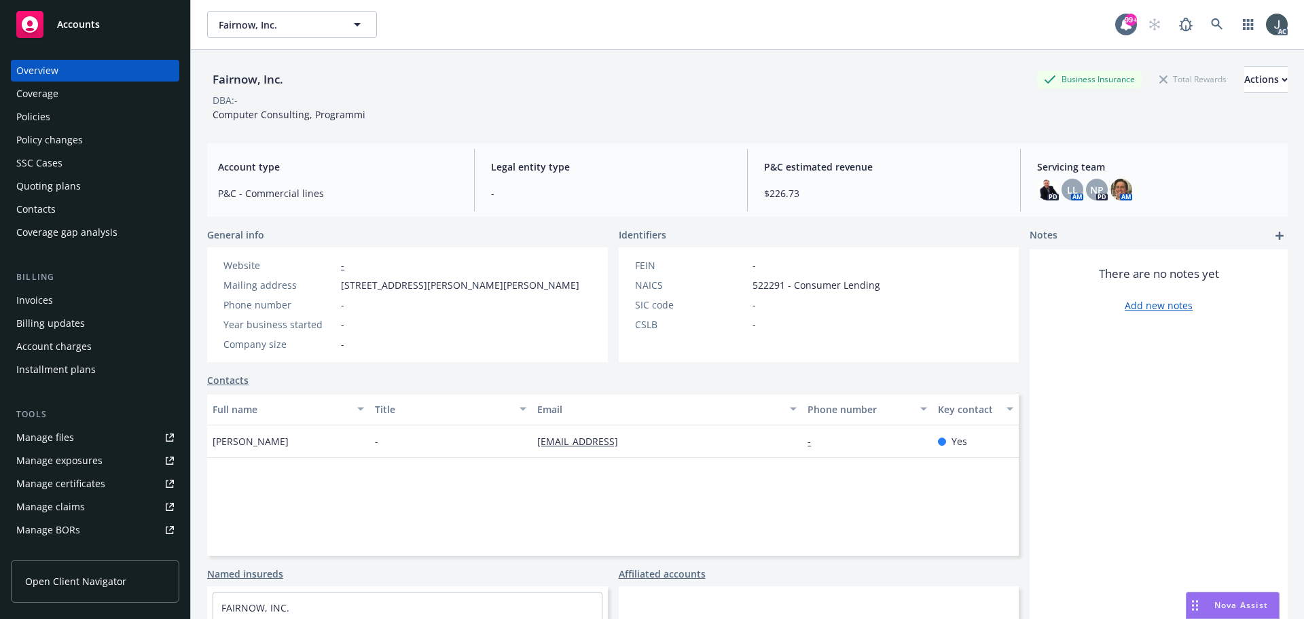
scroll to position [243, 0]
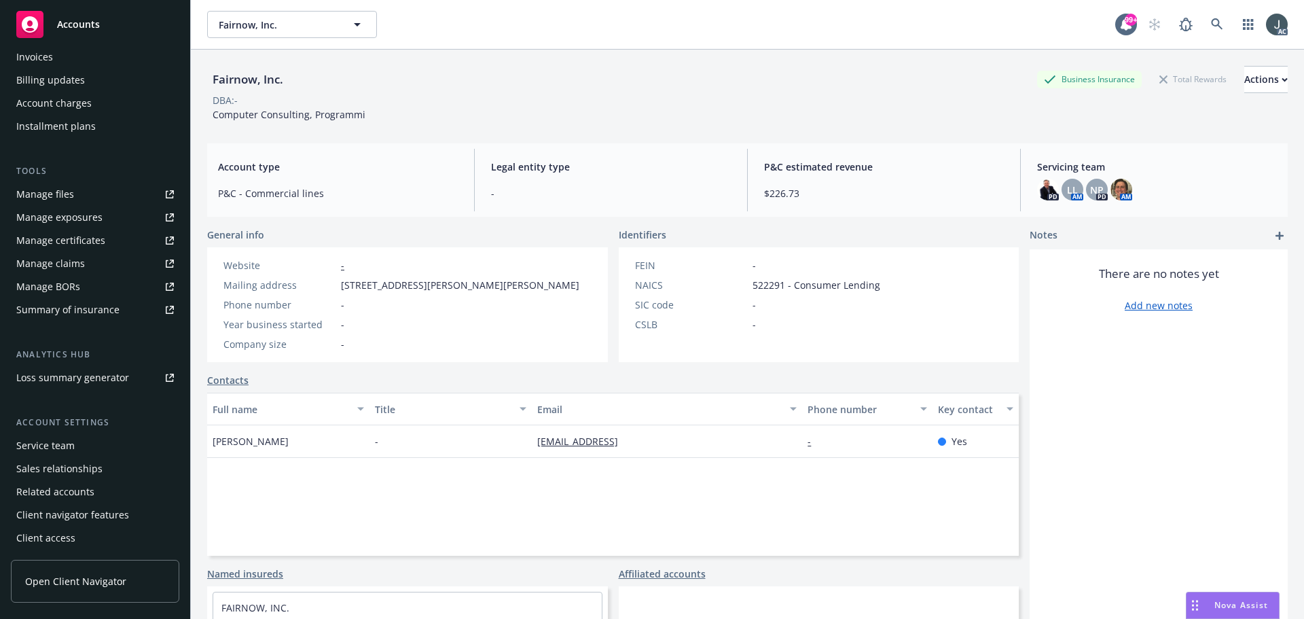
click at [72, 448] on div "Service team" at bounding box center [45, 446] width 58 height 22
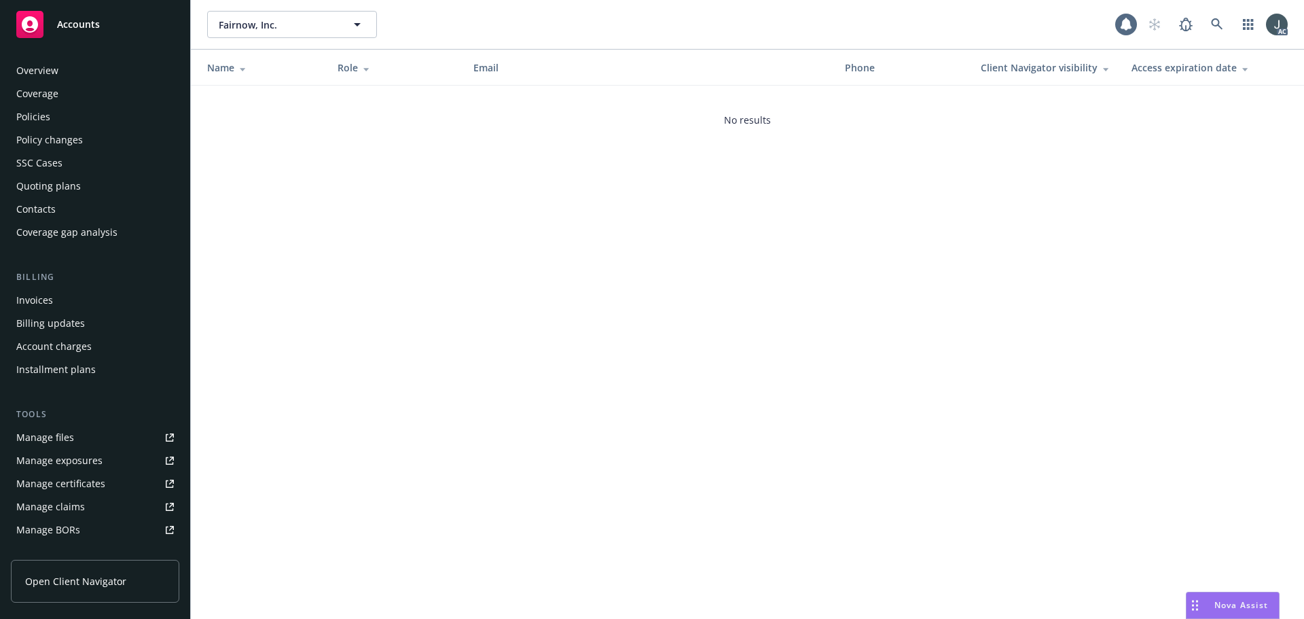
scroll to position [243, 0]
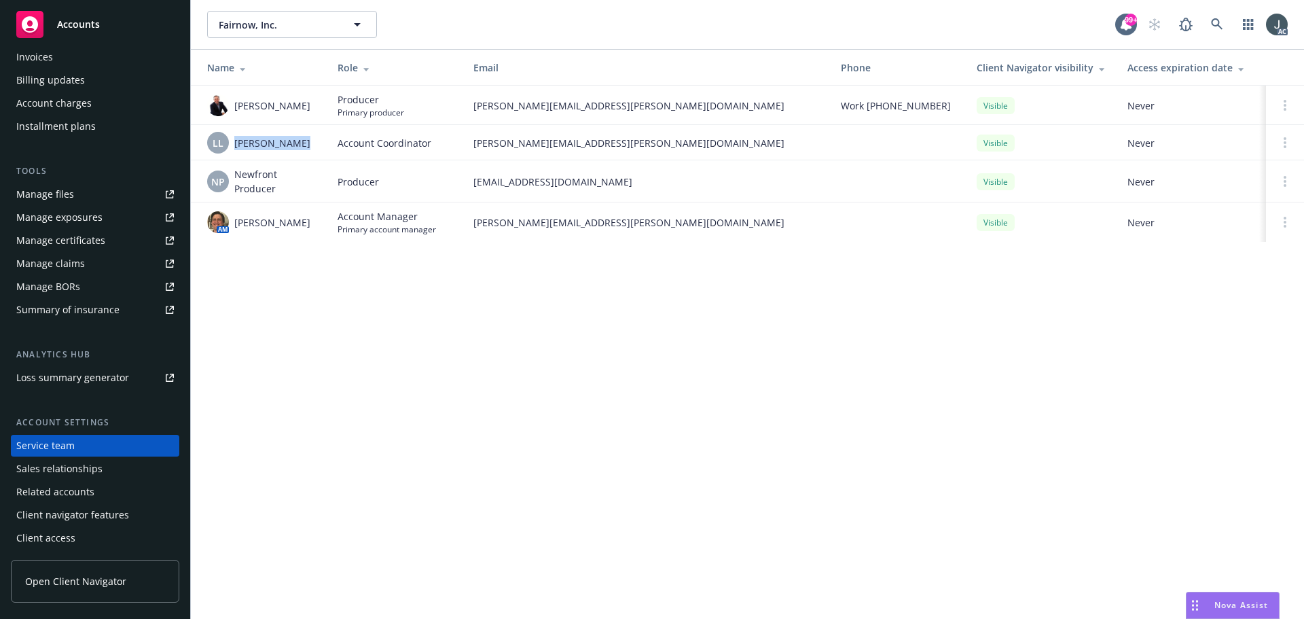
drag, startPoint x: 234, startPoint y: 143, endPoint x: 292, endPoint y: 144, distance: 57.7
click at [292, 144] on span "[PERSON_NAME]" at bounding box center [272, 143] width 76 height 14
copy span "[PERSON_NAME]"
drag, startPoint x: 236, startPoint y: 224, endPoint x: 310, endPoint y: 225, distance: 74.0
click at [310, 225] on span "[PERSON_NAME]" at bounding box center [272, 222] width 76 height 14
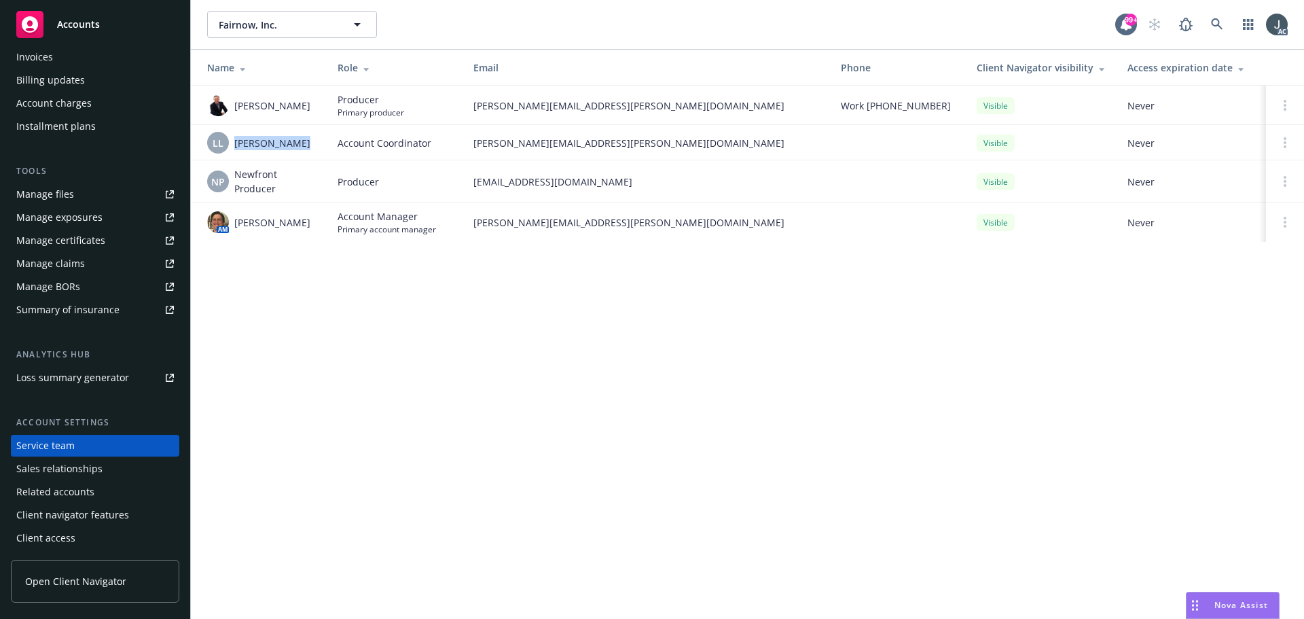
copy span "[PERSON_NAME]"
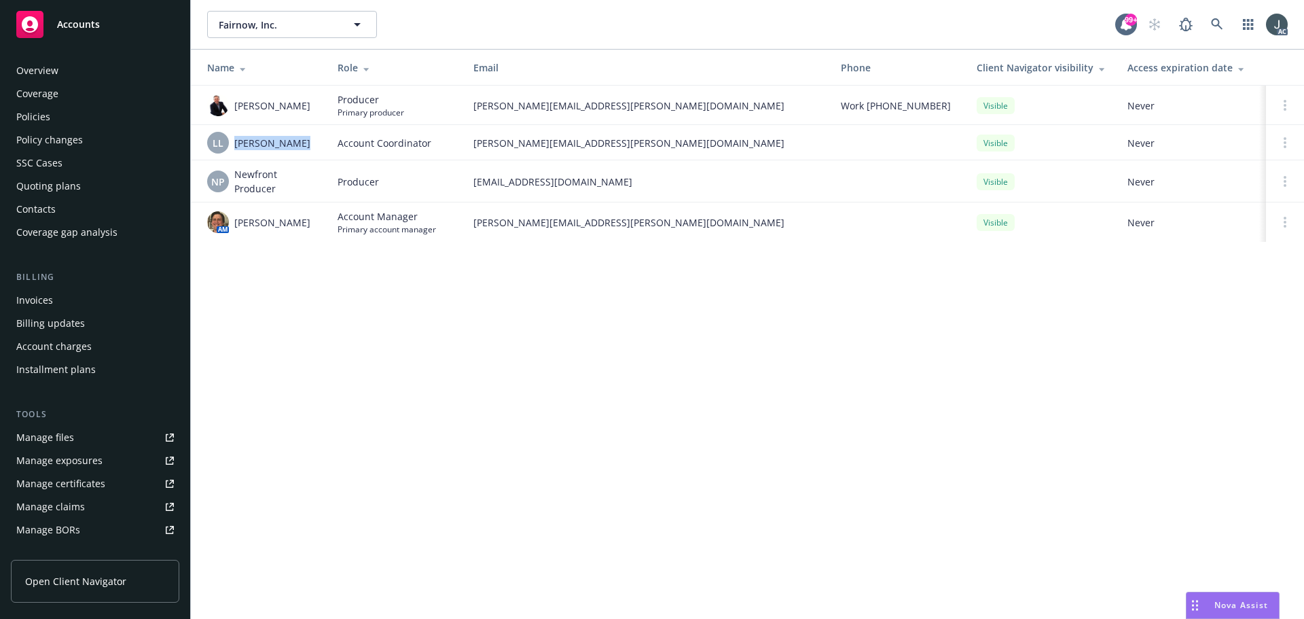
click at [71, 109] on div "Policies" at bounding box center [95, 117] width 158 height 22
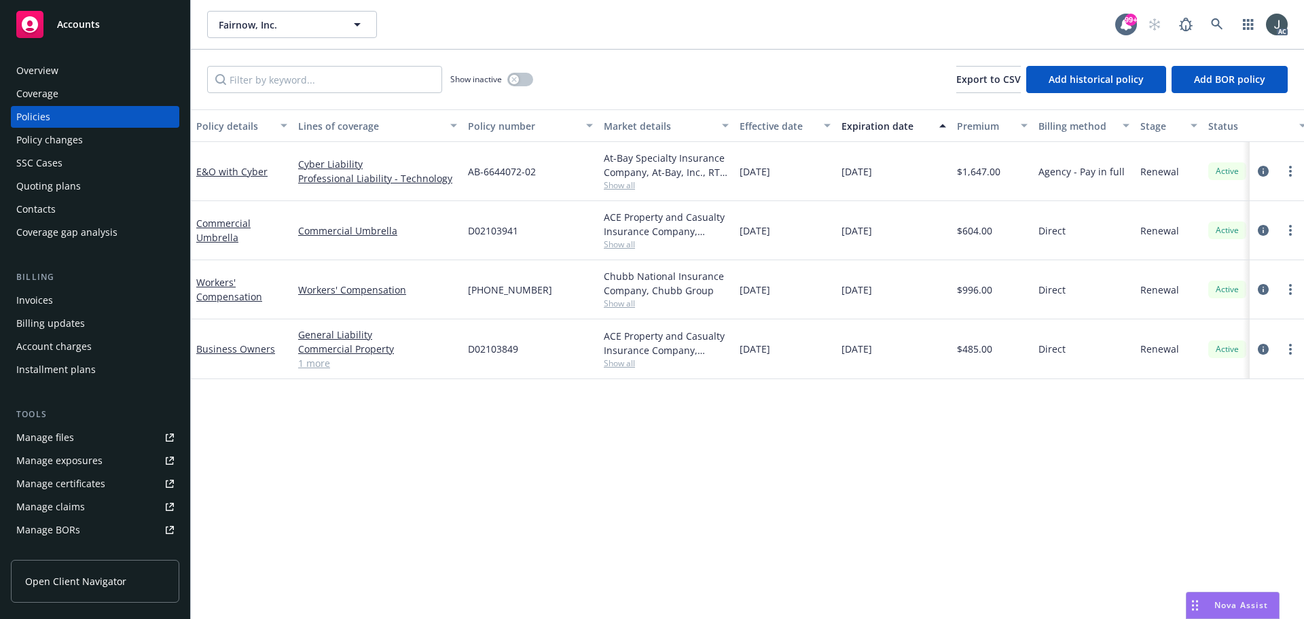
click at [435, 439] on div "Policy details Lines of coverage Policy number Market details Effective date Ex…" at bounding box center [747, 363] width 1113 height 509
drag, startPoint x: 915, startPoint y: 291, endPoint x: 835, endPoint y: 290, distance: 80.1
click at [835, 290] on div "Workers' Compensation Workers' Compensation [PHONE_NUMBER] Chubb National Insur…" at bounding box center [846, 289] width 1311 height 59
drag, startPoint x: 840, startPoint y: 174, endPoint x: 913, endPoint y: 175, distance: 72.7
click at [913, 175] on div "[DATE]" at bounding box center [893, 171] width 115 height 59
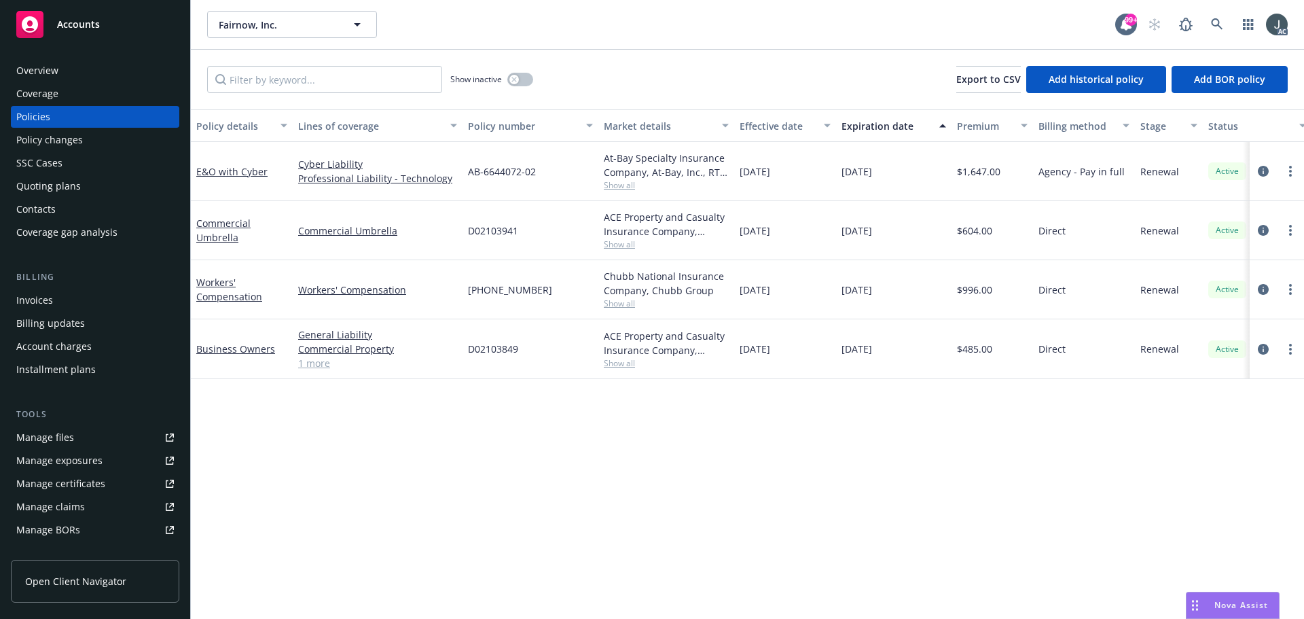
copy span "[DATE]"
drag, startPoint x: 196, startPoint y: 179, endPoint x: 279, endPoint y: 185, distance: 83.0
click at [279, 185] on div "E&O with Cyber" at bounding box center [242, 171] width 102 height 59
copy link "E&O with Cyber"
click at [1261, 170] on icon "circleInformation" at bounding box center [1263, 171] width 11 height 11
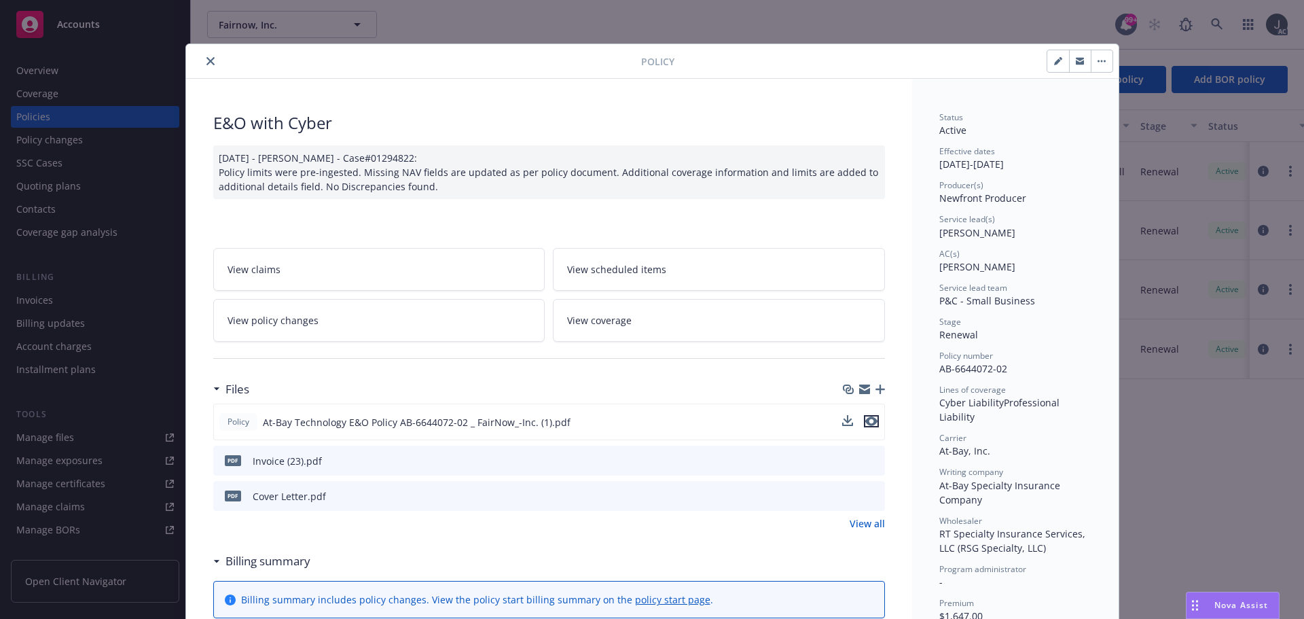
click at [866, 422] on icon "preview file" at bounding box center [871, 421] width 12 height 10
click at [206, 60] on icon "close" at bounding box center [210, 61] width 8 height 8
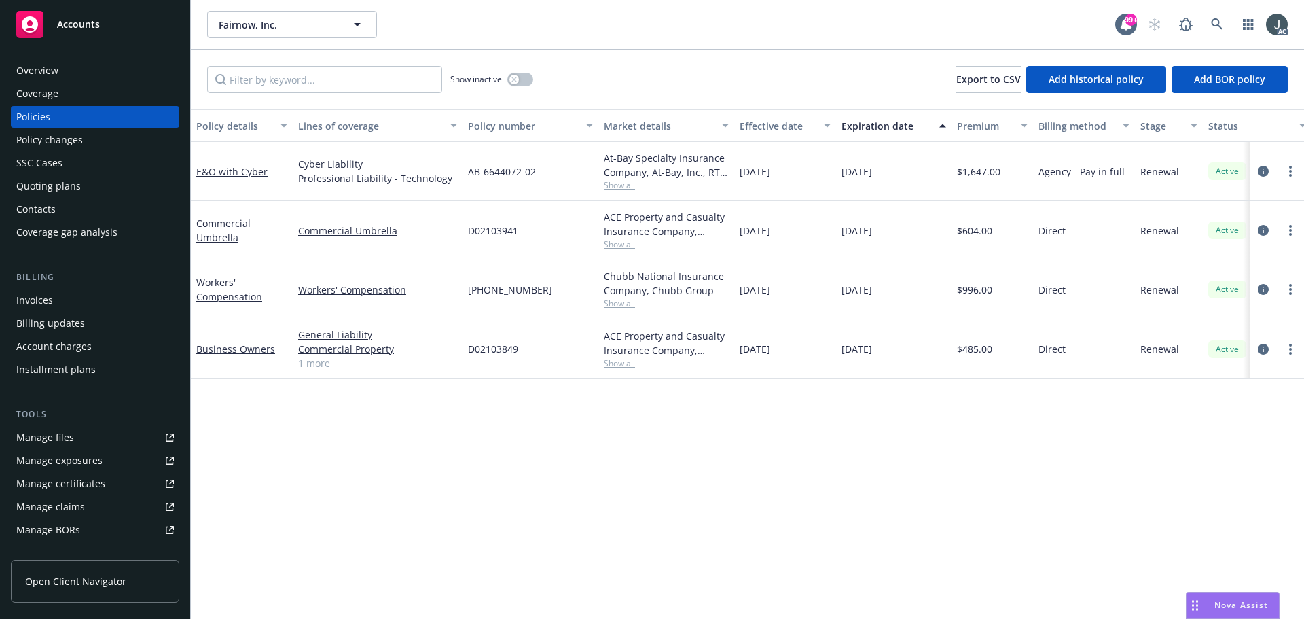
click at [34, 75] on div "Overview" at bounding box center [37, 71] width 42 height 22
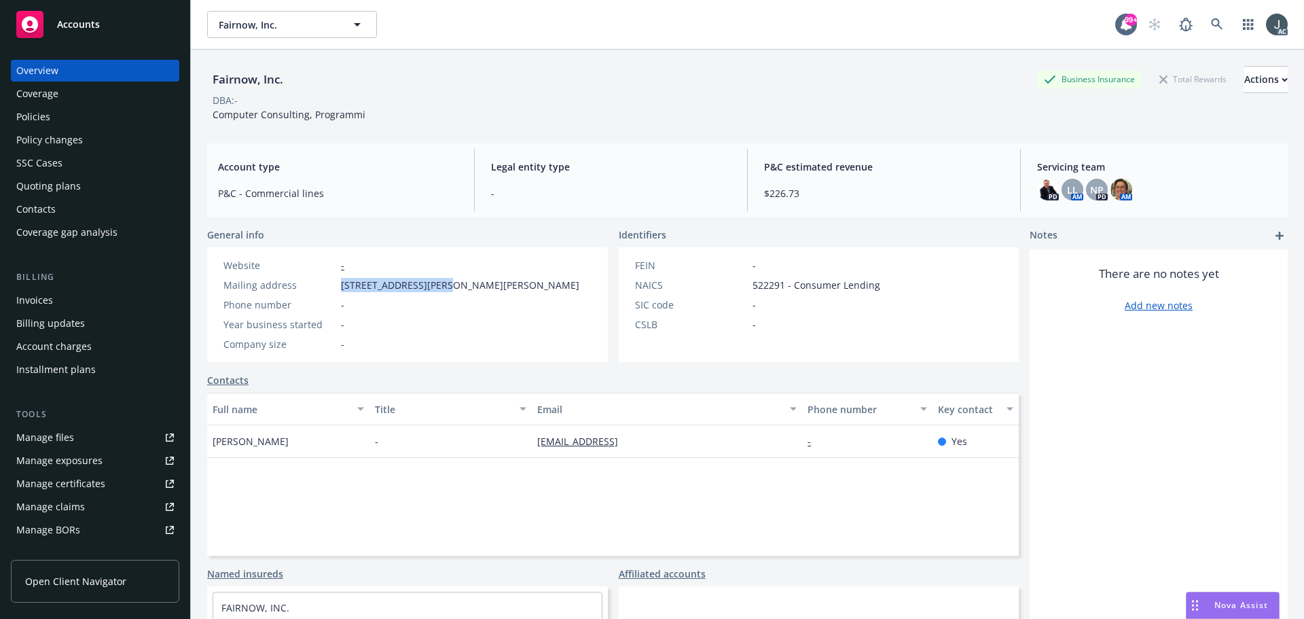
drag, startPoint x: 341, startPoint y: 286, endPoint x: 433, endPoint y: 288, distance: 91.7
click at [433, 288] on span "7009 Elizabeth Drive, McLean, VA, 22101" at bounding box center [460, 285] width 238 height 14
copy span "7009 Elizabeth Drive,"
click at [457, 285] on span "7009 Elizabeth Drive, McLean, VA, 22101" at bounding box center [460, 285] width 238 height 14
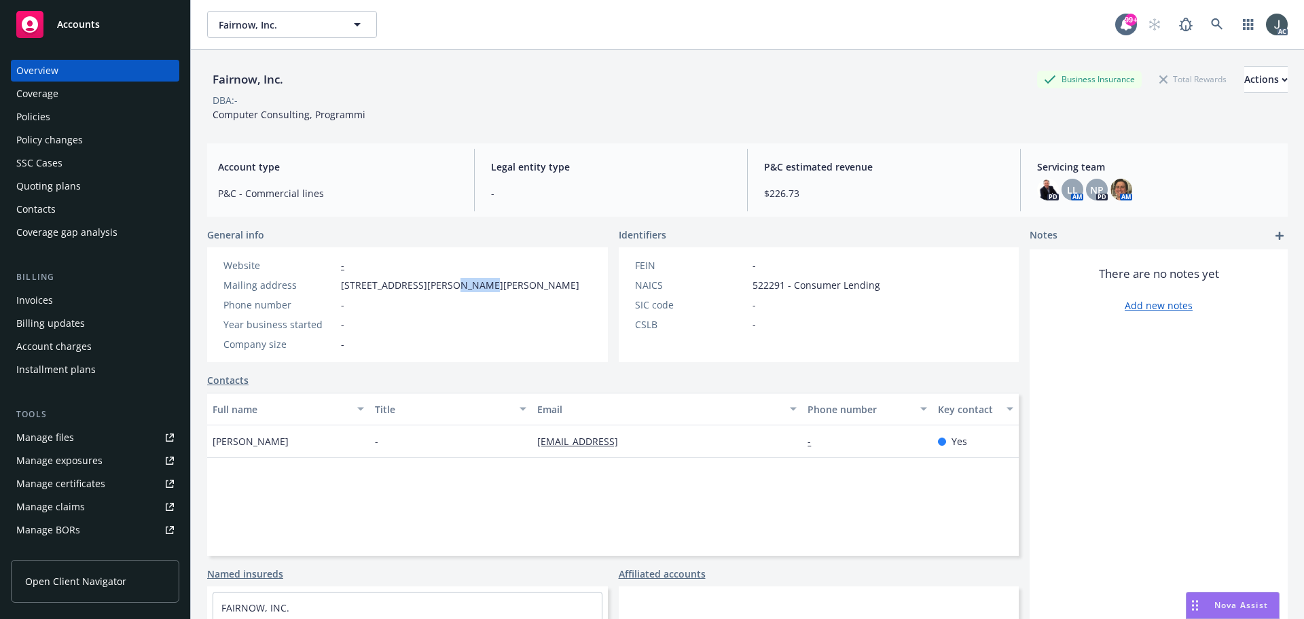
copy span "McLean"
click at [77, 443] on link "Manage files" at bounding box center [95, 437] width 168 height 22
click at [60, 142] on div "Policy changes" at bounding box center [49, 140] width 67 height 22
click at [45, 191] on div "Quoting plans" at bounding box center [48, 186] width 65 height 22
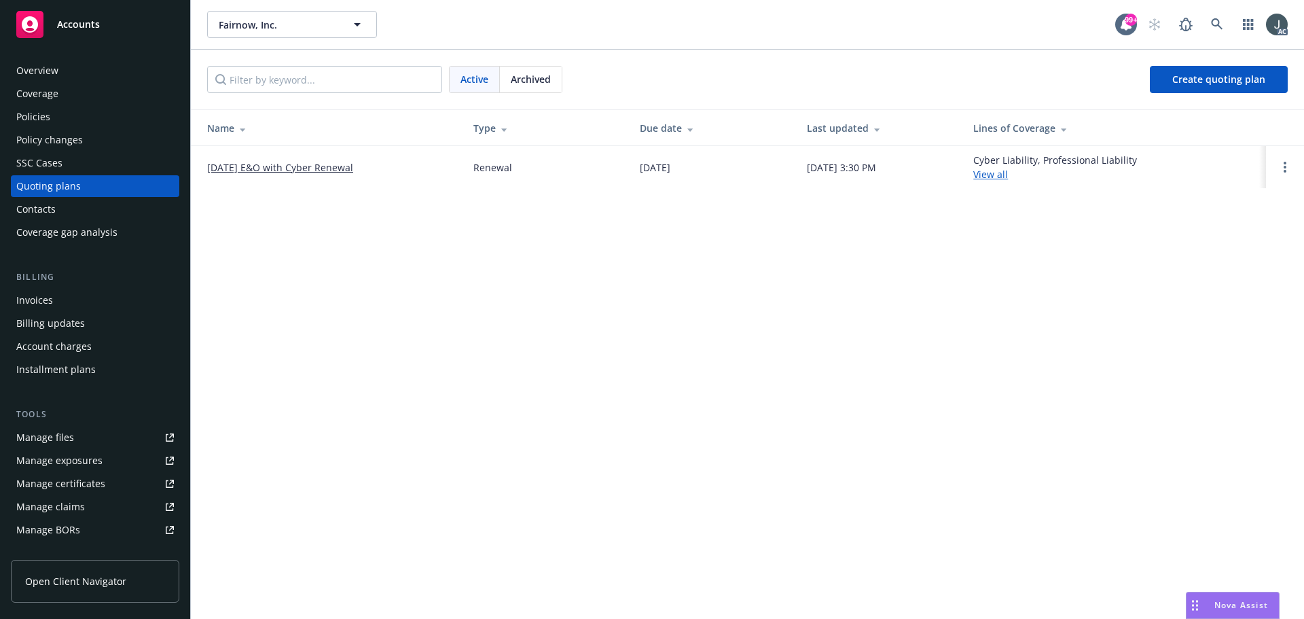
click at [519, 76] on span "Archived" at bounding box center [531, 79] width 40 height 14
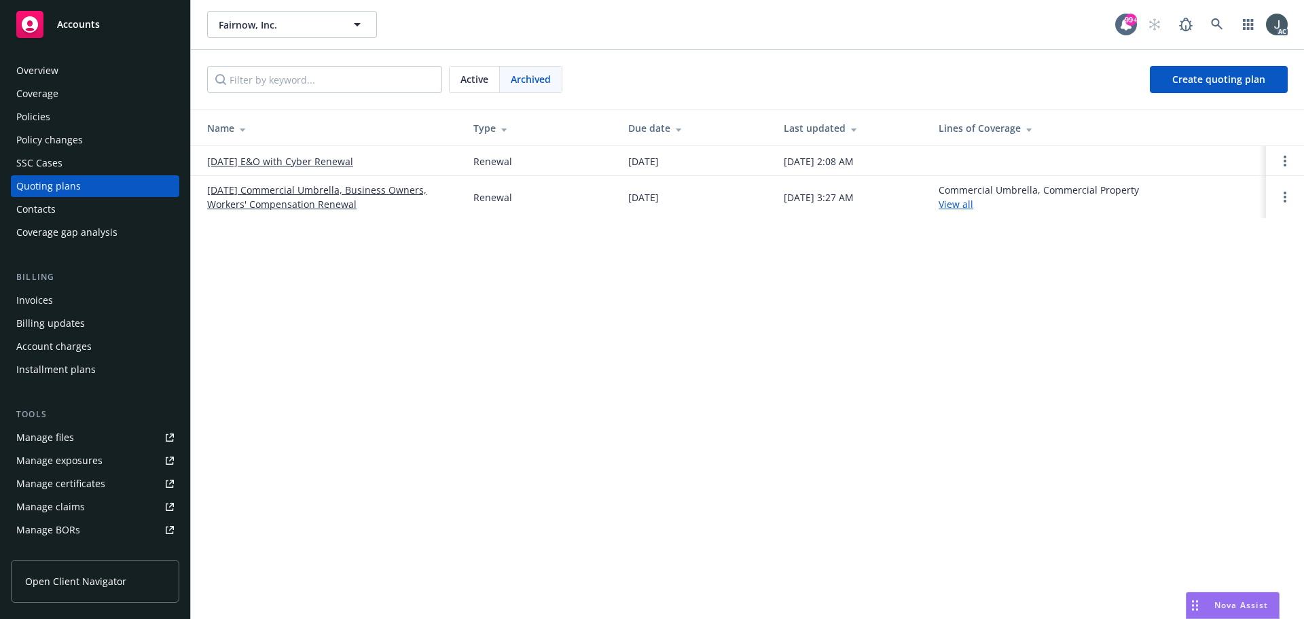
click at [335, 161] on link "[DATE] E&O with Cyber Renewal" at bounding box center [280, 161] width 146 height 14
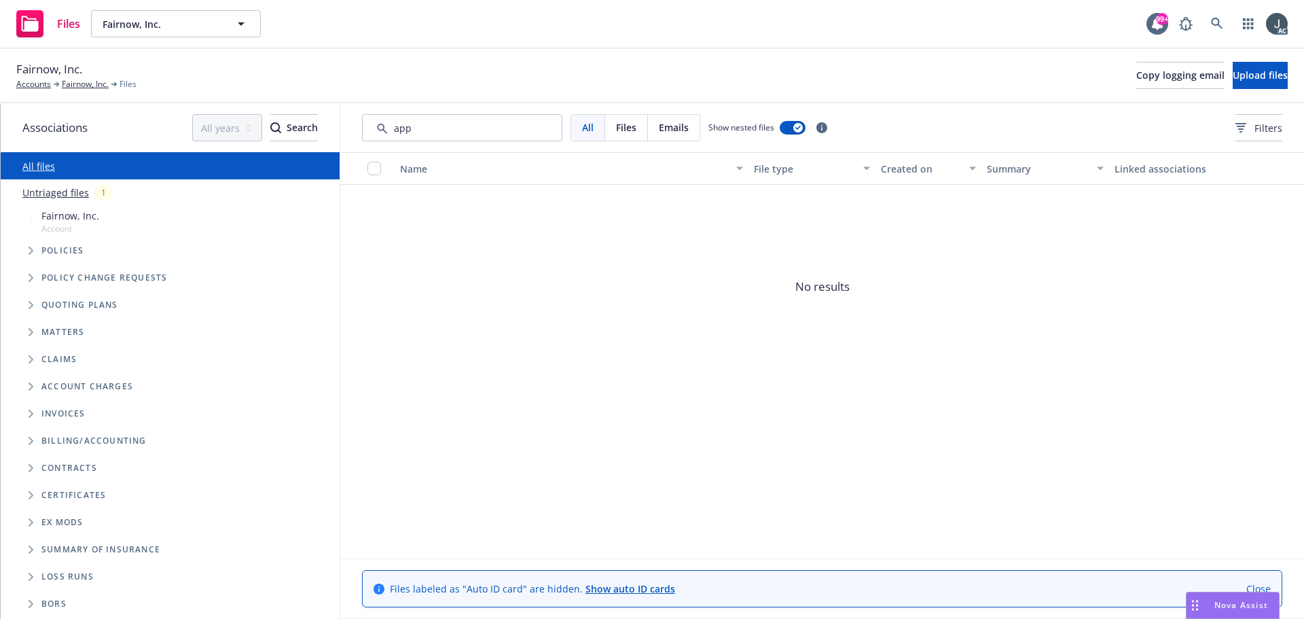
click at [475, 131] on input "Search by keyword..." at bounding box center [462, 127] width 200 height 27
click at [1254, 124] on span "Filters" at bounding box center [1268, 128] width 28 height 14
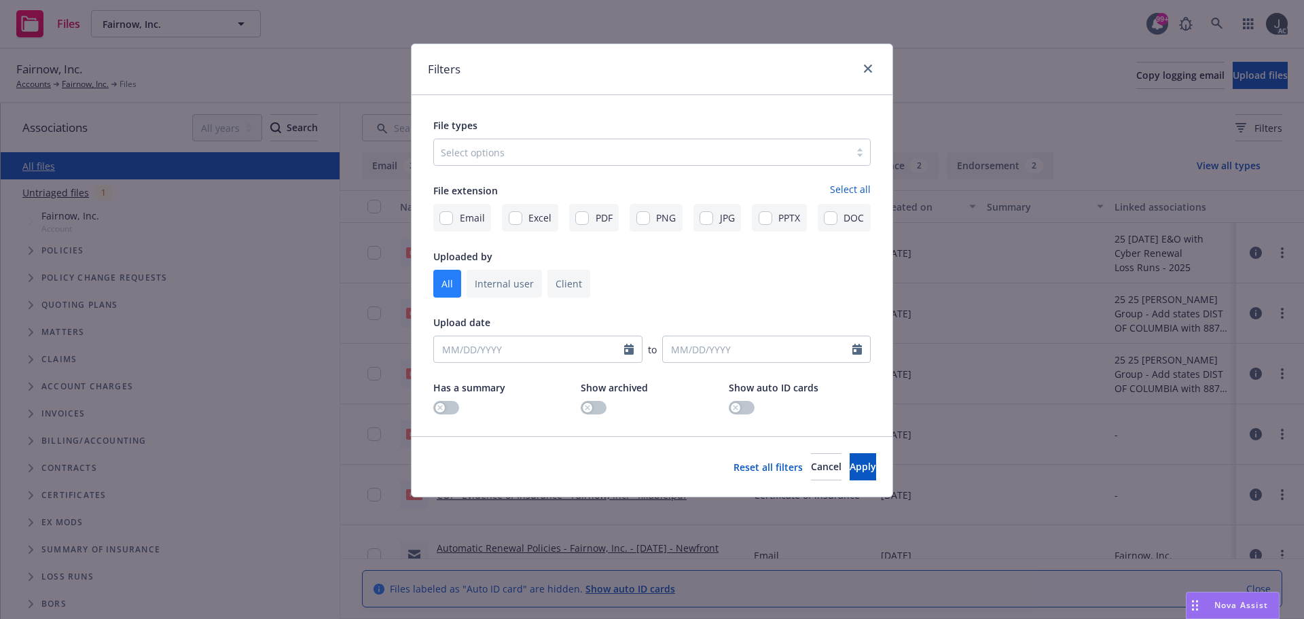
click at [500, 153] on div at bounding box center [642, 152] width 402 height 16
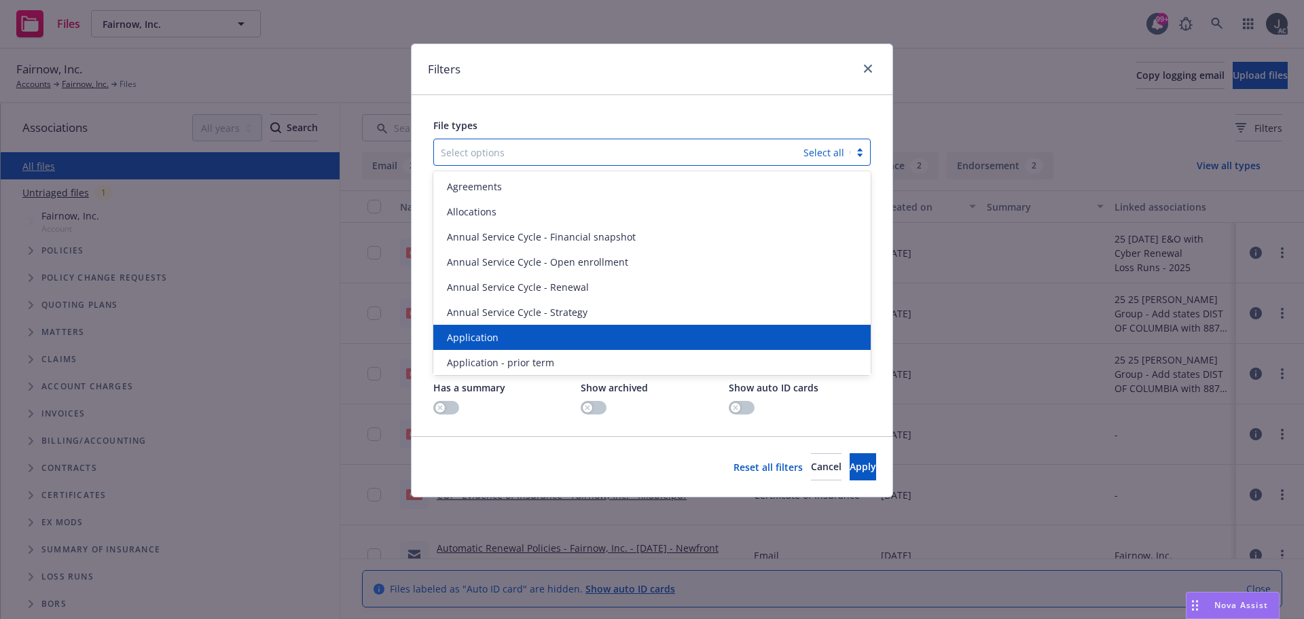
click at [495, 340] on span "Application" at bounding box center [473, 337] width 52 height 14
click at [495, 355] on span "Application - prior term" at bounding box center [500, 362] width 107 height 14
click at [495, 340] on span "Application - signed" at bounding box center [492, 337] width 91 height 14
click at [495, 340] on span "Application - unsigned" at bounding box center [498, 337] width 103 height 14
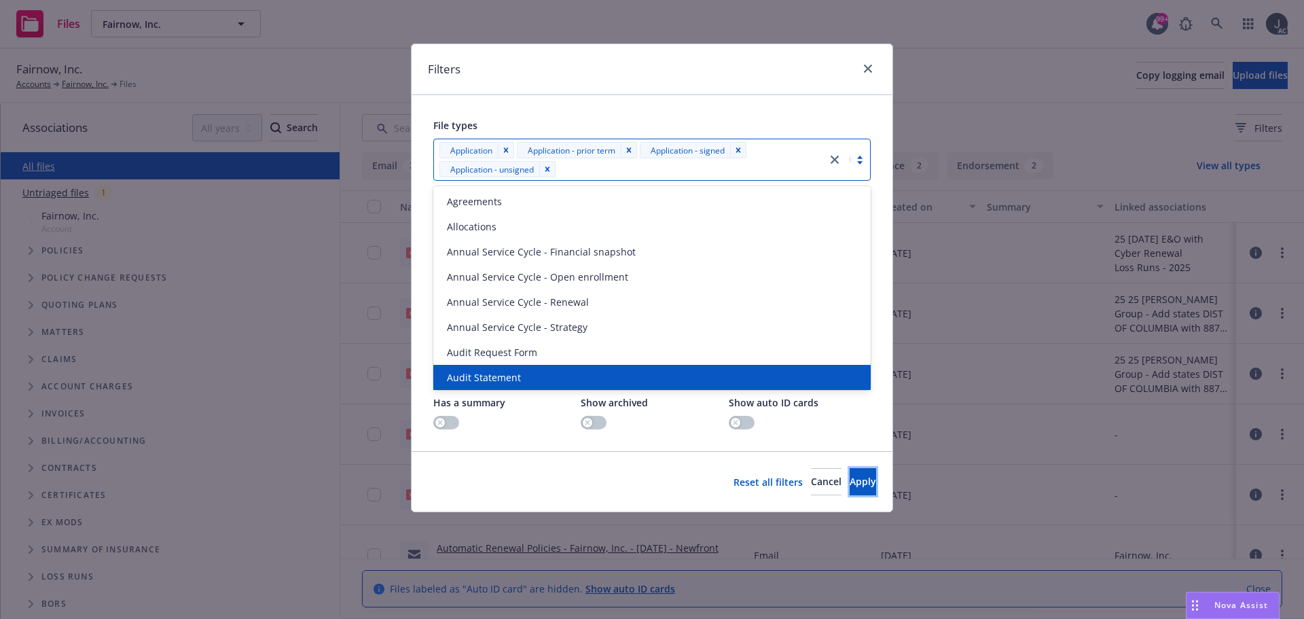
click at [850, 478] on button "Apply" at bounding box center [863, 481] width 26 height 27
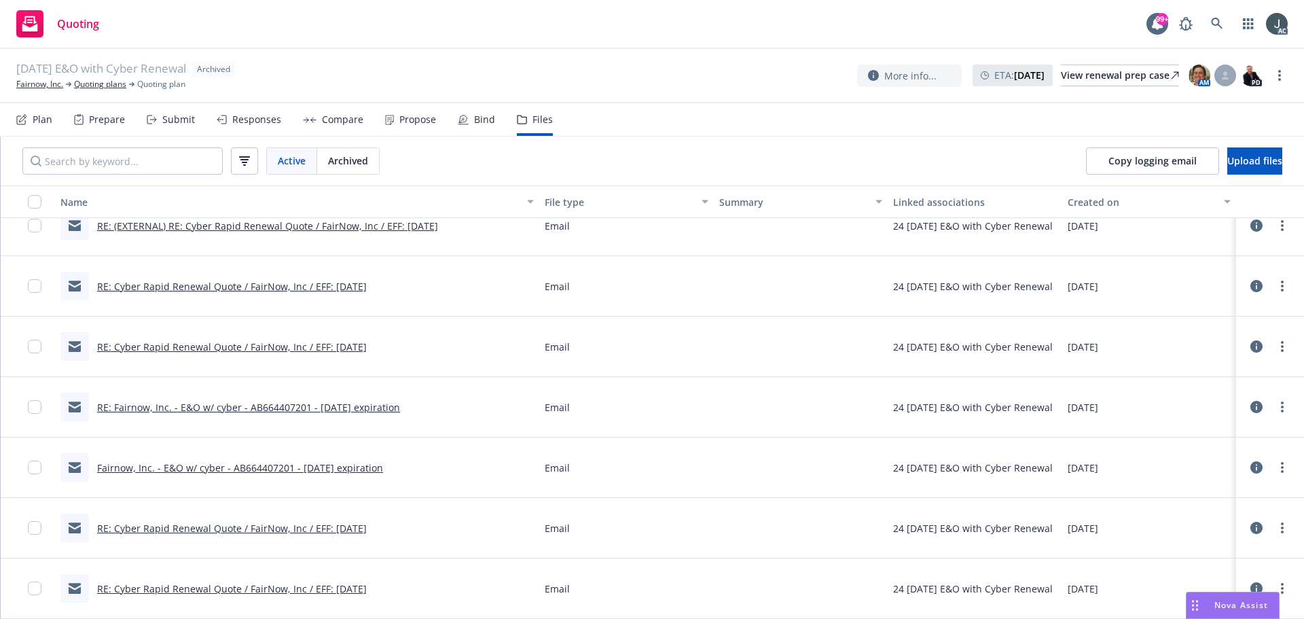
click at [338, 158] on span "Archived" at bounding box center [348, 160] width 40 height 14
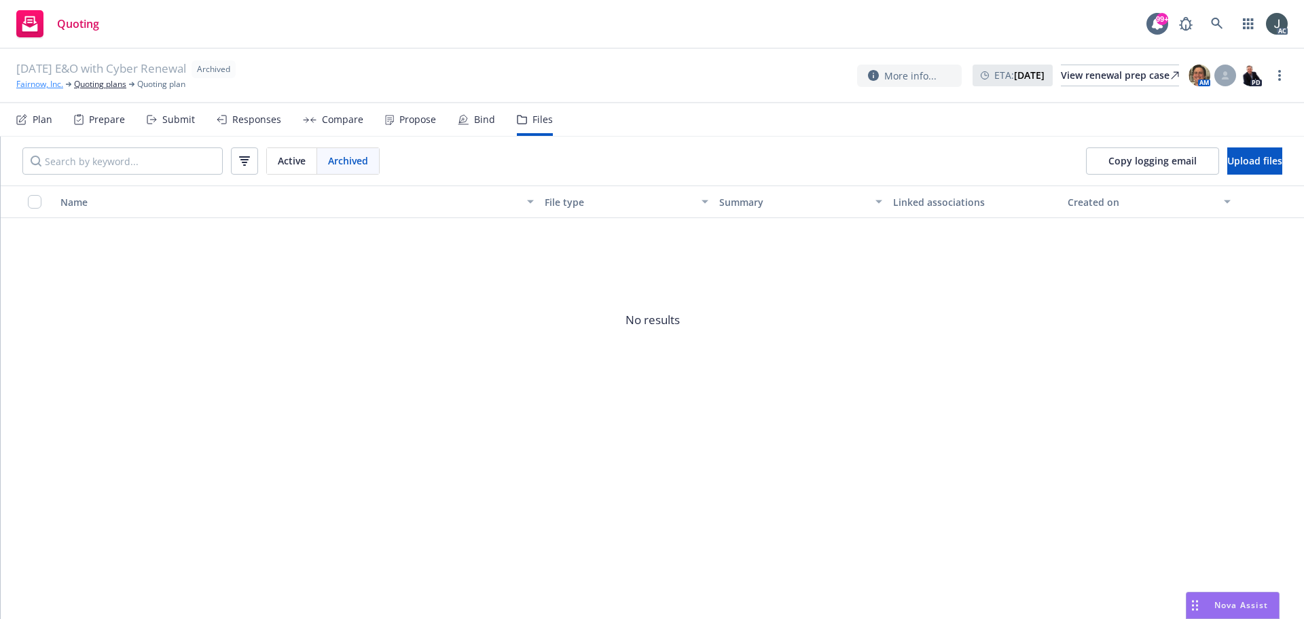
click at [53, 85] on link "Fairnow, Inc." at bounding box center [39, 84] width 47 height 12
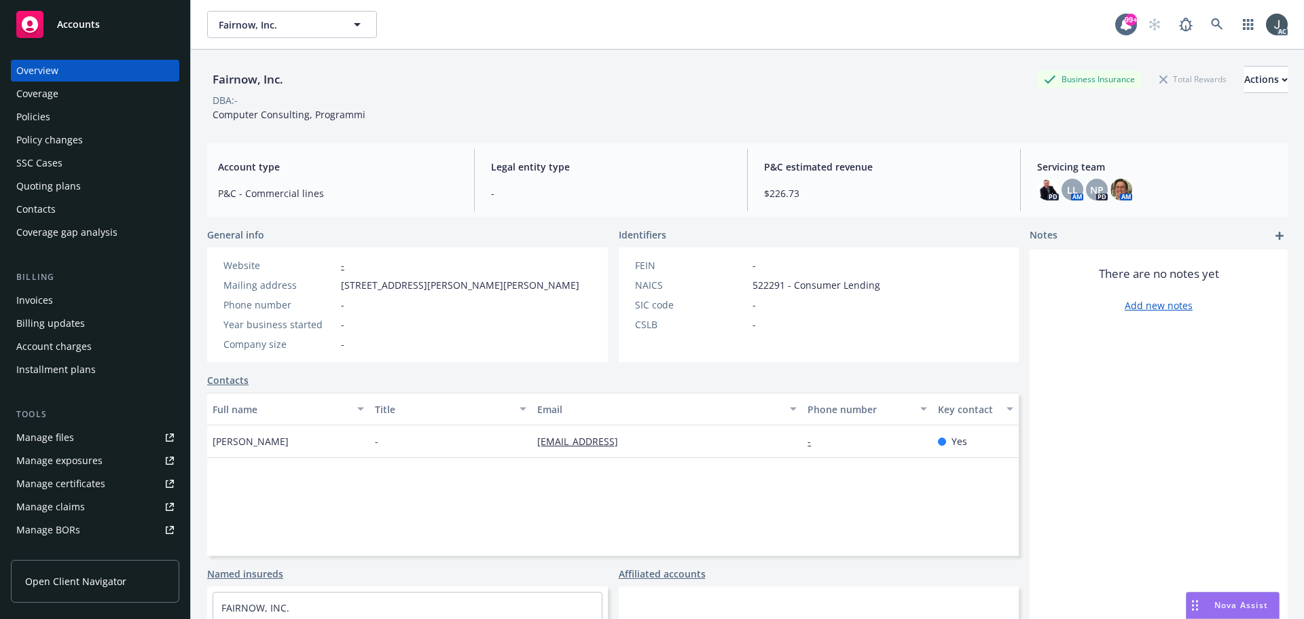
click at [39, 108] on div "Policies" at bounding box center [33, 117] width 34 height 22
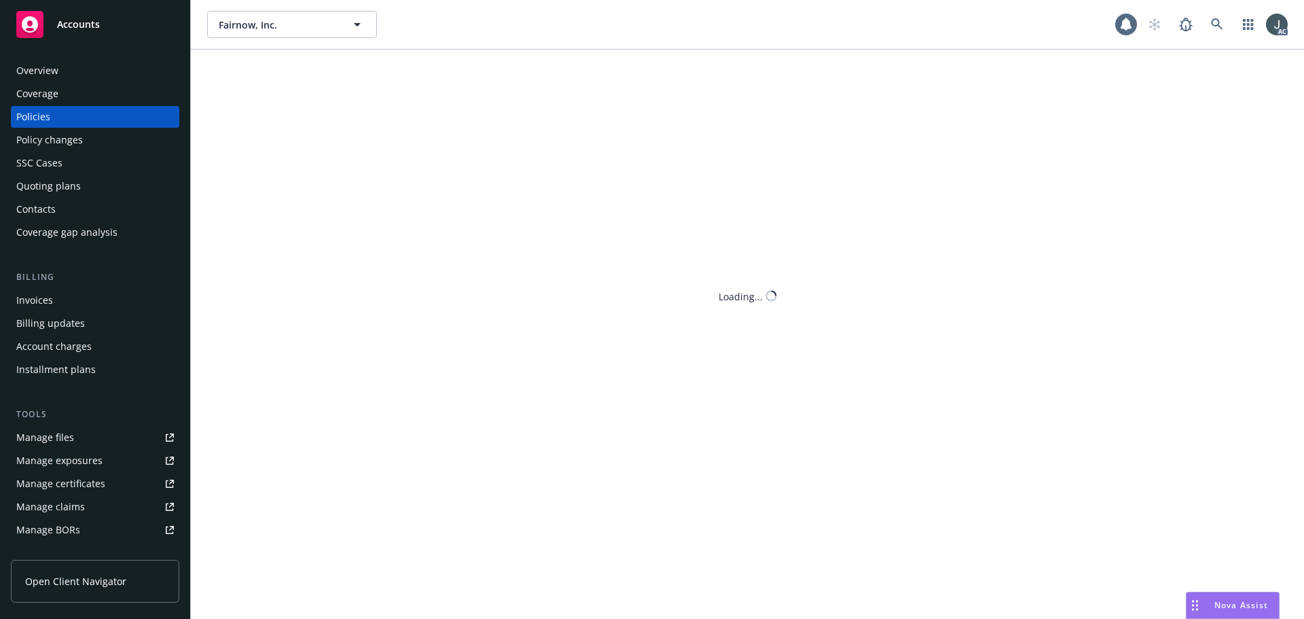
click at [77, 116] on div "Policies" at bounding box center [95, 117] width 158 height 22
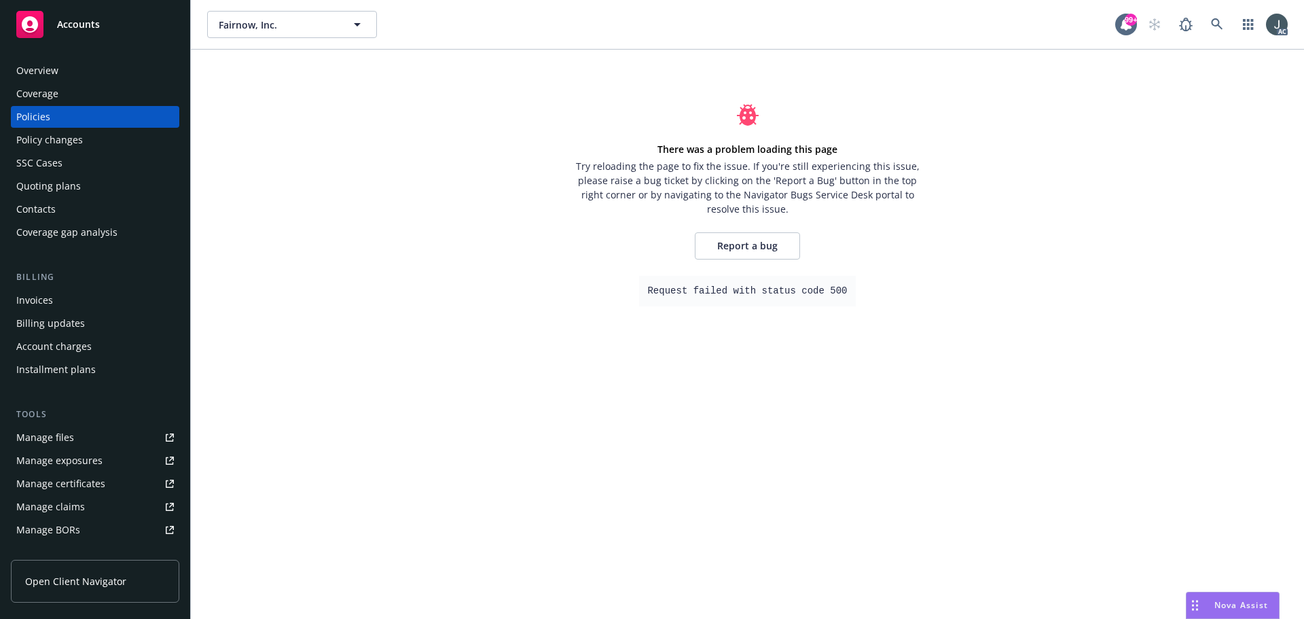
click at [65, 112] on div "Policies" at bounding box center [95, 117] width 158 height 22
click at [45, 115] on div "Policies" at bounding box center [33, 117] width 34 height 22
click at [41, 72] on div "Overview" at bounding box center [37, 71] width 42 height 22
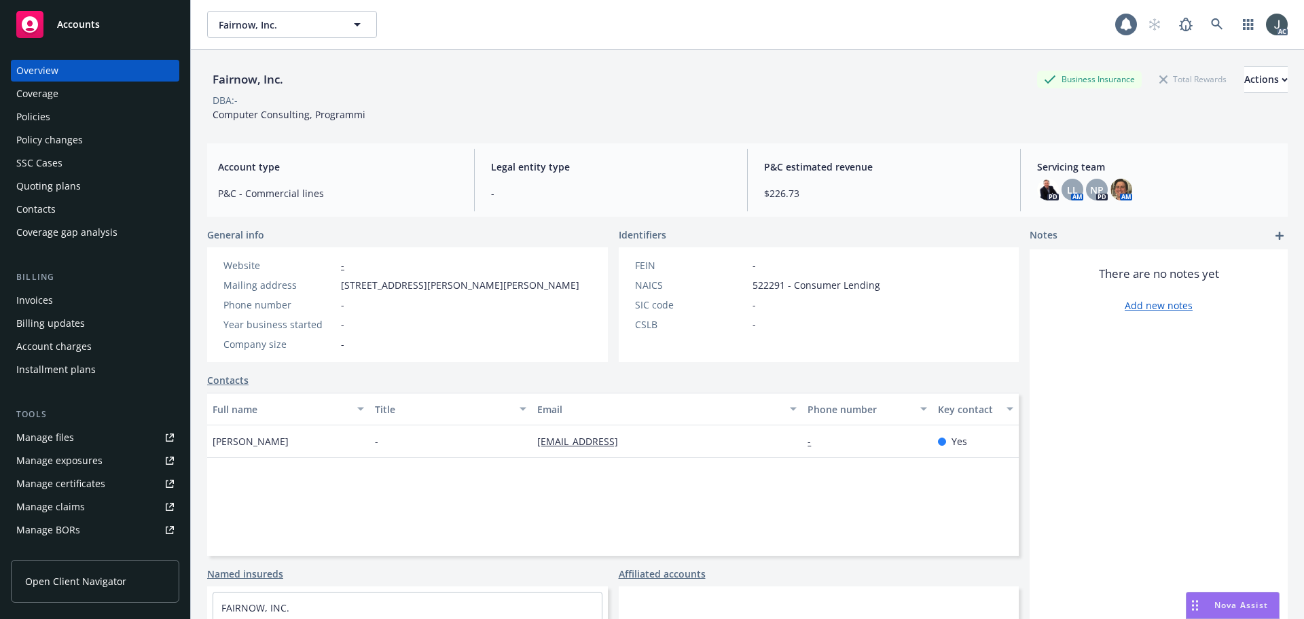
click at [60, 122] on div "Policies" at bounding box center [95, 117] width 158 height 22
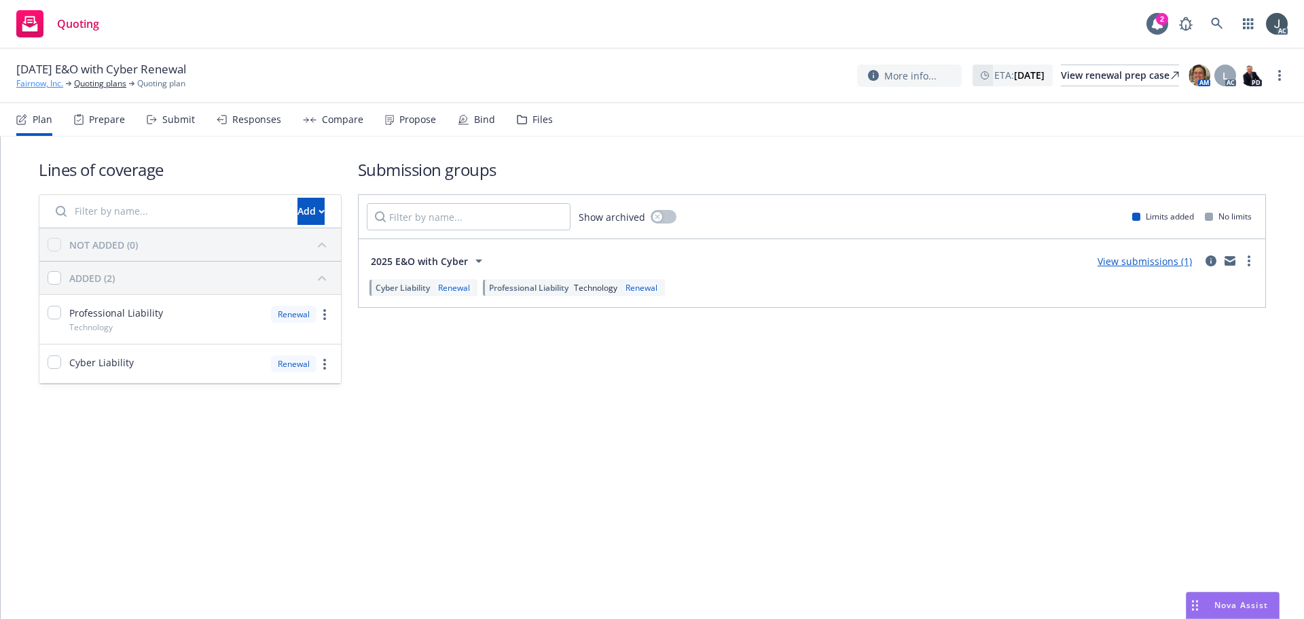
click at [45, 84] on link "Fairnow, Inc." at bounding box center [39, 83] width 47 height 12
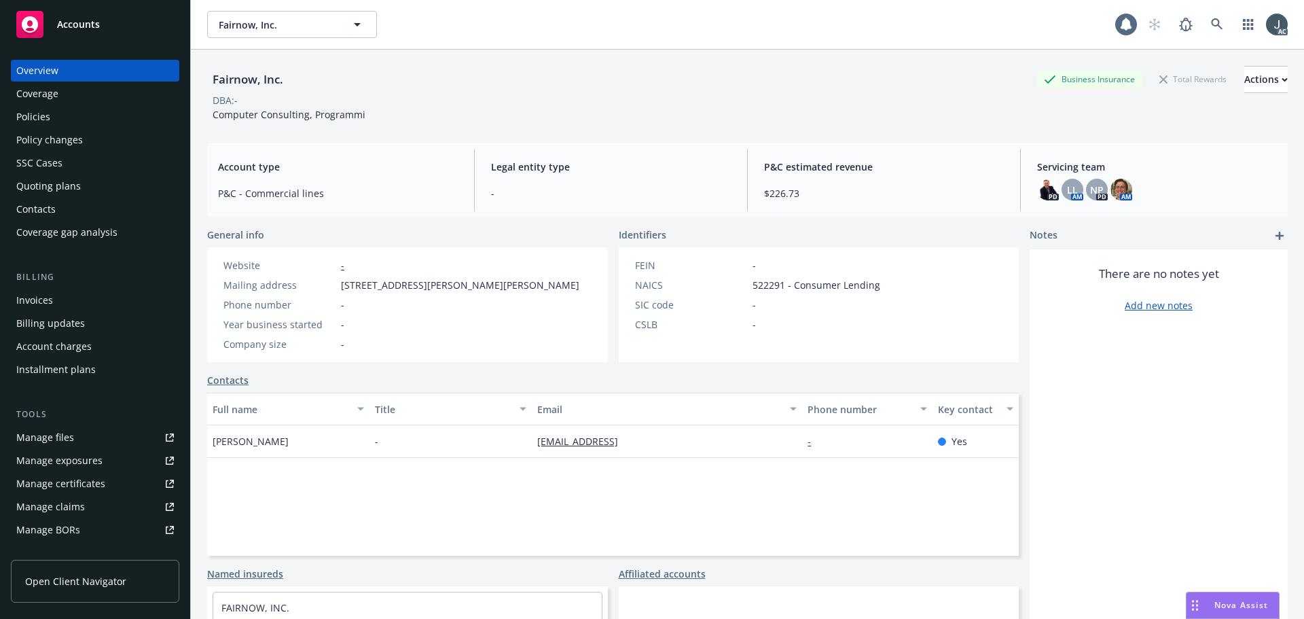
click at [50, 113] on div "Policies" at bounding box center [95, 117] width 158 height 22
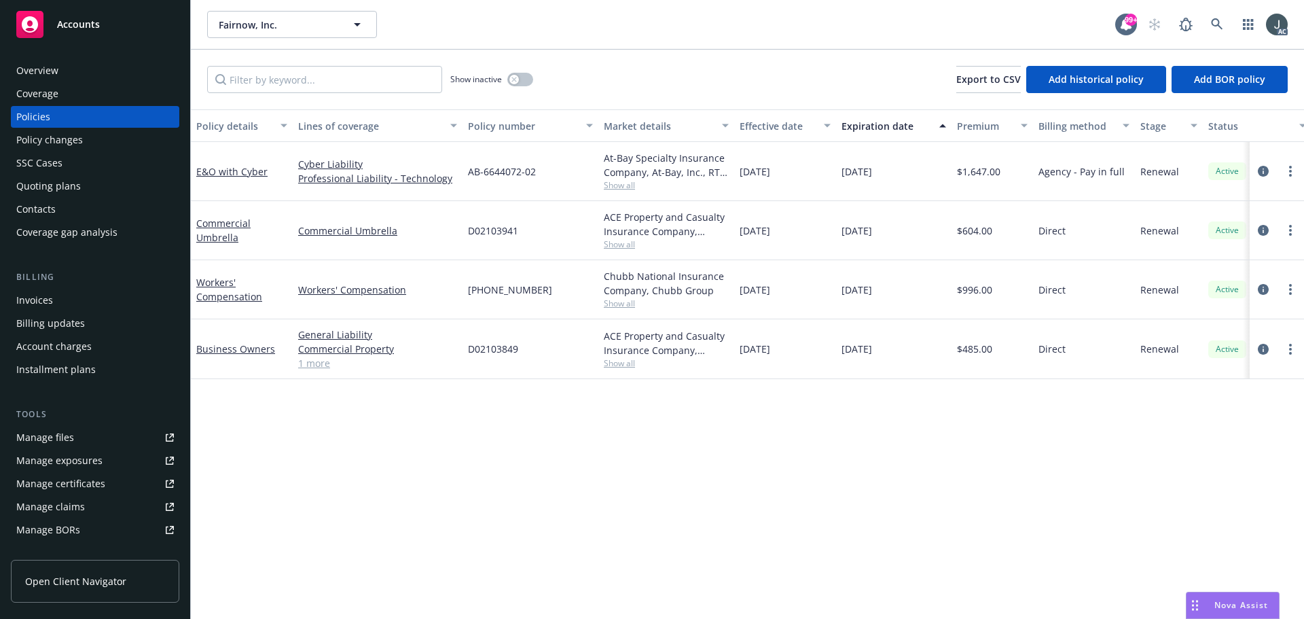
click at [352, 517] on div "Policy details Lines of coverage Policy number Market details Effective date Ex…" at bounding box center [747, 363] width 1113 height 509
